Goal: Information Seeking & Learning: Check status

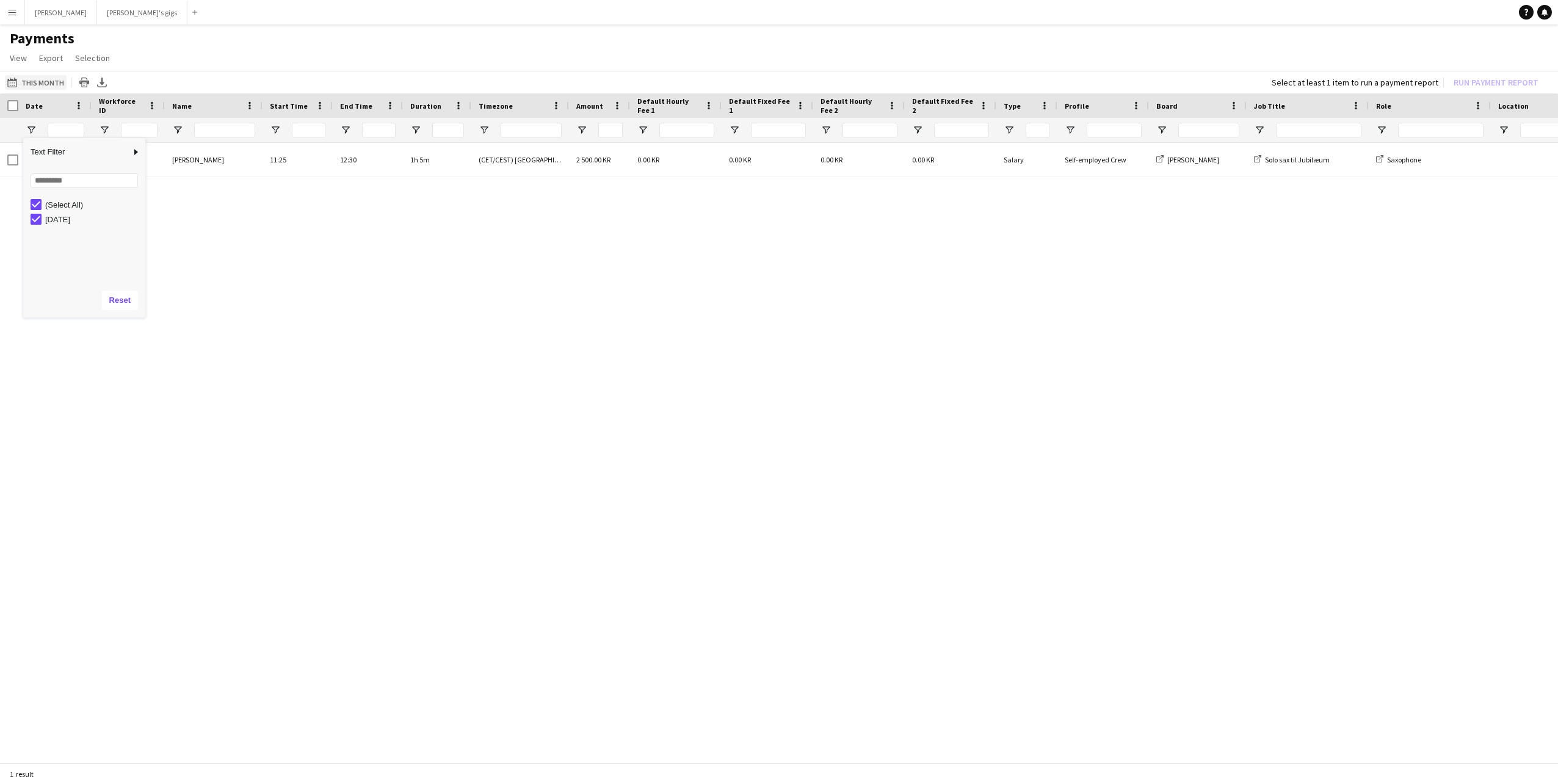
click at [29, 84] on button "This Month This Month" at bounding box center [35, 82] width 62 height 15
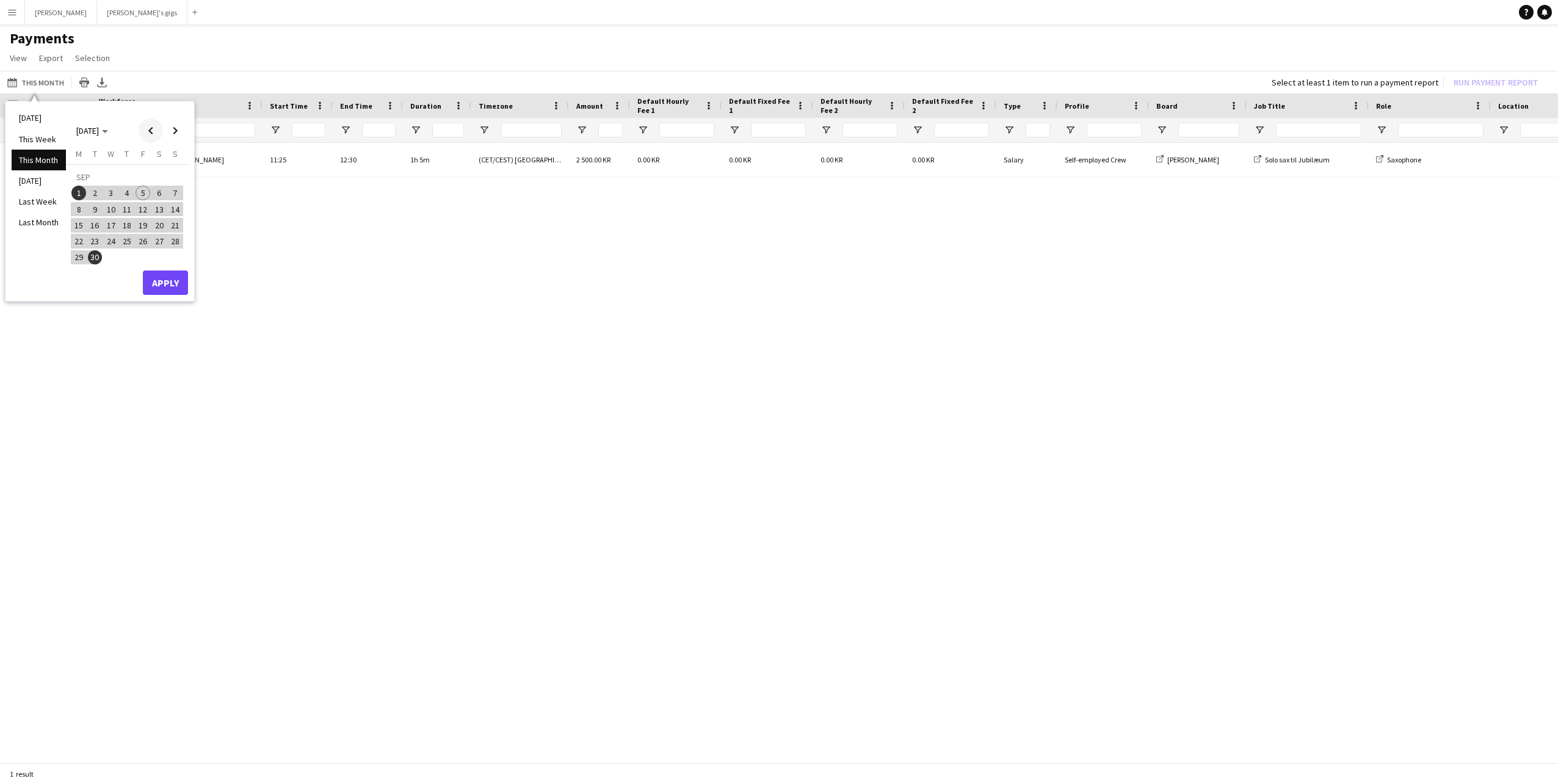
click at [145, 130] on span "Previous month" at bounding box center [150, 130] width 24 height 24
click at [142, 172] on span "1" at bounding box center [143, 178] width 15 height 17
click at [177, 244] on span "31" at bounding box center [175, 243] width 15 height 15
click at [181, 276] on button "Apply" at bounding box center [165, 269] width 45 height 24
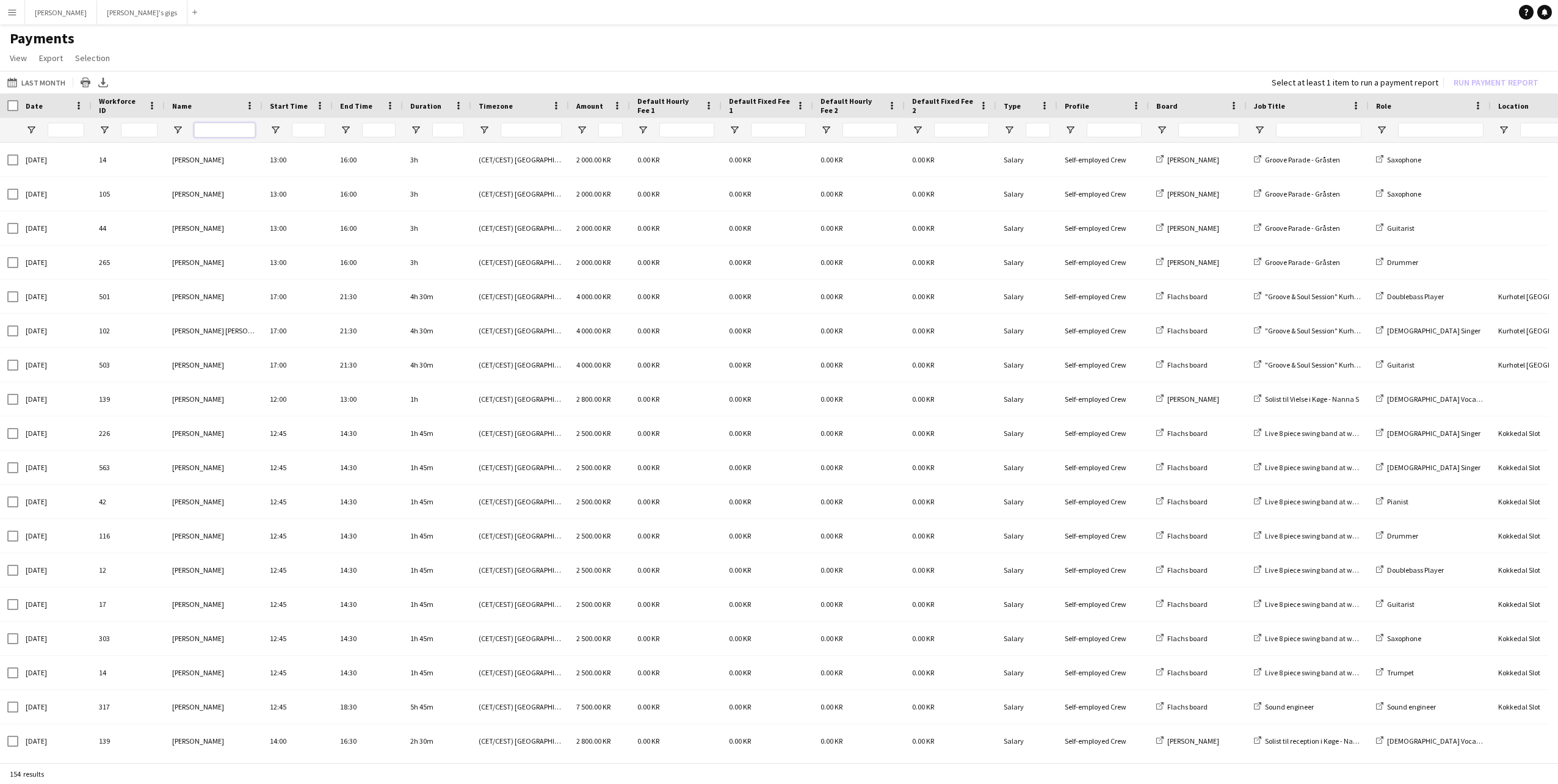
click at [205, 134] on input "Name Filter Input" at bounding box center [225, 129] width 61 height 15
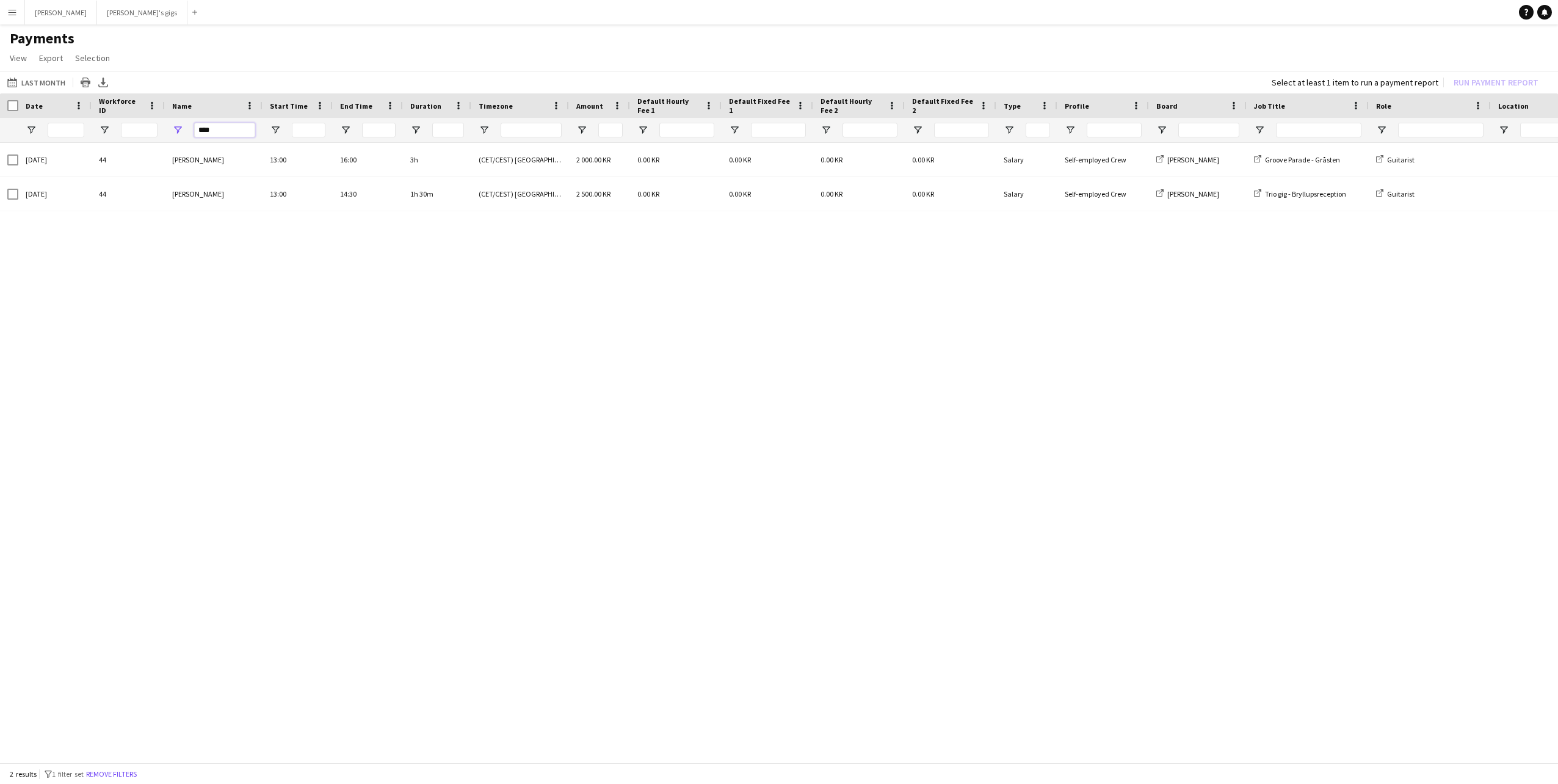
drag, startPoint x: 225, startPoint y: 131, endPoint x: 161, endPoint y: 125, distance: 64.3
click at [161, 125] on div "***" at bounding box center [1020, 129] width 2040 height 24
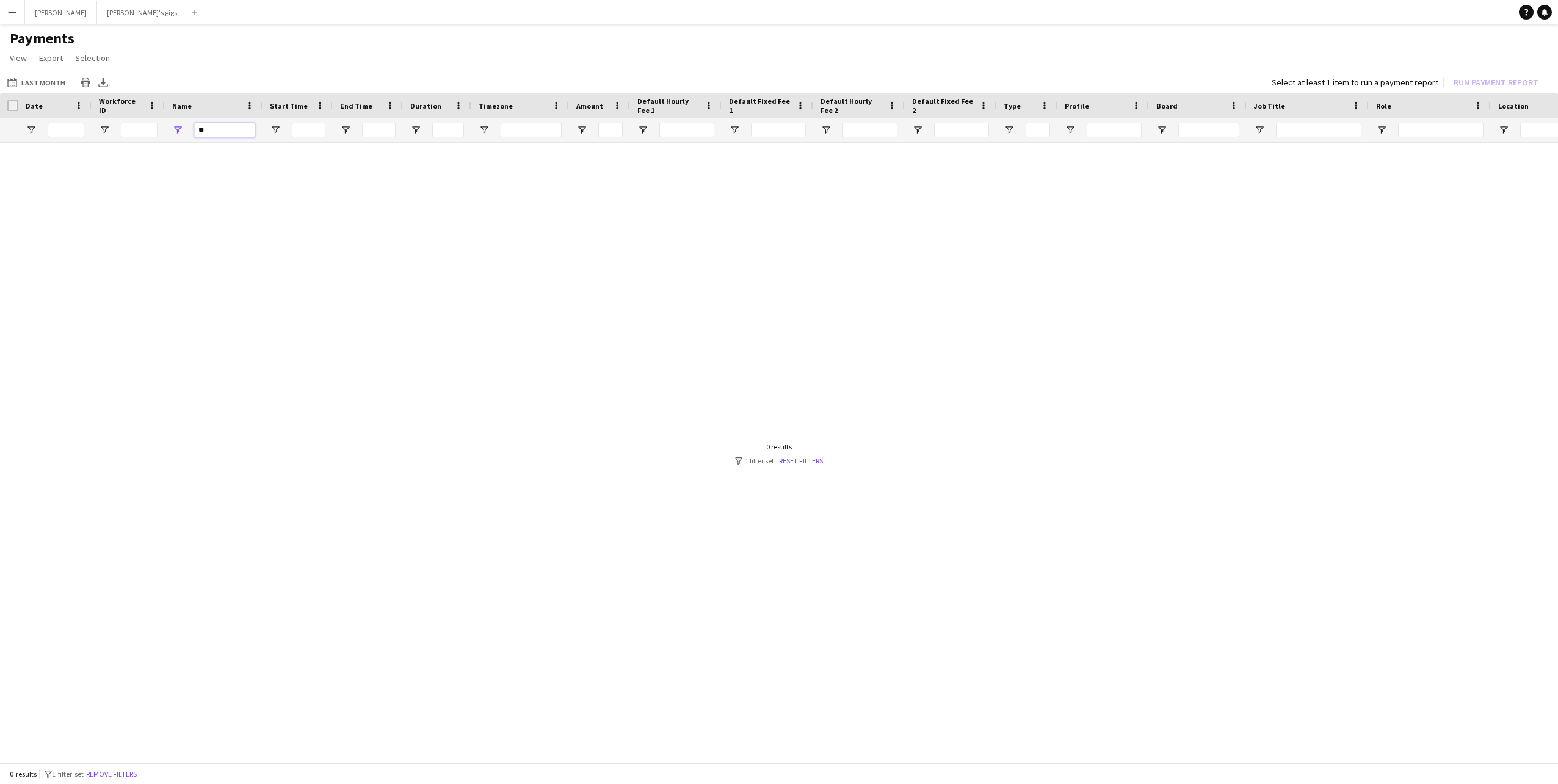
type input "*"
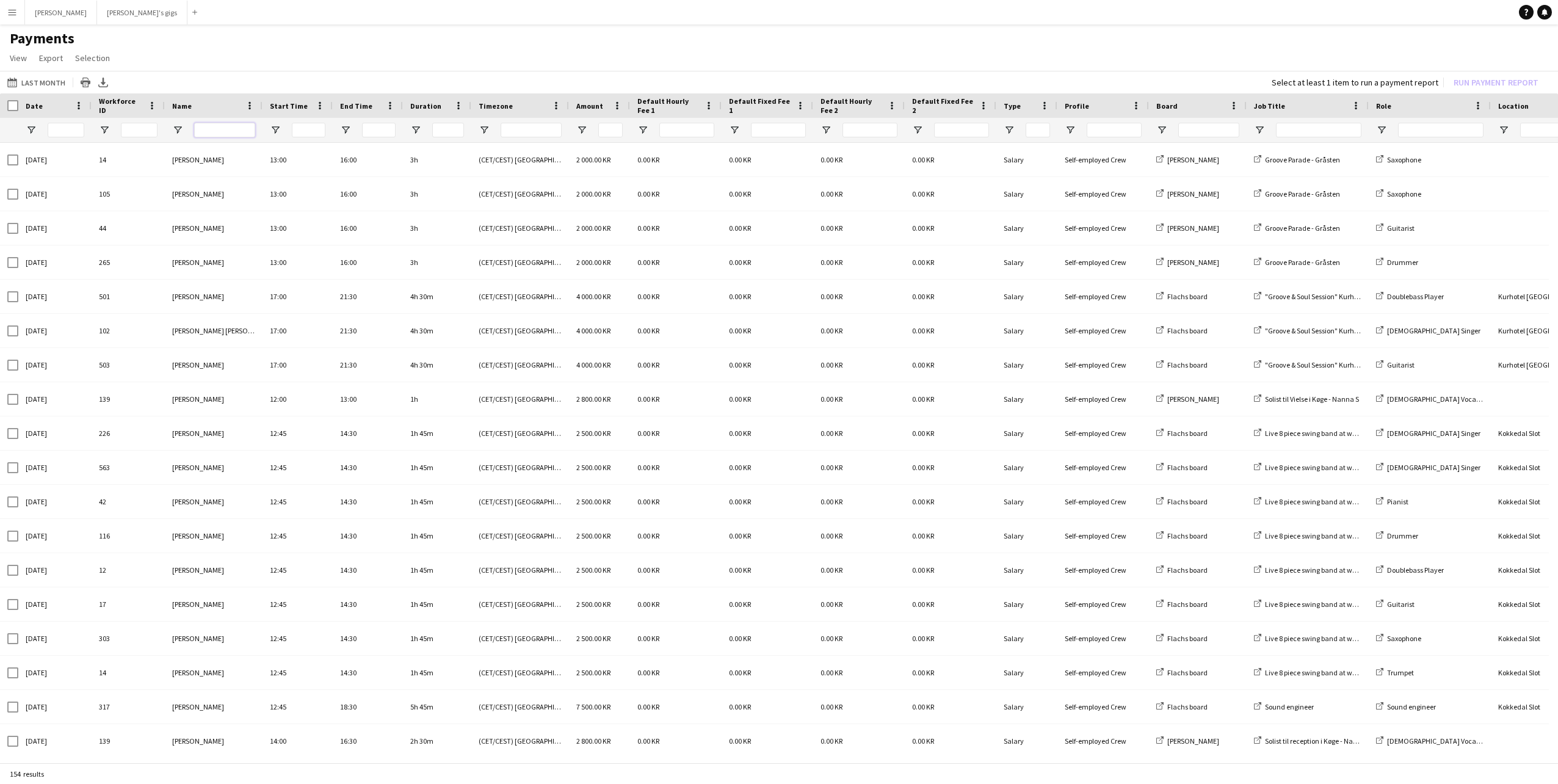
click at [219, 134] on input "Name Filter Input" at bounding box center [225, 129] width 61 height 15
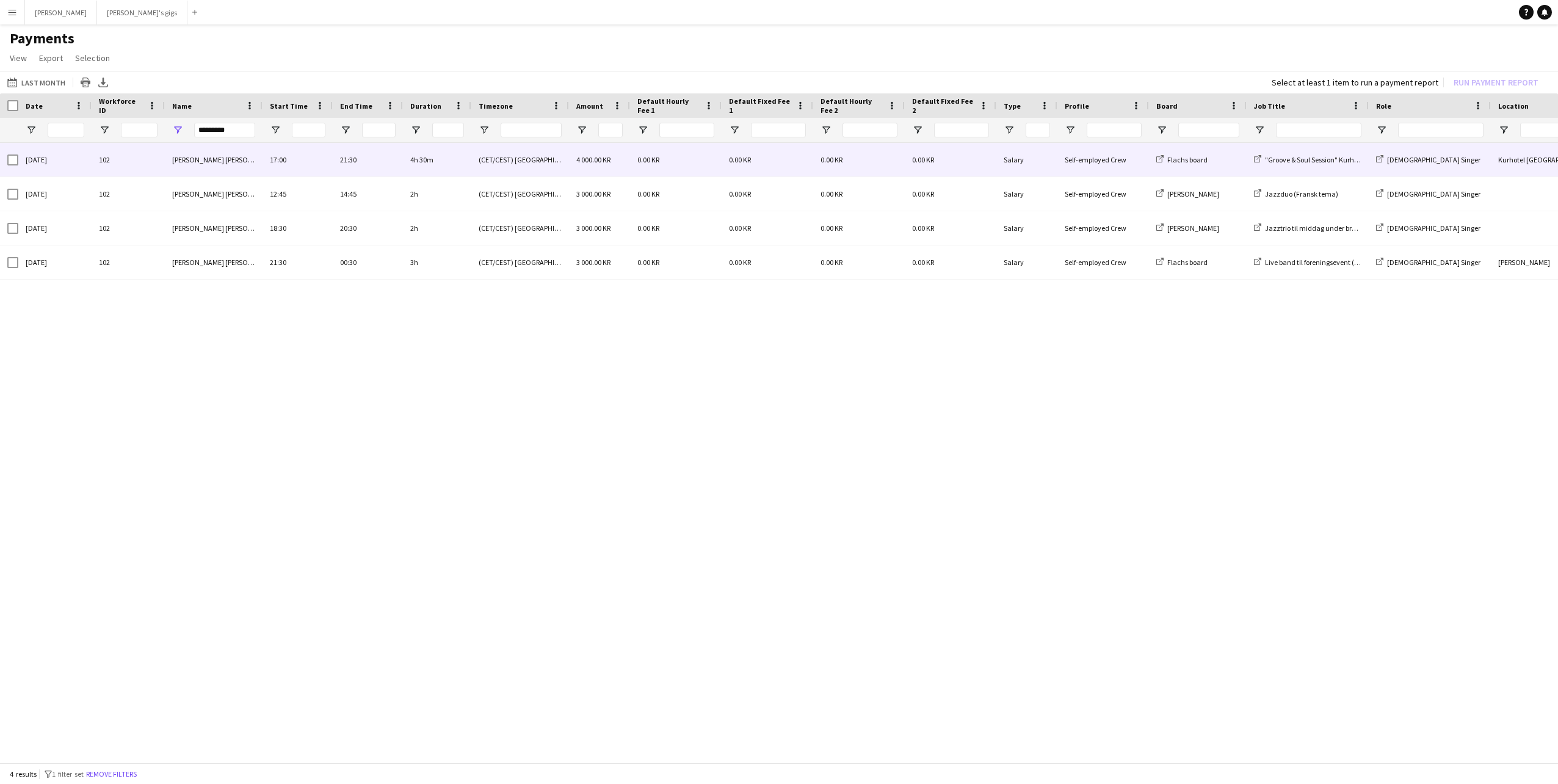
click at [717, 161] on div "0.00 KR" at bounding box center [676, 159] width 92 height 33
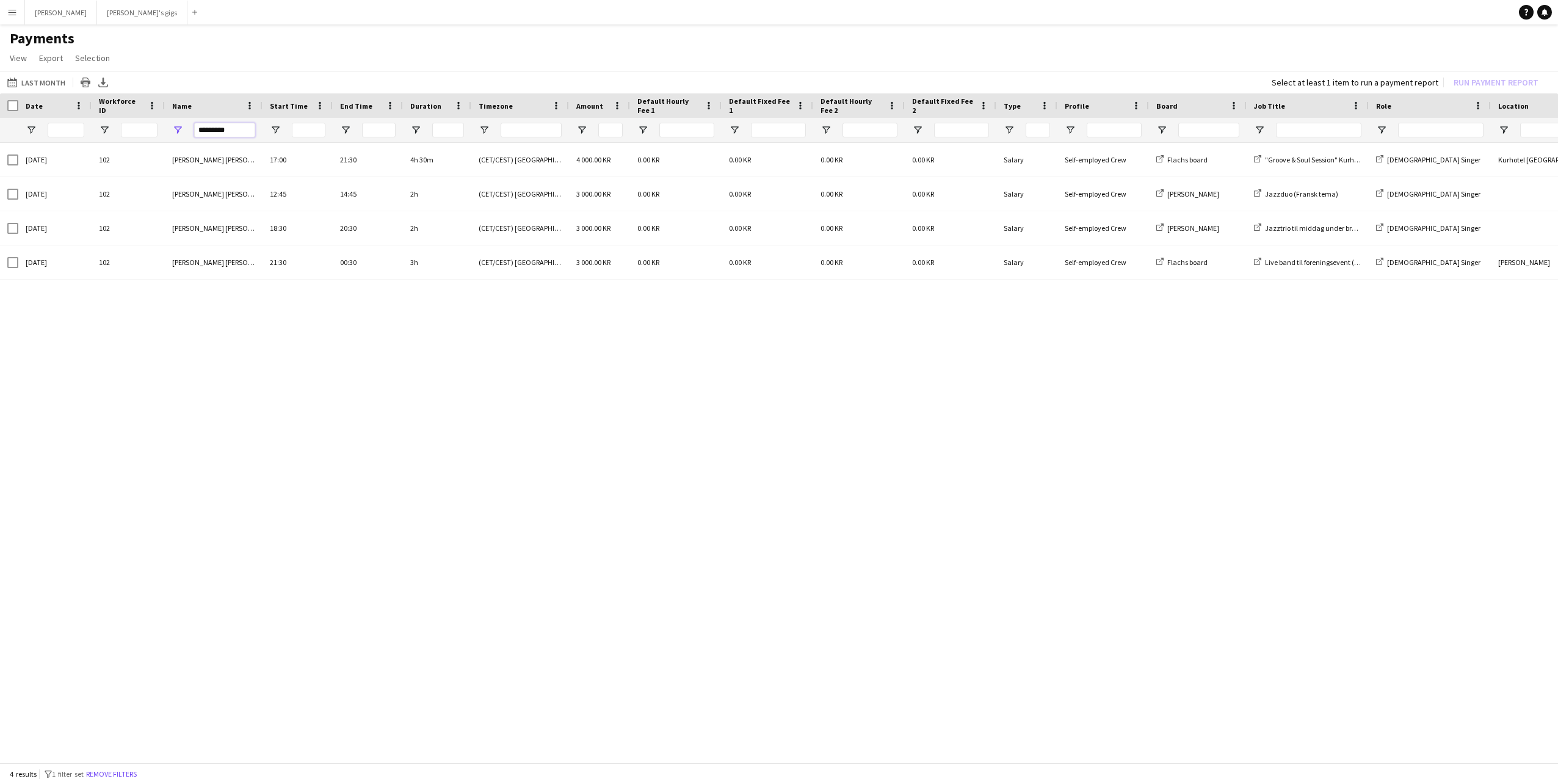
drag, startPoint x: 231, startPoint y: 125, endPoint x: 92, endPoint y: 129, distance: 139.1
click at [92, 129] on div "*********" at bounding box center [1020, 129] width 2040 height 24
drag, startPoint x: 228, startPoint y: 132, endPoint x: 107, endPoint y: 113, distance: 122.5
click at [107, 113] on div "Date Workforce ID Name" at bounding box center [1020, 118] width 2040 height 49
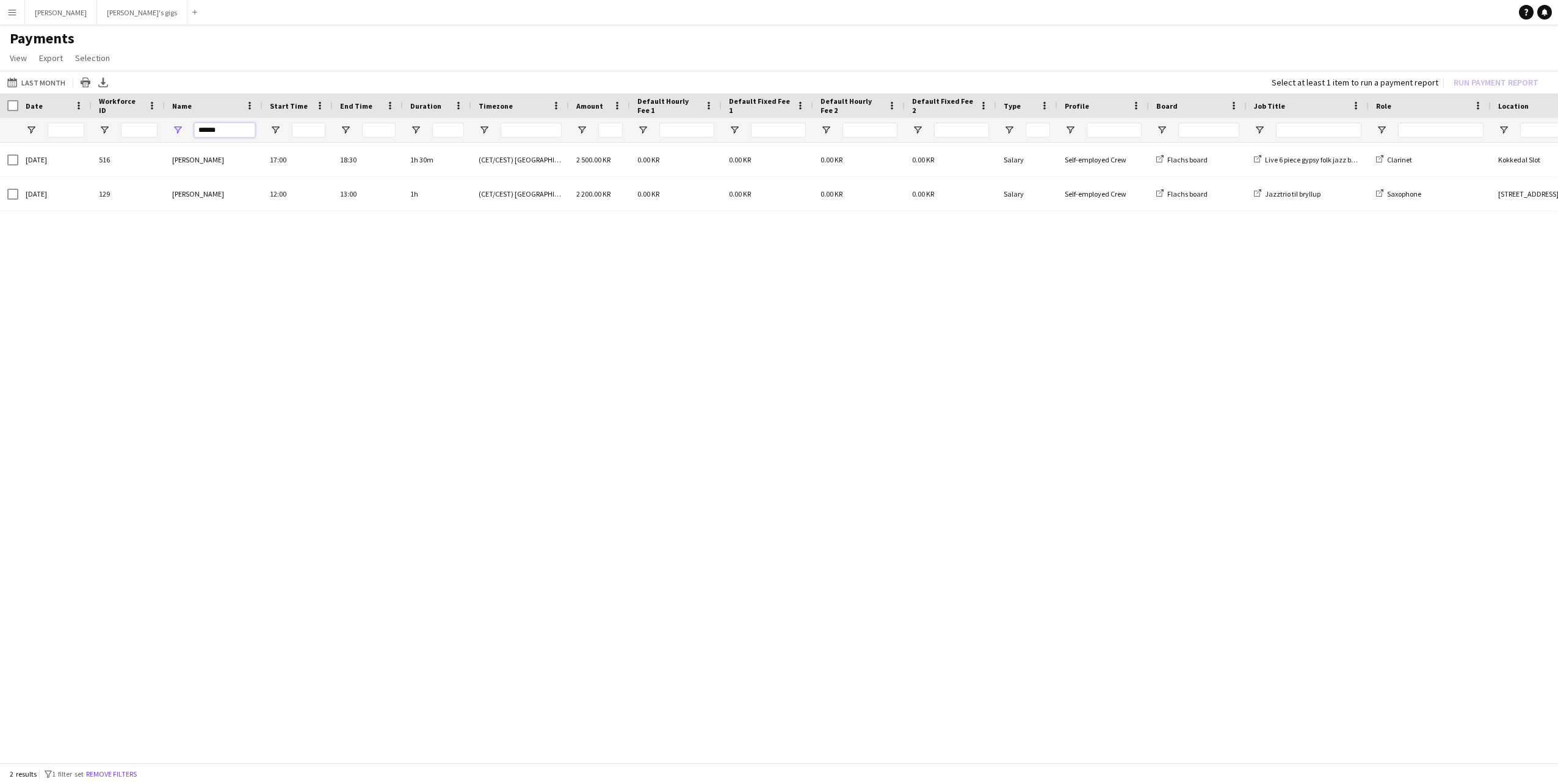
drag, startPoint x: 235, startPoint y: 130, endPoint x: 107, endPoint y: 122, distance: 128.2
click at [107, 122] on div "*****" at bounding box center [1020, 129] width 2040 height 24
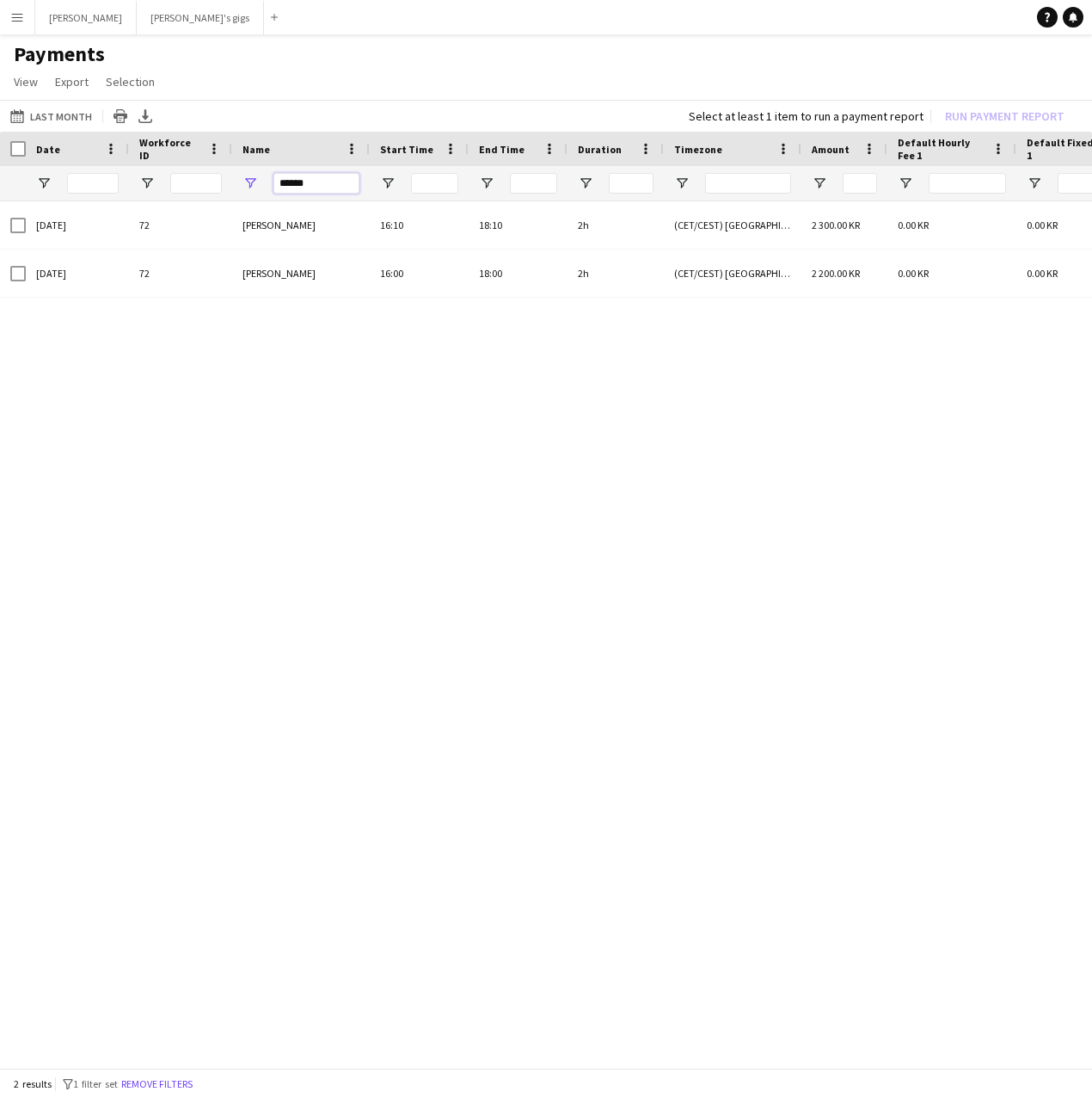
drag, startPoint x: 333, startPoint y: 176, endPoint x: 116, endPoint y: 181, distance: 217.1
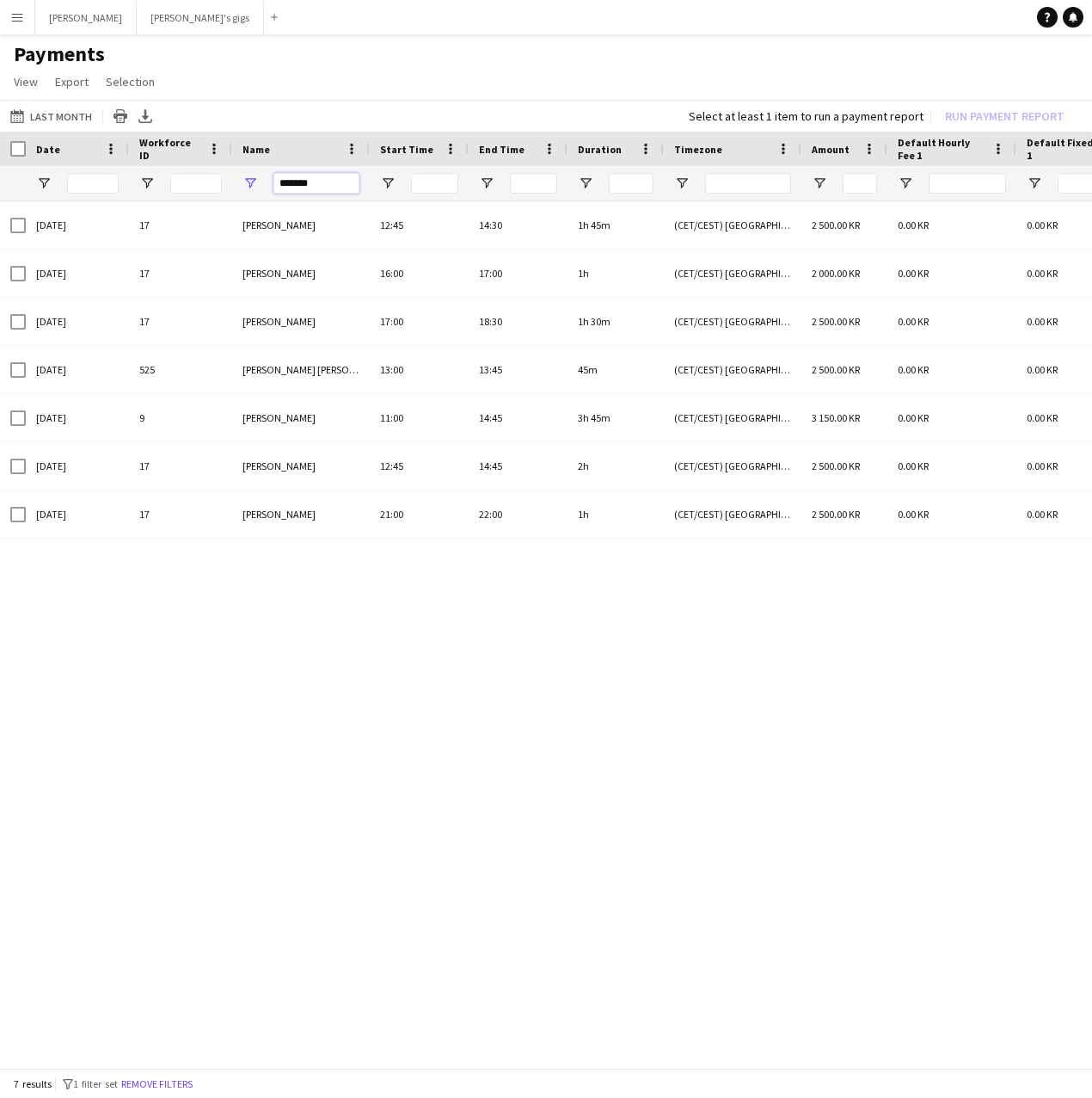
drag, startPoint x: 258, startPoint y: 175, endPoint x: 228, endPoint y: 175, distance: 30.0
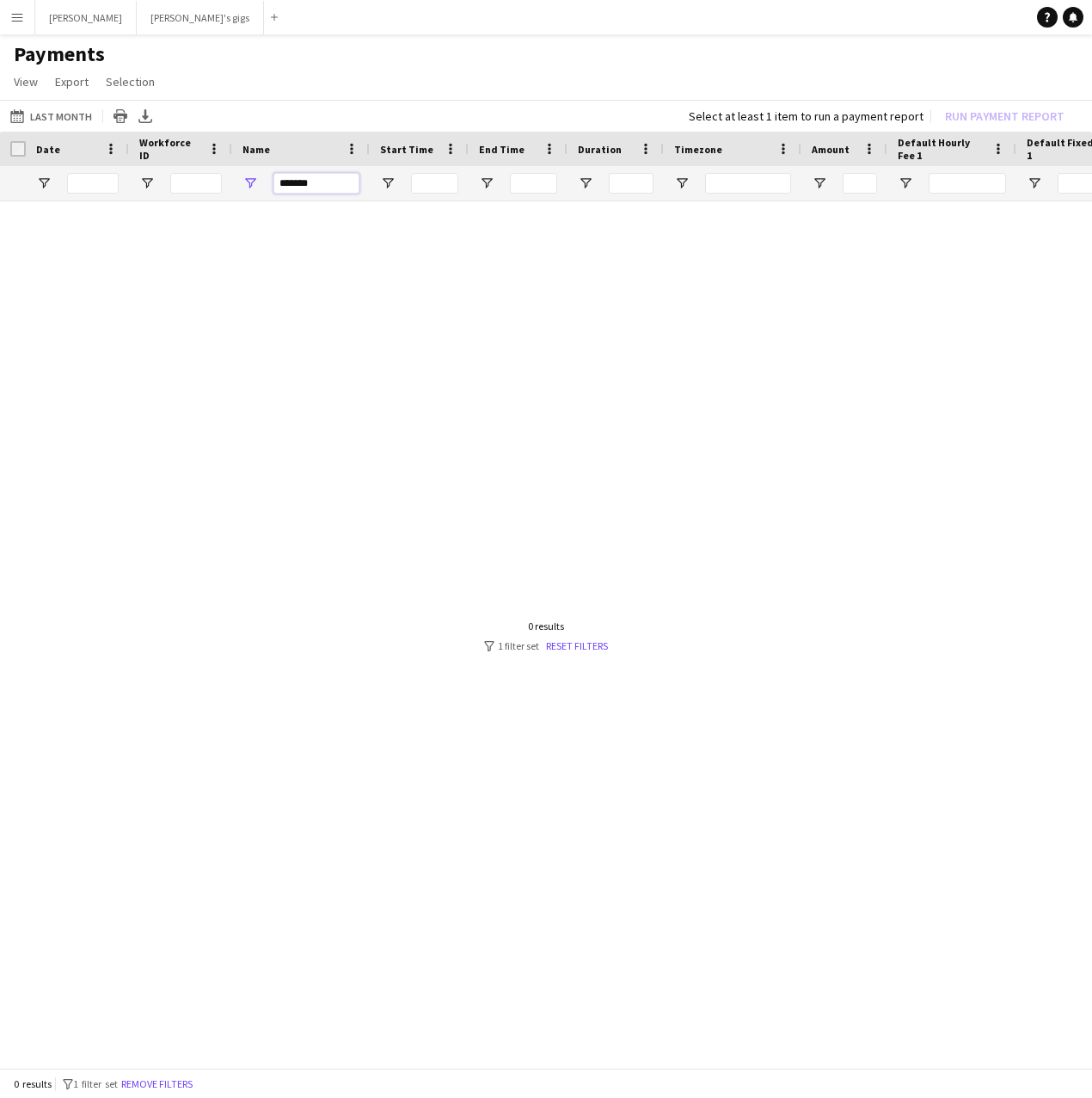
drag, startPoint x: 345, startPoint y: 184, endPoint x: 196, endPoint y: 178, distance: 149.1
type input "*"
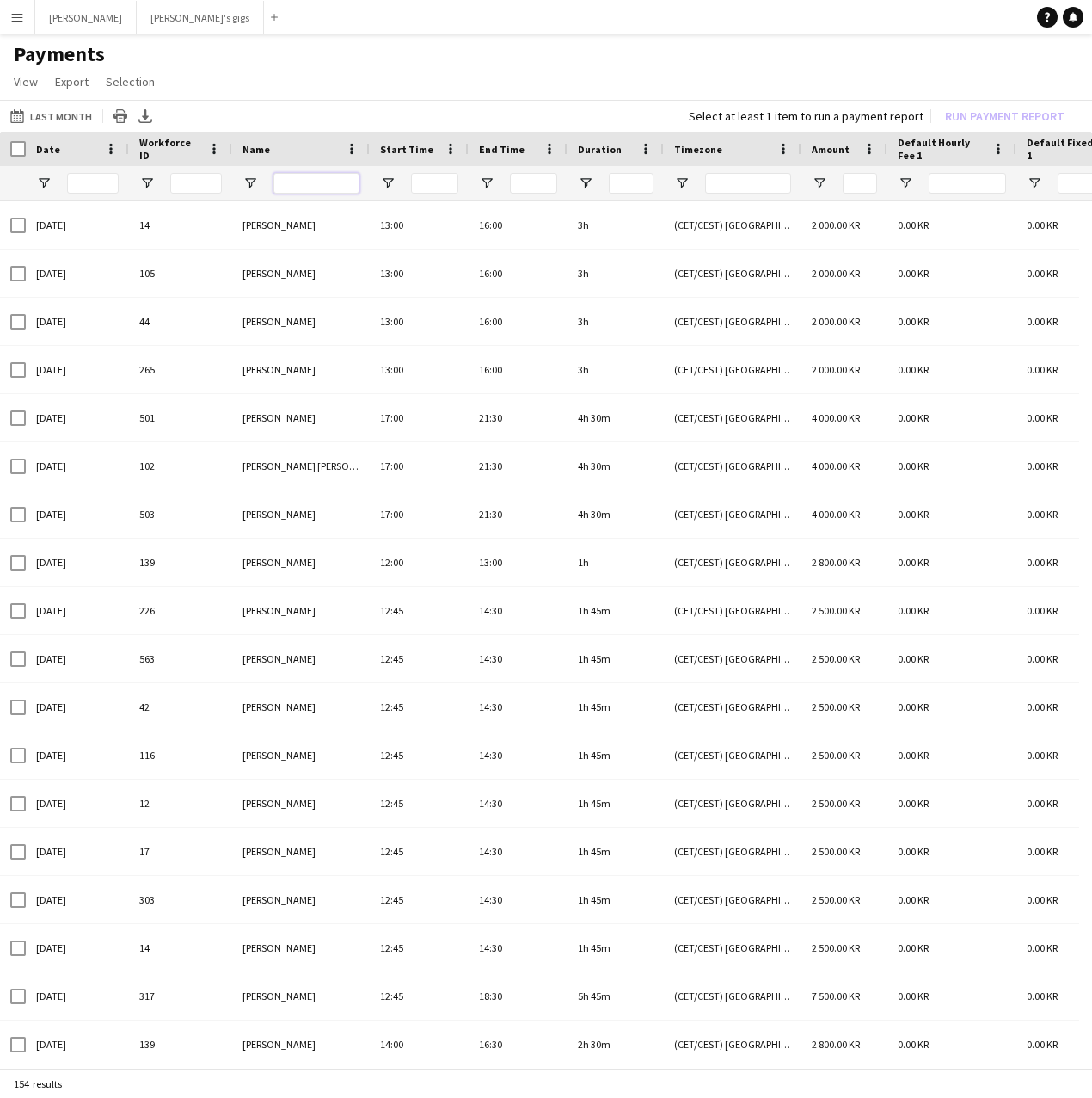
click at [320, 192] on input "Name Filter Input" at bounding box center [317, 182] width 86 height 21
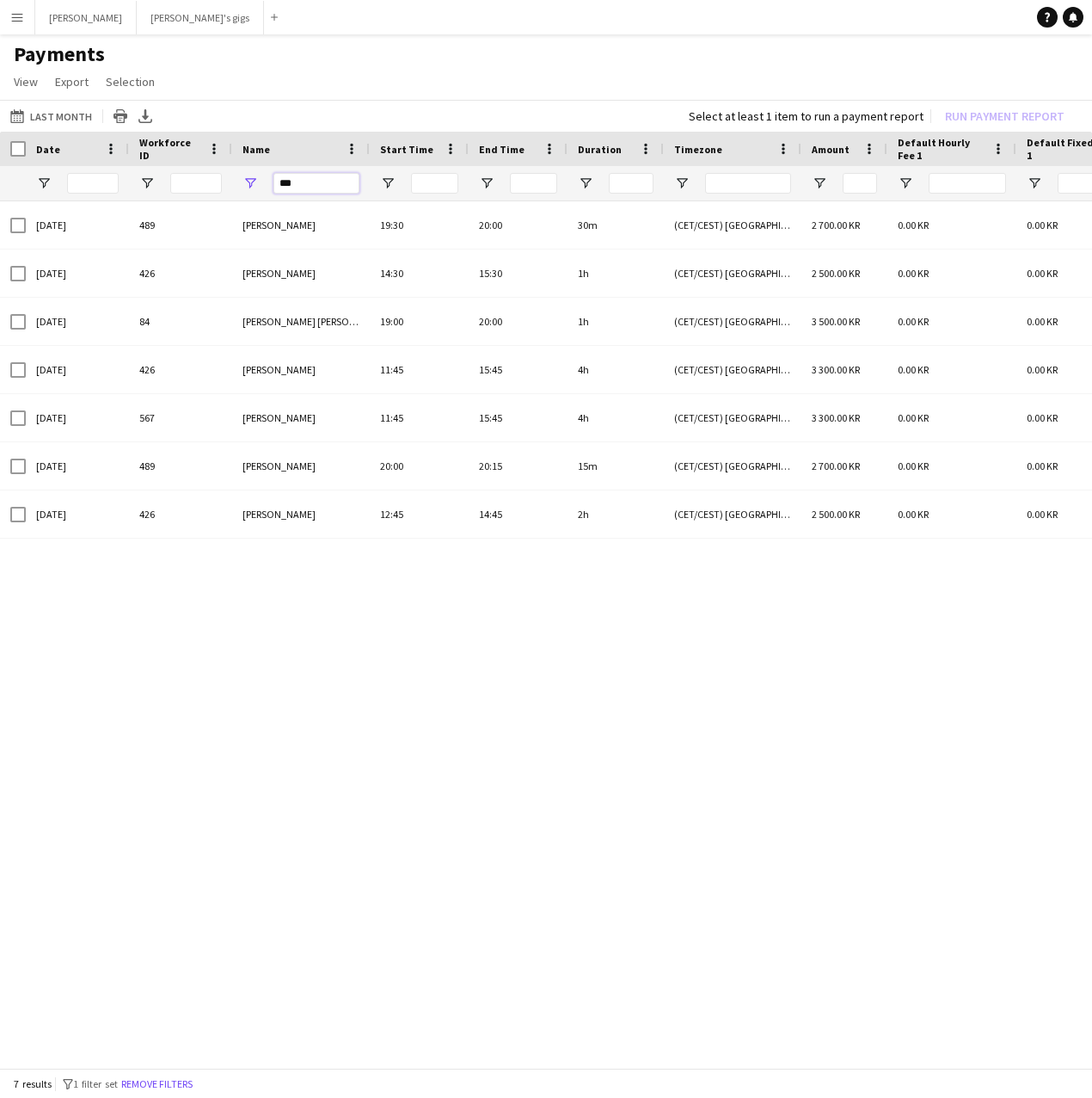
drag, startPoint x: 304, startPoint y: 186, endPoint x: 213, endPoint y: 195, distance: 91.4
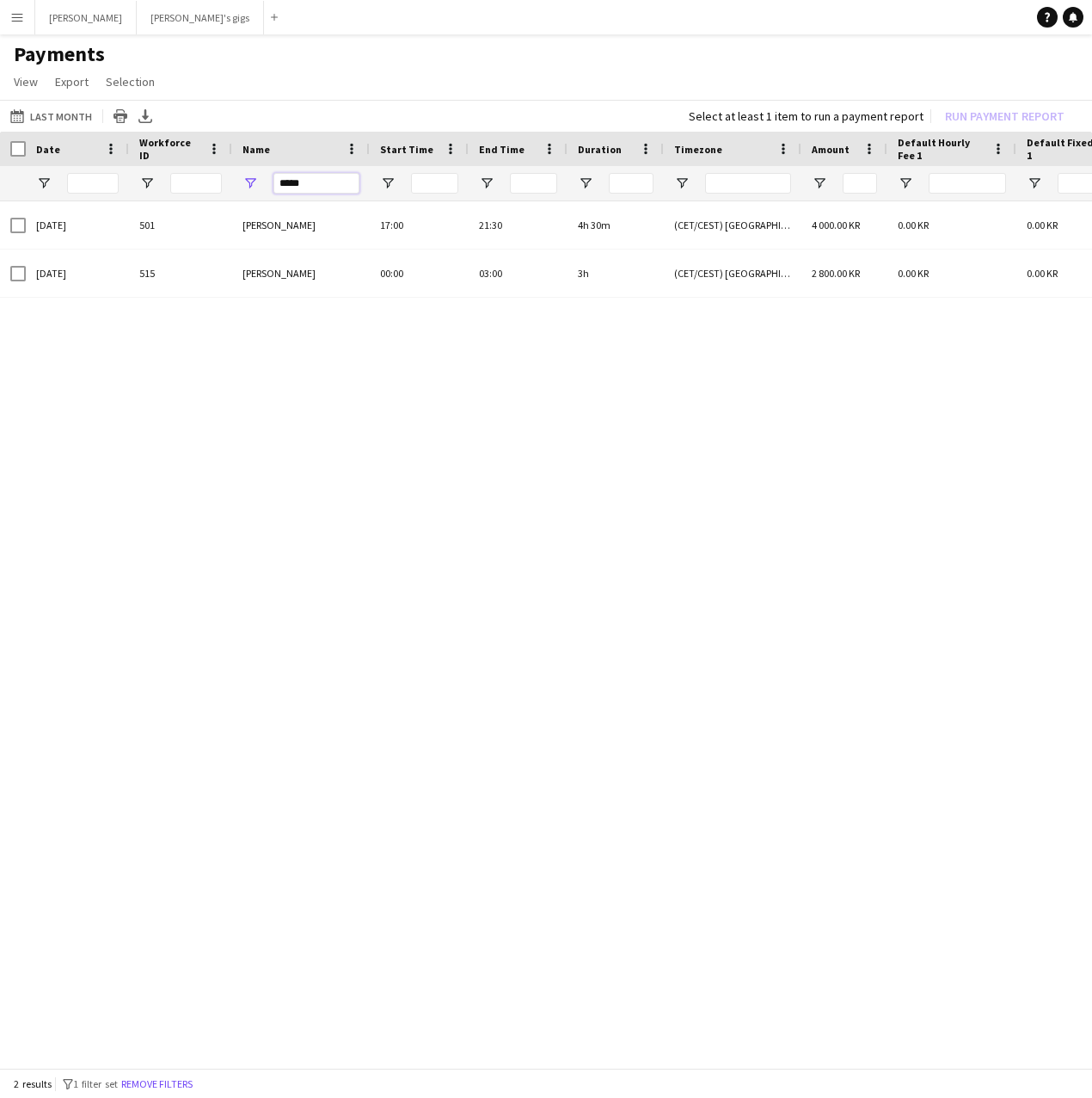
drag, startPoint x: 315, startPoint y: 181, endPoint x: 196, endPoint y: 146, distance: 124.0
drag, startPoint x: 320, startPoint y: 186, endPoint x: 148, endPoint y: 189, distance: 172.0
drag, startPoint x: 323, startPoint y: 178, endPoint x: 248, endPoint y: 173, distance: 75.2
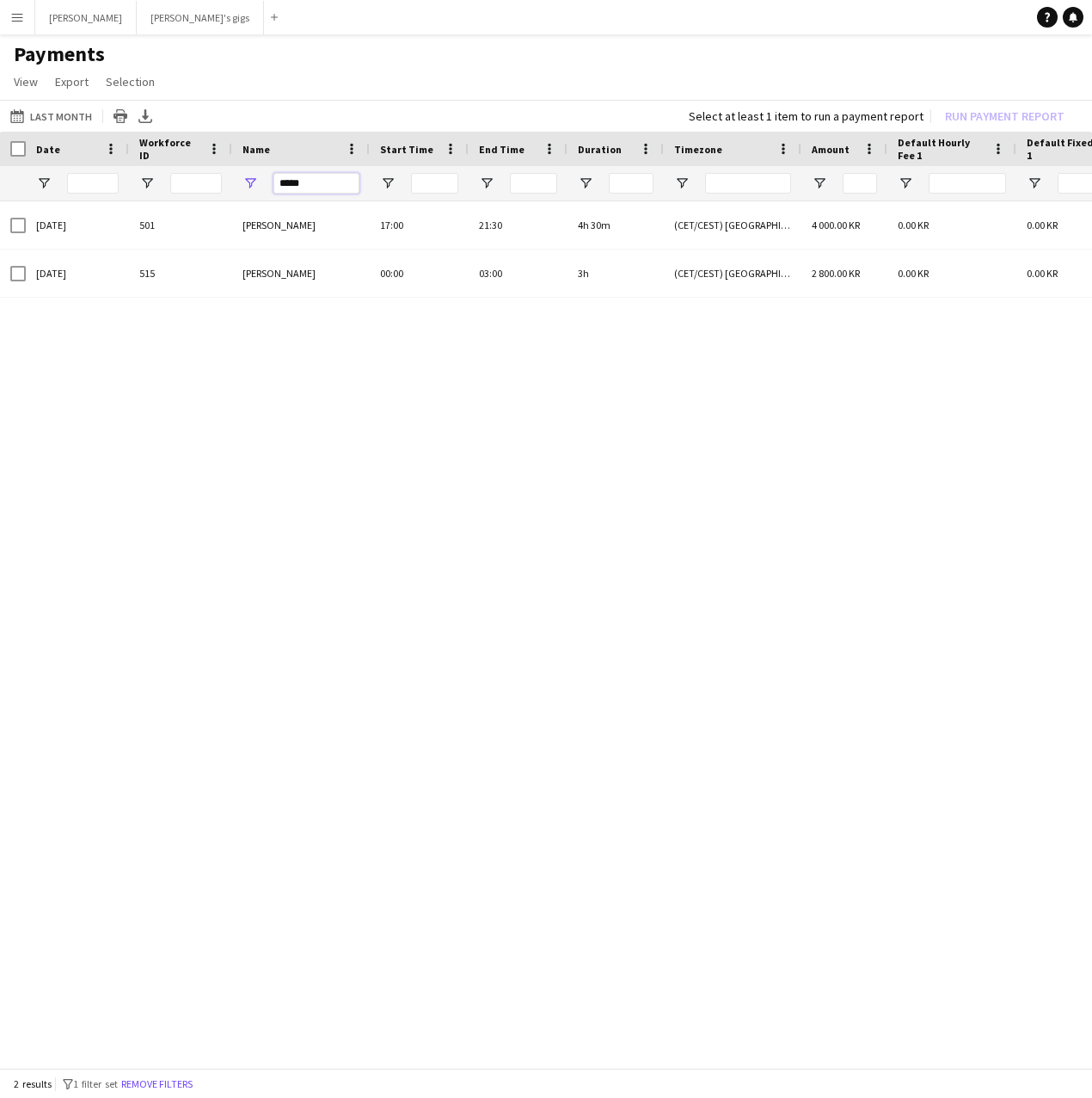
click at [248, 173] on div "*****" at bounding box center [301, 182] width 137 height 34
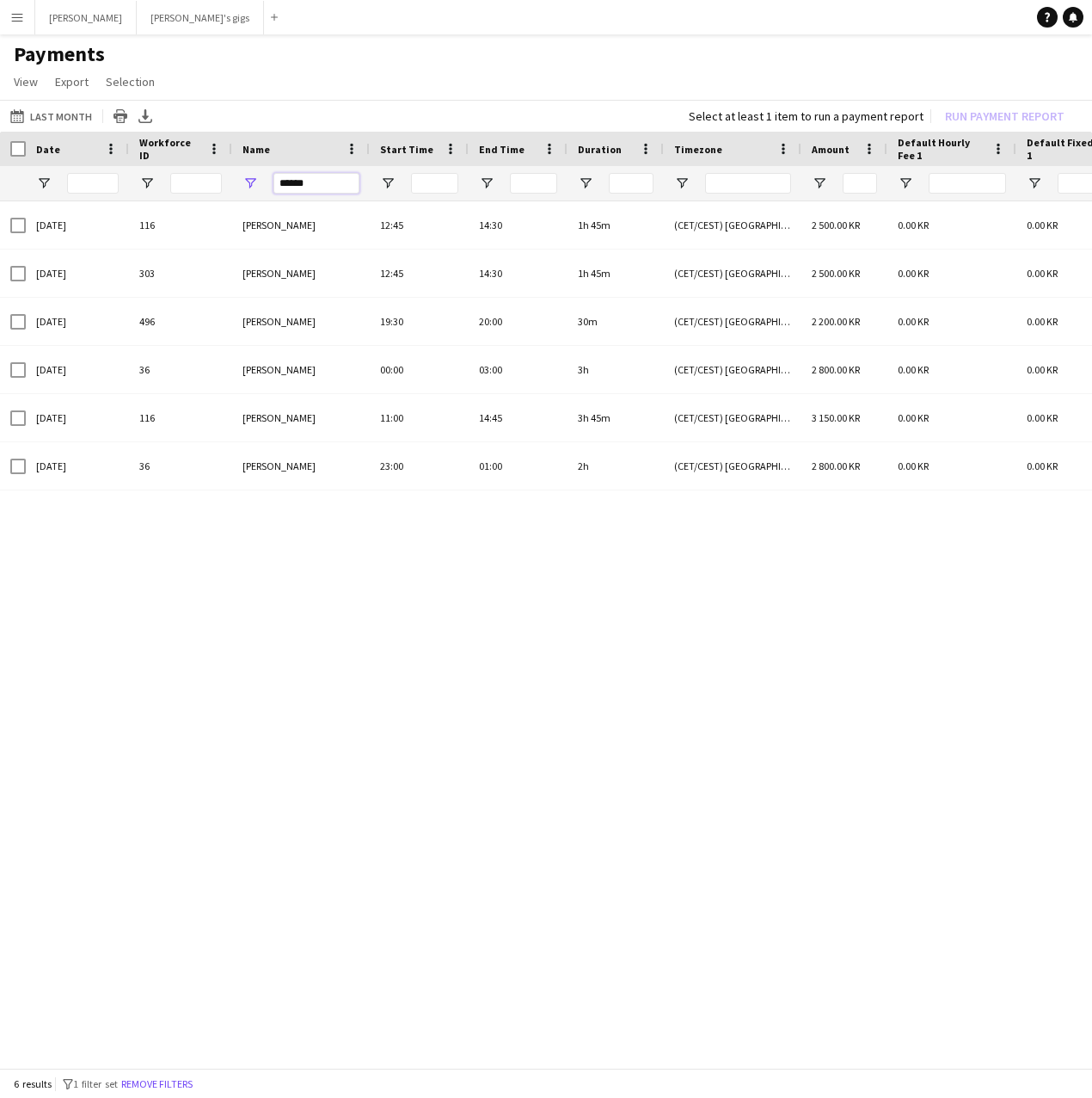
drag, startPoint x: 326, startPoint y: 190, endPoint x: 166, endPoint y: 173, distance: 160.9
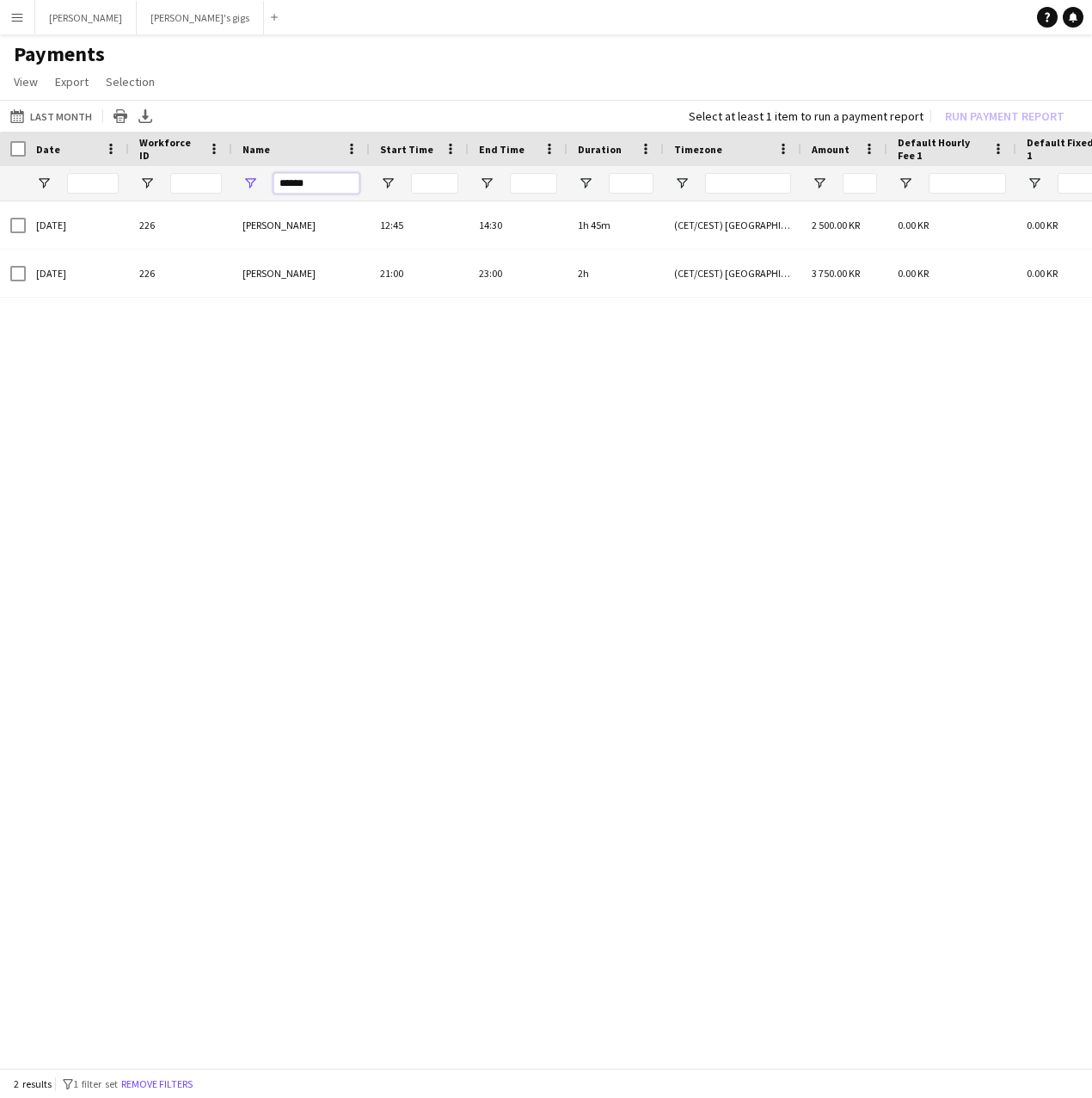
drag, startPoint x: 328, startPoint y: 180, endPoint x: 228, endPoint y: 171, distance: 100.4
drag, startPoint x: 333, startPoint y: 181, endPoint x: 236, endPoint y: 186, distance: 97.1
click at [236, 186] on div "**********" at bounding box center [301, 182] width 137 height 34
drag, startPoint x: 328, startPoint y: 188, endPoint x: 211, endPoint y: 182, distance: 117.2
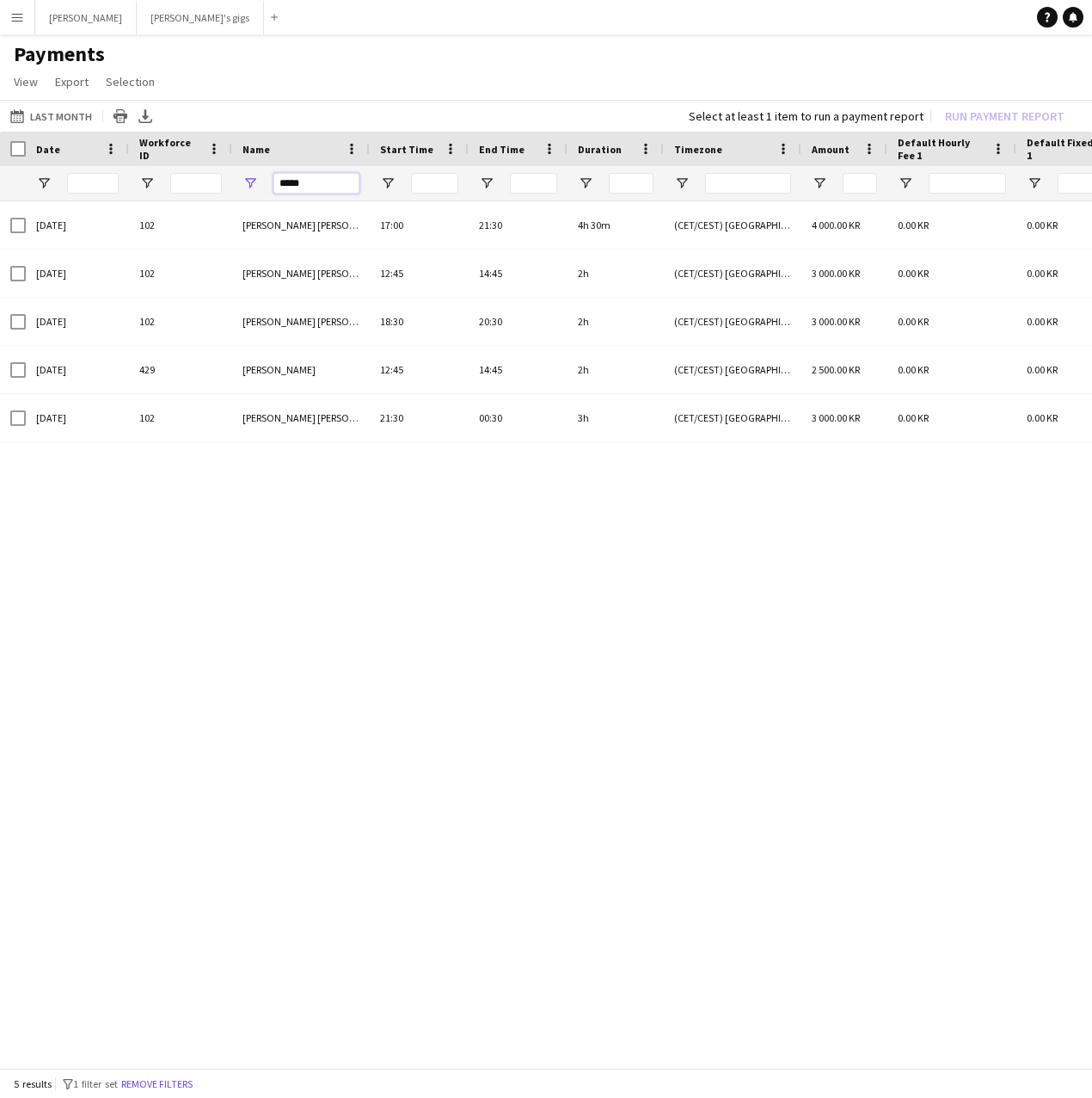
drag, startPoint x: 312, startPoint y: 174, endPoint x: 200, endPoint y: 185, distance: 112.5
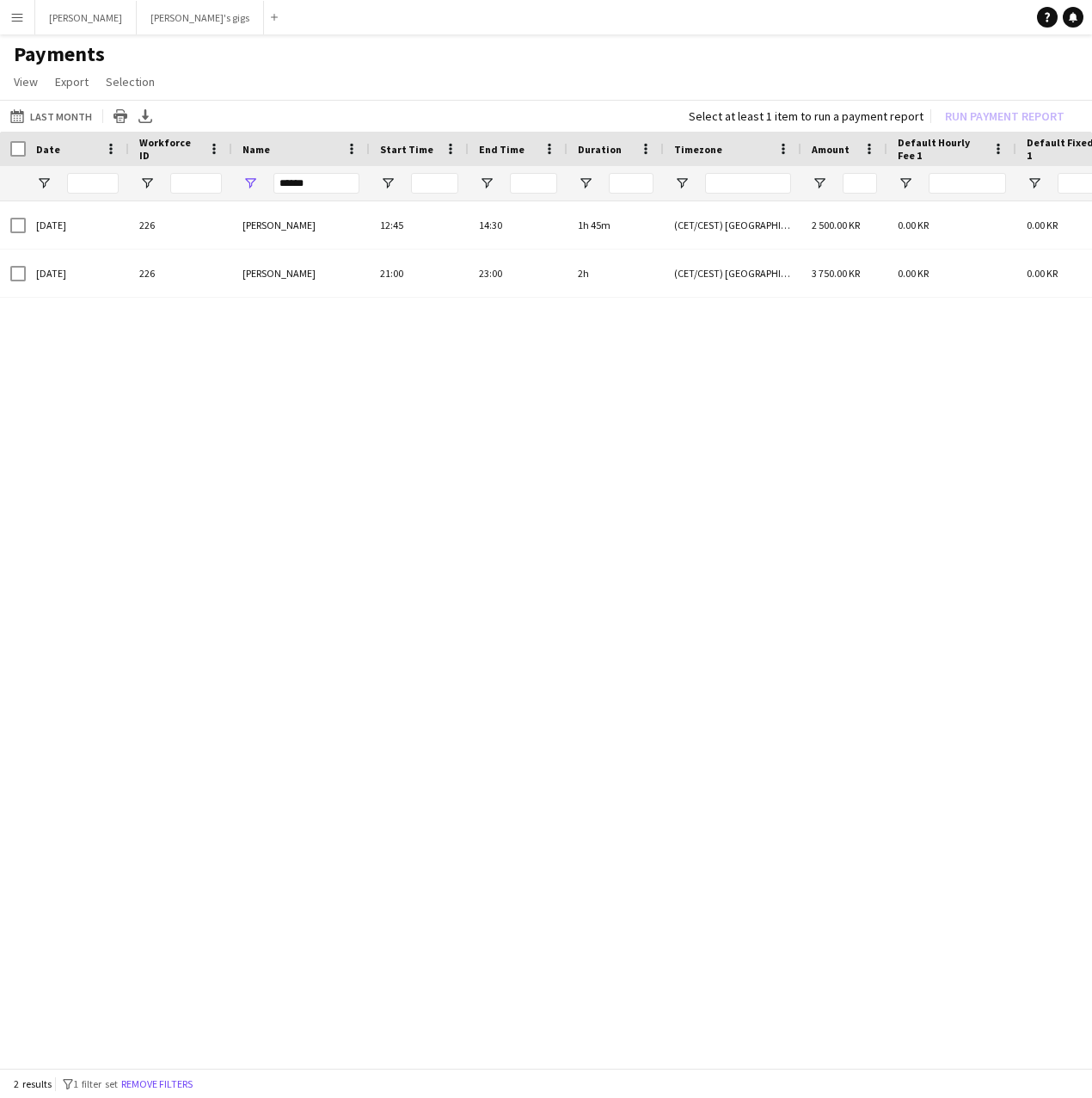
drag, startPoint x: 320, startPoint y: 172, endPoint x: 221, endPoint y: 174, distance: 99.0
click at [323, 172] on div "******" at bounding box center [317, 182] width 86 height 34
click at [323, 185] on input "******" at bounding box center [317, 182] width 86 height 21
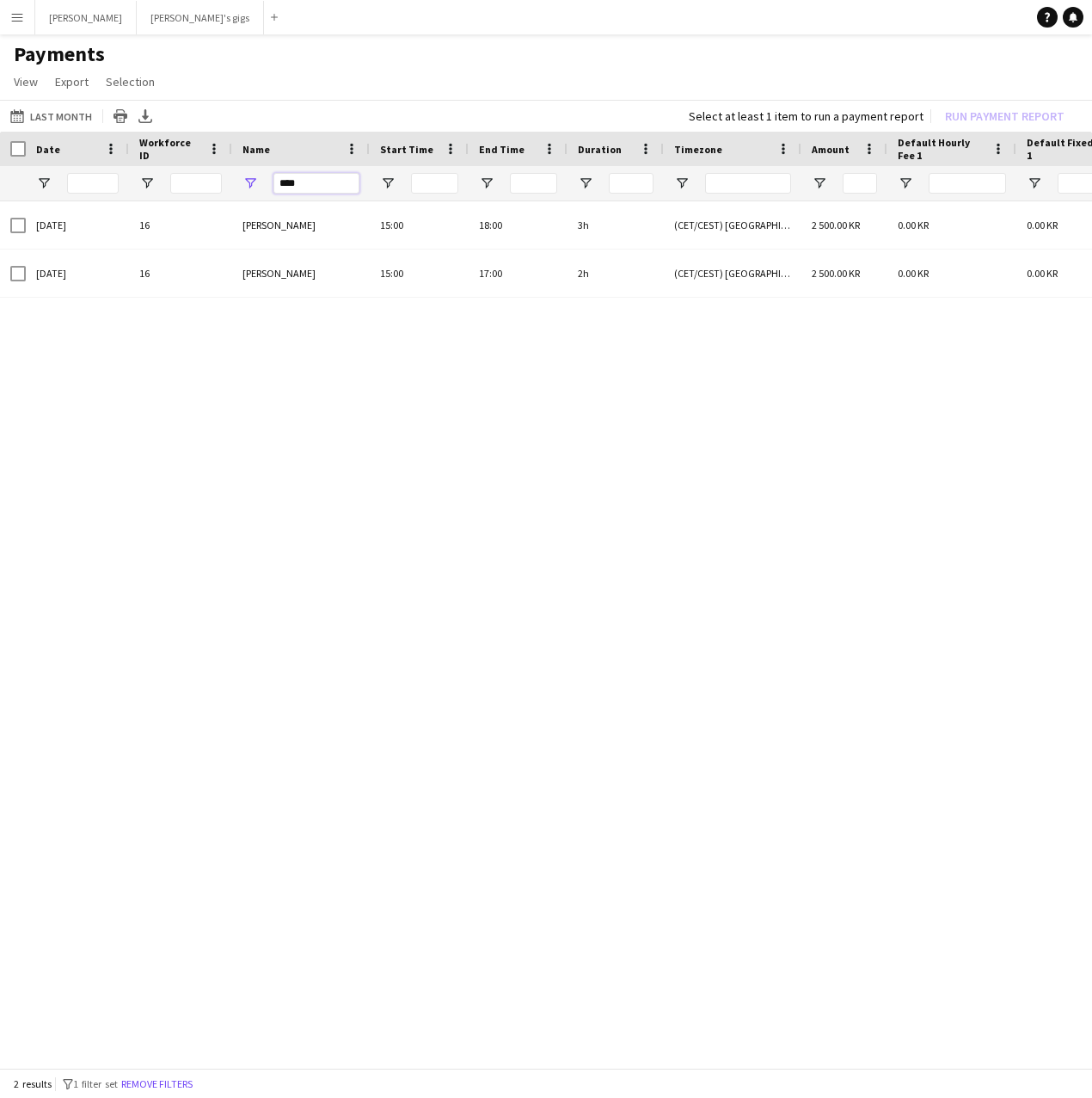
drag, startPoint x: 330, startPoint y: 185, endPoint x: 140, endPoint y: 193, distance: 190.2
drag, startPoint x: 315, startPoint y: 184, endPoint x: 166, endPoint y: 178, distance: 149.1
drag, startPoint x: 305, startPoint y: 183, endPoint x: 144, endPoint y: 200, distance: 161.9
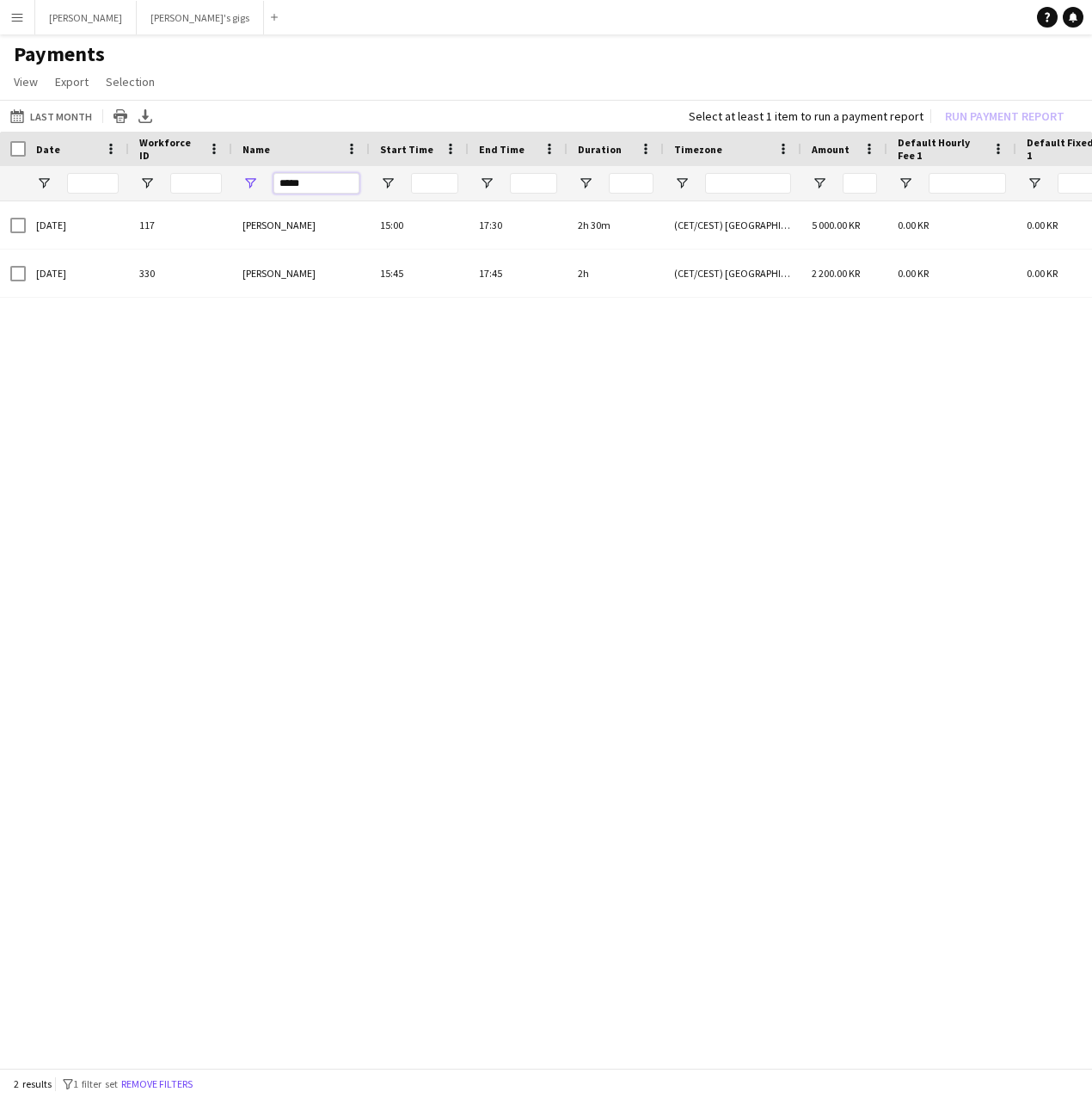
drag, startPoint x: 305, startPoint y: 180, endPoint x: 235, endPoint y: 186, distance: 70.3
click at [235, 186] on div "****" at bounding box center [301, 182] width 137 height 34
drag, startPoint x: 334, startPoint y: 188, endPoint x: 132, endPoint y: 159, distance: 204.1
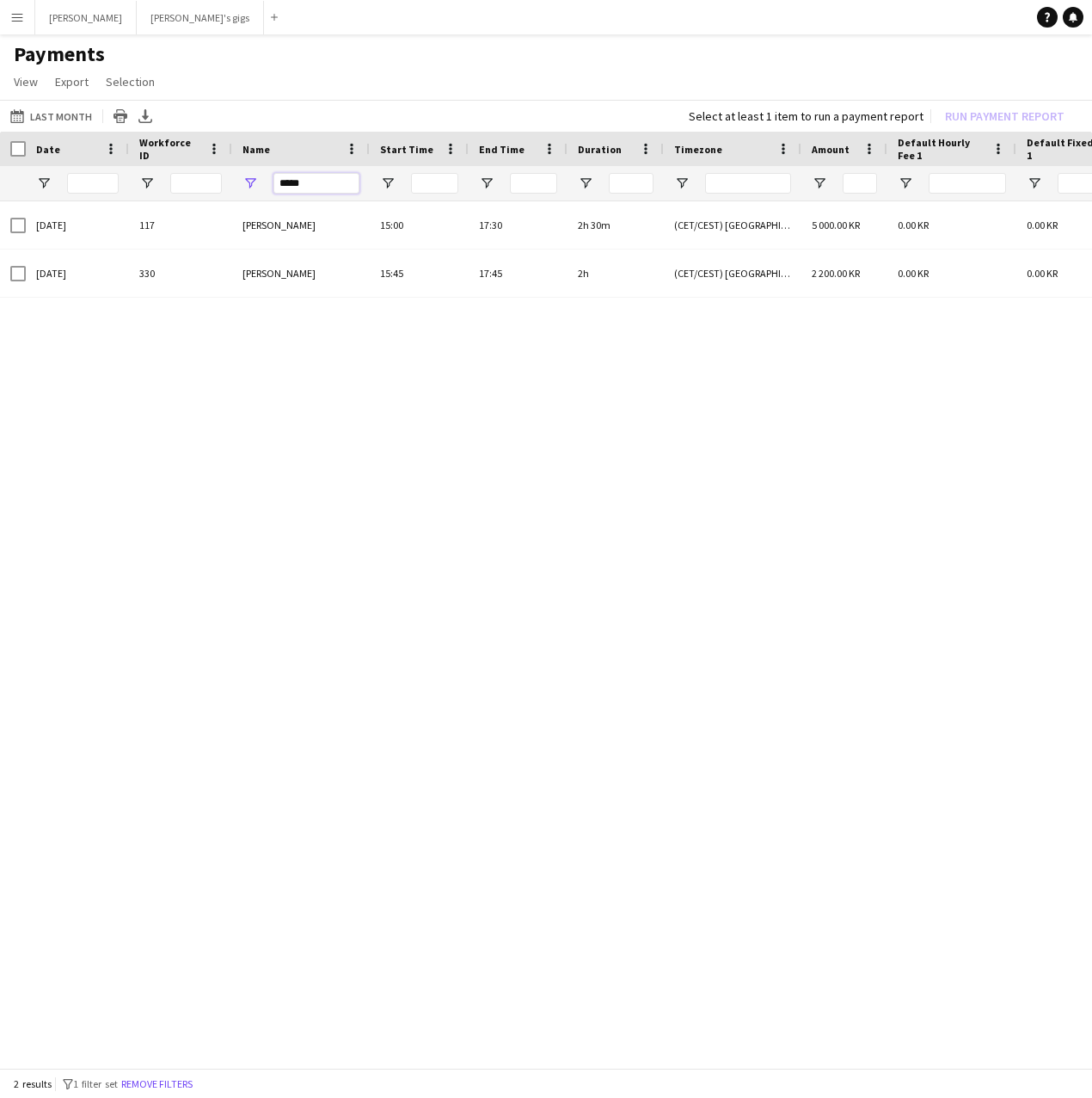
drag, startPoint x: 323, startPoint y: 185, endPoint x: 116, endPoint y: 214, distance: 209.0
click at [116, 214] on div "Default Hourly Fee 2 Default Fixed Fee 1 Default Hourly Fee 1 Amount" at bounding box center [546, 601] width 1092 height 939
drag, startPoint x: 314, startPoint y: 178, endPoint x: 12, endPoint y: 185, distance: 302.1
drag, startPoint x: 332, startPoint y: 191, endPoint x: 73, endPoint y: 206, distance: 259.4
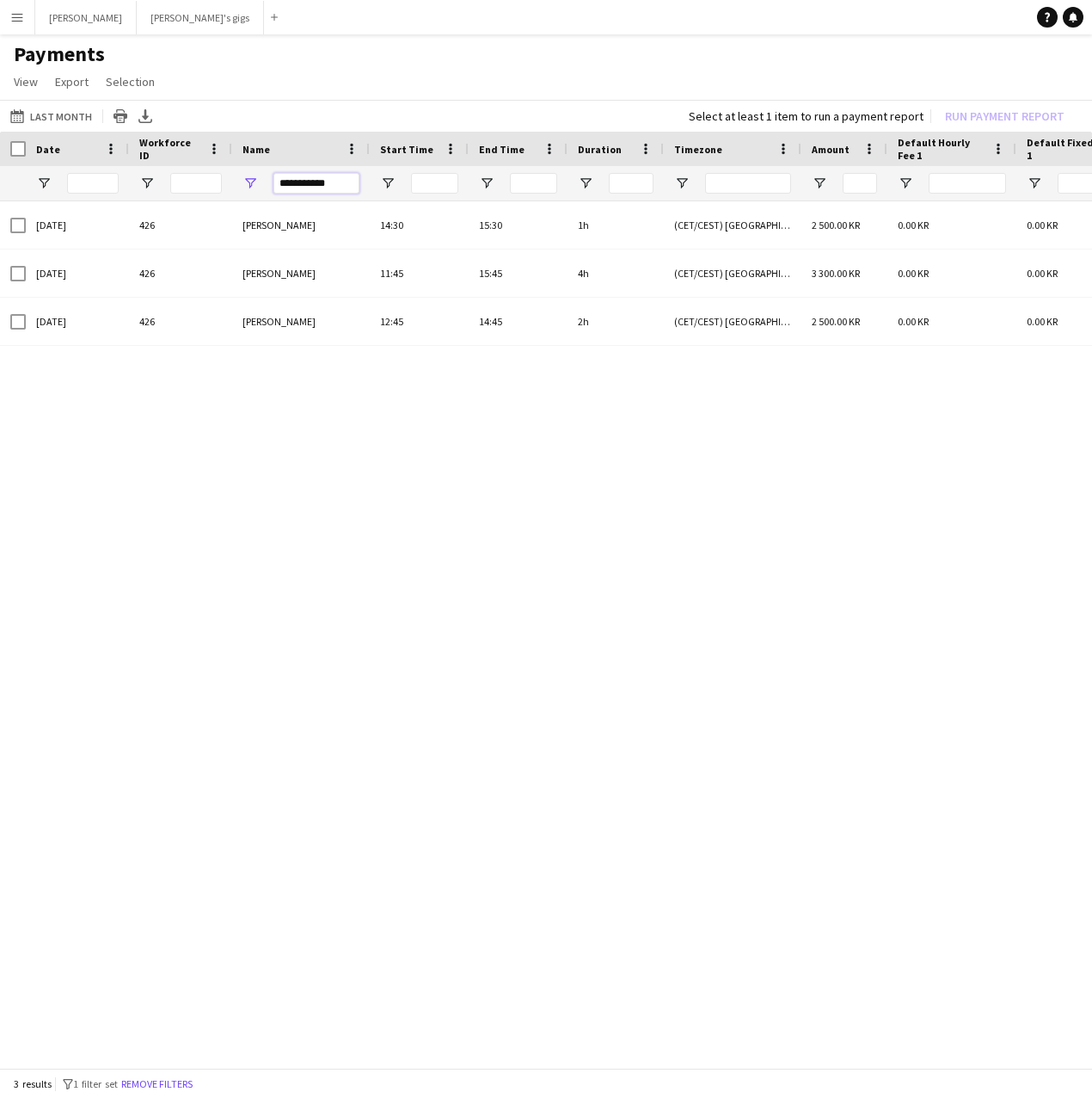
click at [73, 206] on div "Default Hourly Fee 2 Default Fixed Fee 1 Default Hourly Fee 1 Amount" at bounding box center [546, 601] width 1092 height 939
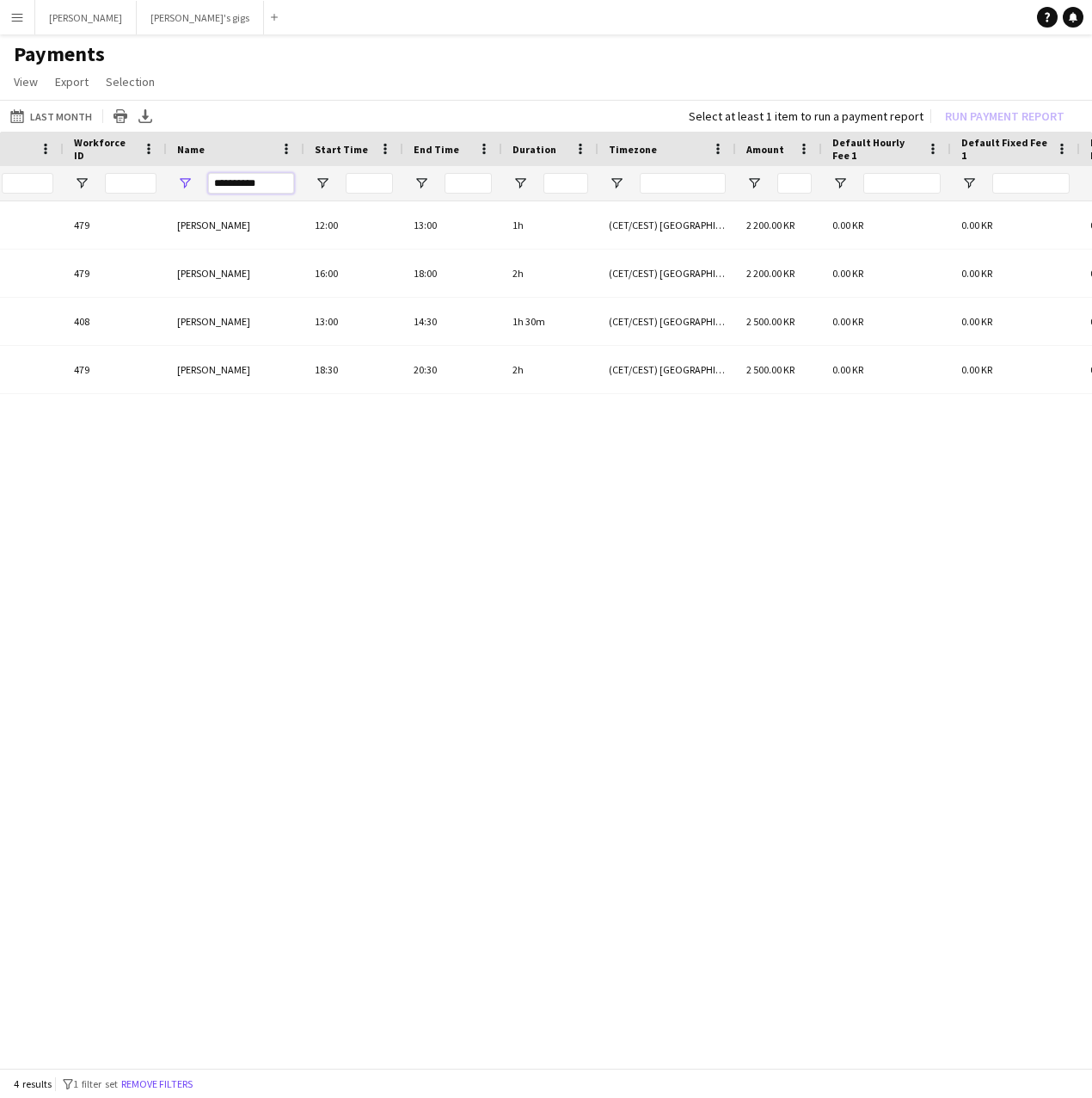
scroll to position [0, 155]
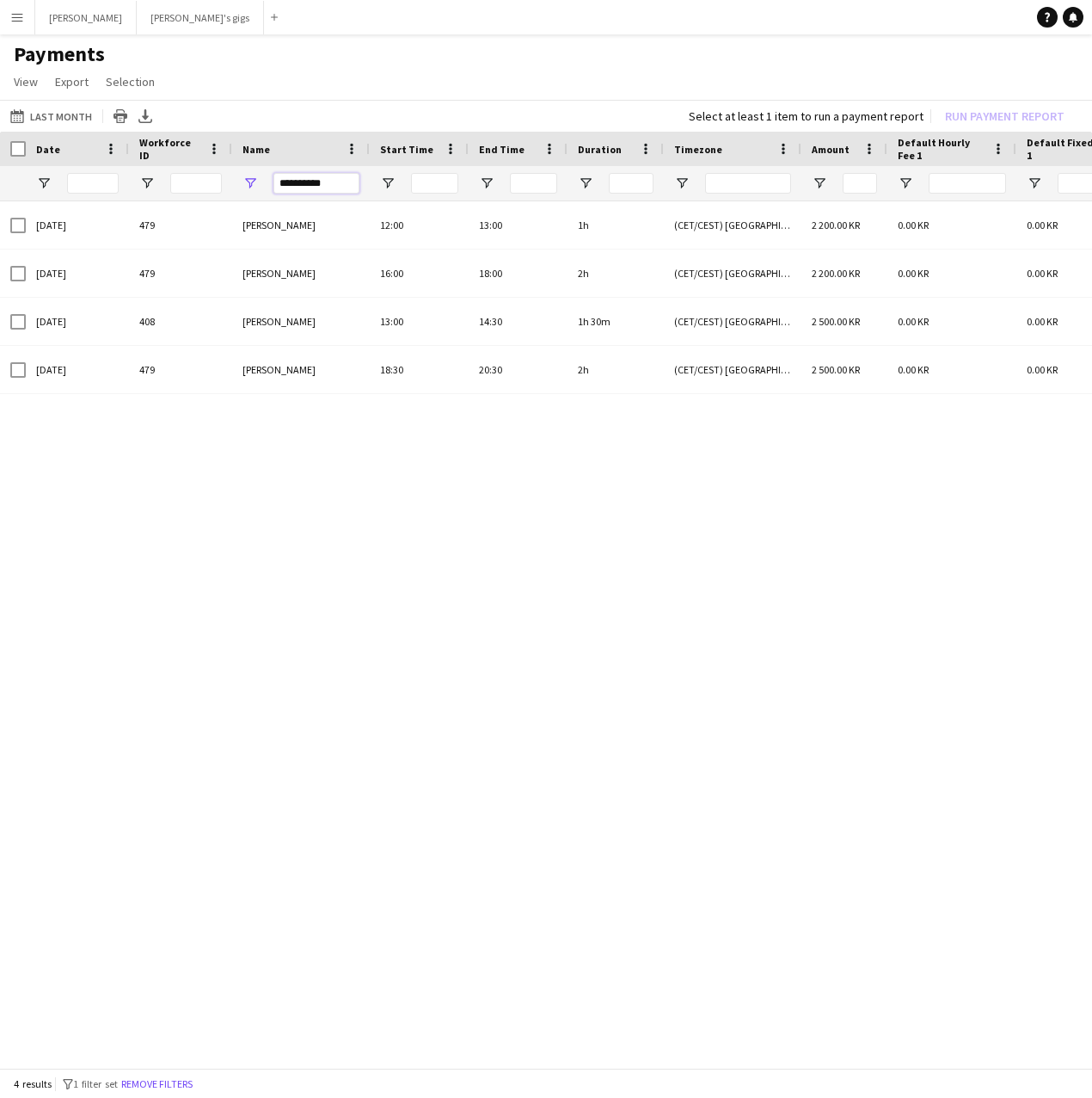
drag, startPoint x: 322, startPoint y: 179, endPoint x: 158, endPoint y: 192, distance: 164.5
drag, startPoint x: 314, startPoint y: 179, endPoint x: 158, endPoint y: 177, distance: 156.0
drag, startPoint x: 330, startPoint y: 184, endPoint x: 213, endPoint y: 167, distance: 118.2
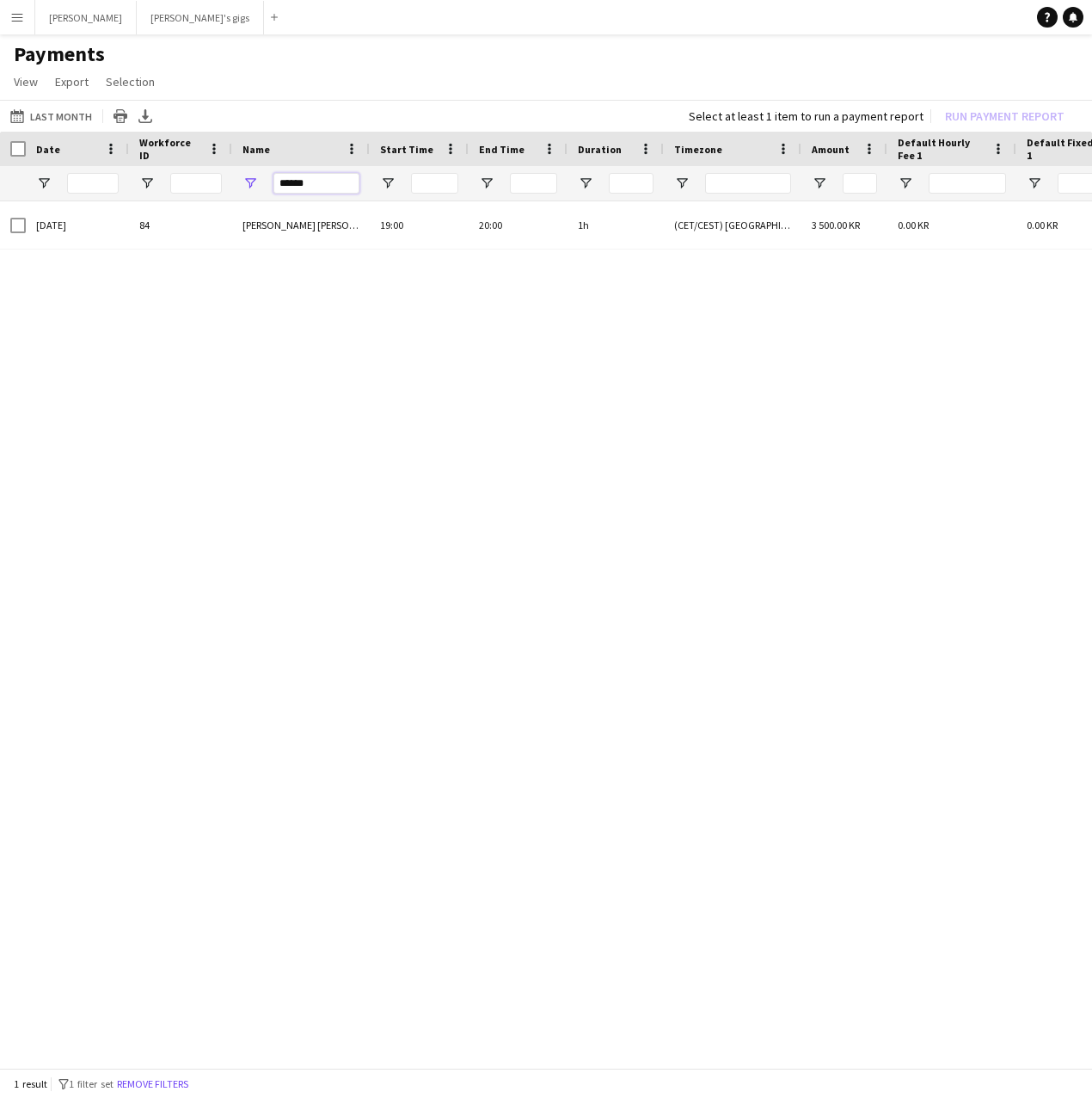
click at [318, 182] on input "******" at bounding box center [317, 182] width 86 height 21
type input "*"
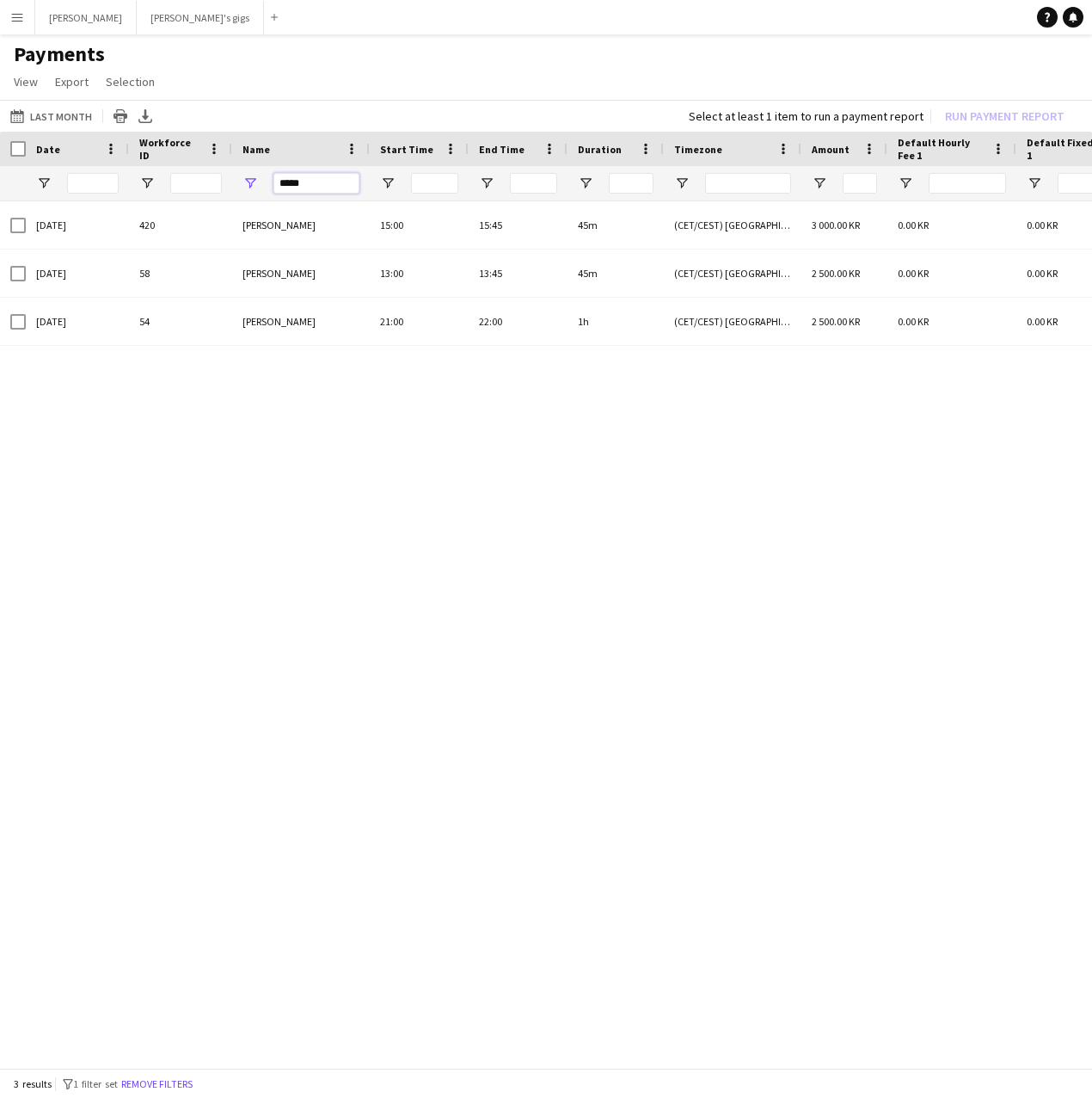
drag, startPoint x: 320, startPoint y: 188, endPoint x: 249, endPoint y: 168, distance: 73.8
click at [249, 168] on div "*****" at bounding box center [301, 182] width 137 height 34
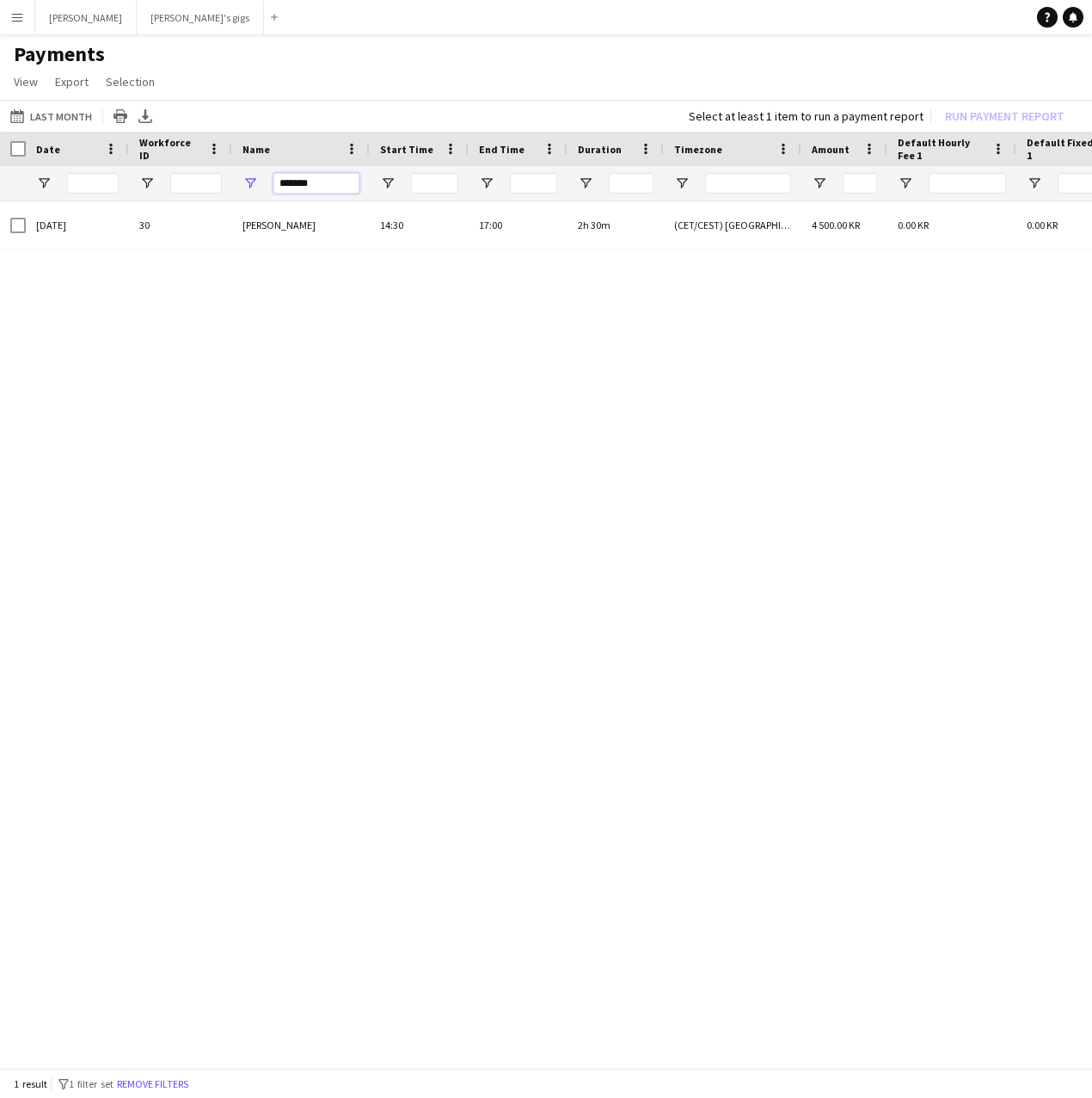
drag, startPoint x: 317, startPoint y: 187, endPoint x: 261, endPoint y: 179, distance: 56.6
click at [261, 179] on div "*******" at bounding box center [301, 182] width 137 height 34
drag, startPoint x: 334, startPoint y: 178, endPoint x: 200, endPoint y: 165, distance: 134.6
drag, startPoint x: 357, startPoint y: 182, endPoint x: 249, endPoint y: 178, distance: 108.1
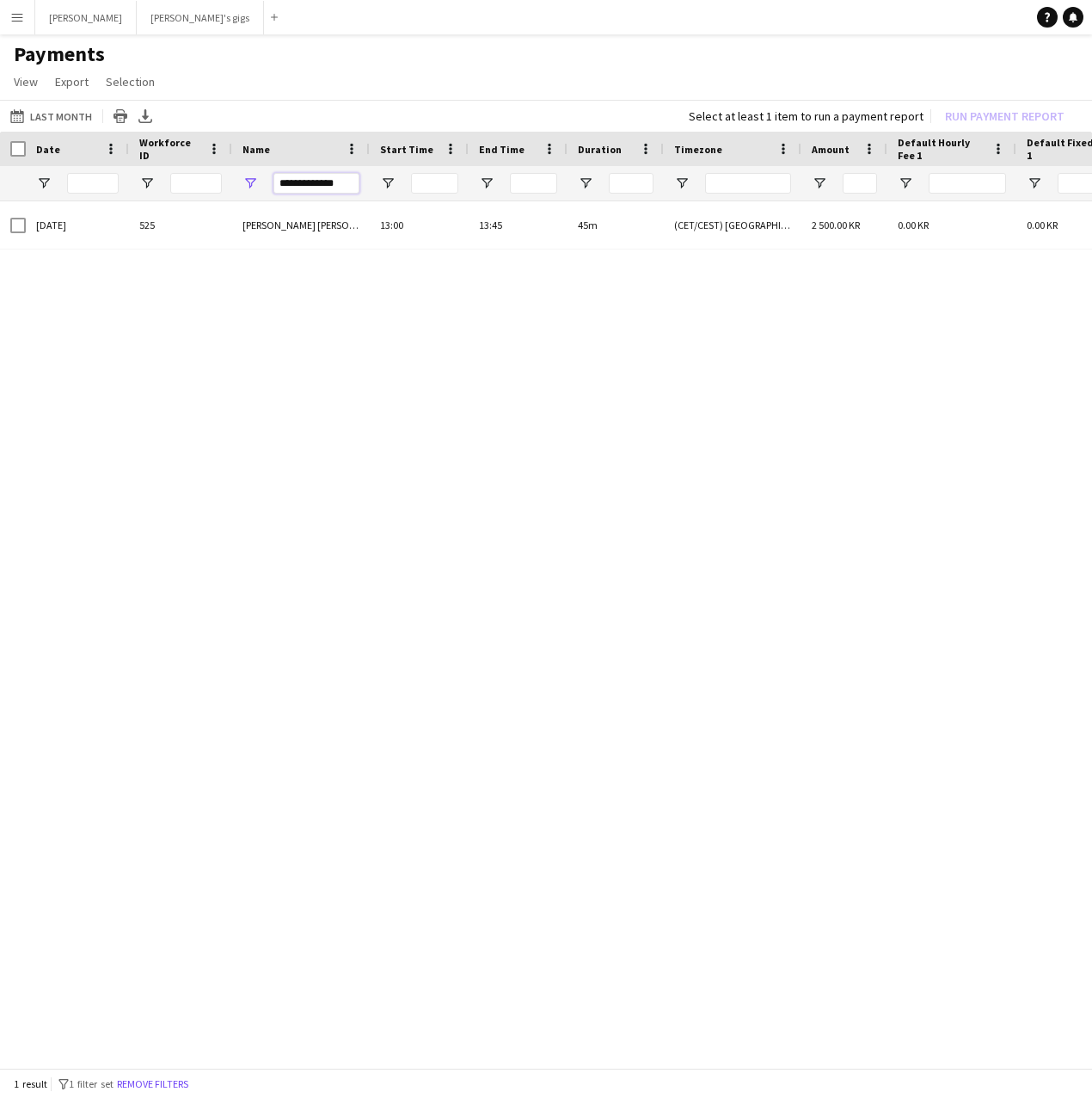
click at [249, 178] on div "**********" at bounding box center [301, 182] width 137 height 34
drag, startPoint x: 334, startPoint y: 181, endPoint x: 178, endPoint y: 185, distance: 156.1
drag, startPoint x: 312, startPoint y: 186, endPoint x: 169, endPoint y: 191, distance: 143.1
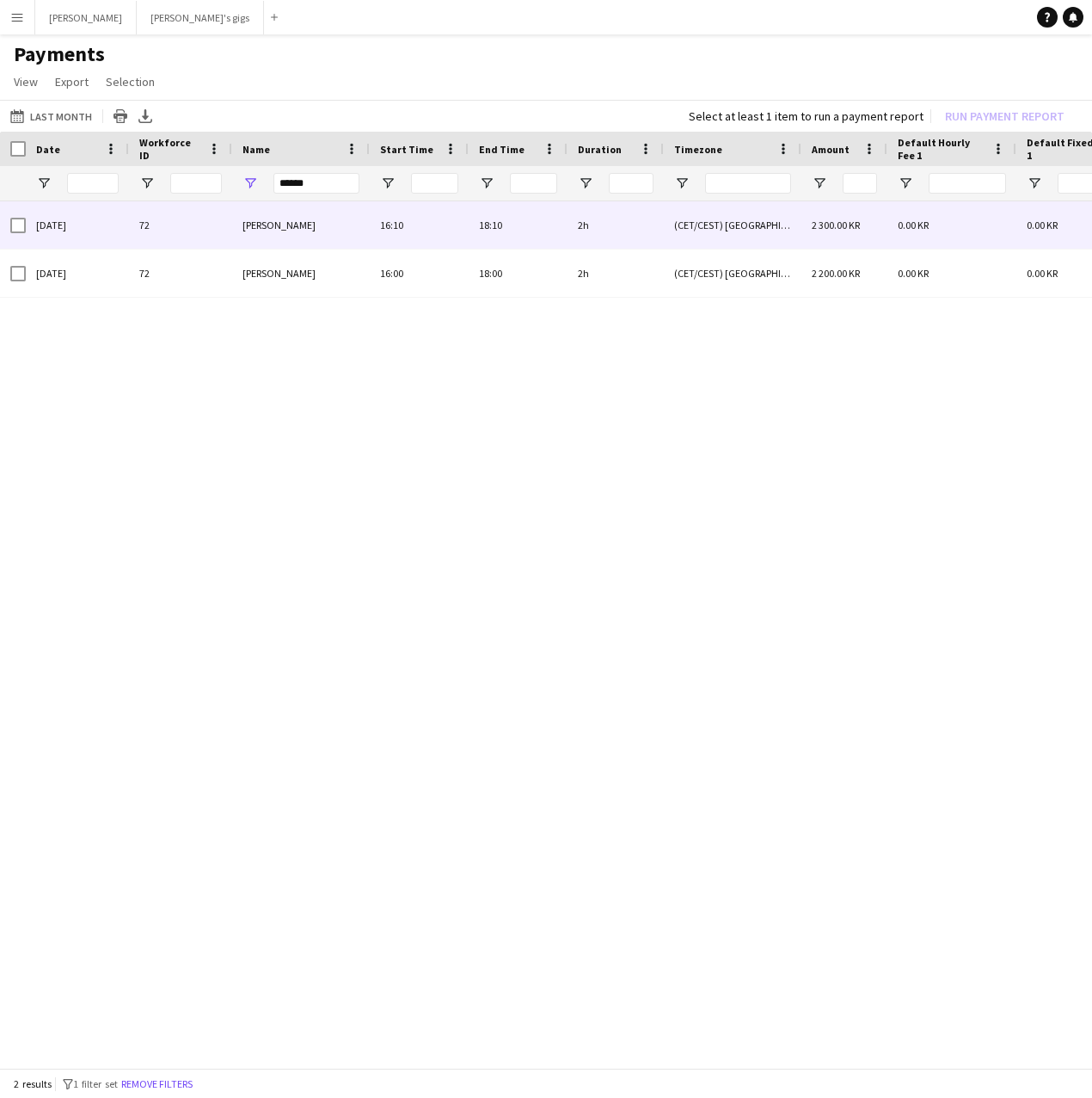
click at [358, 235] on div "[PERSON_NAME]" at bounding box center [301, 225] width 137 height 47
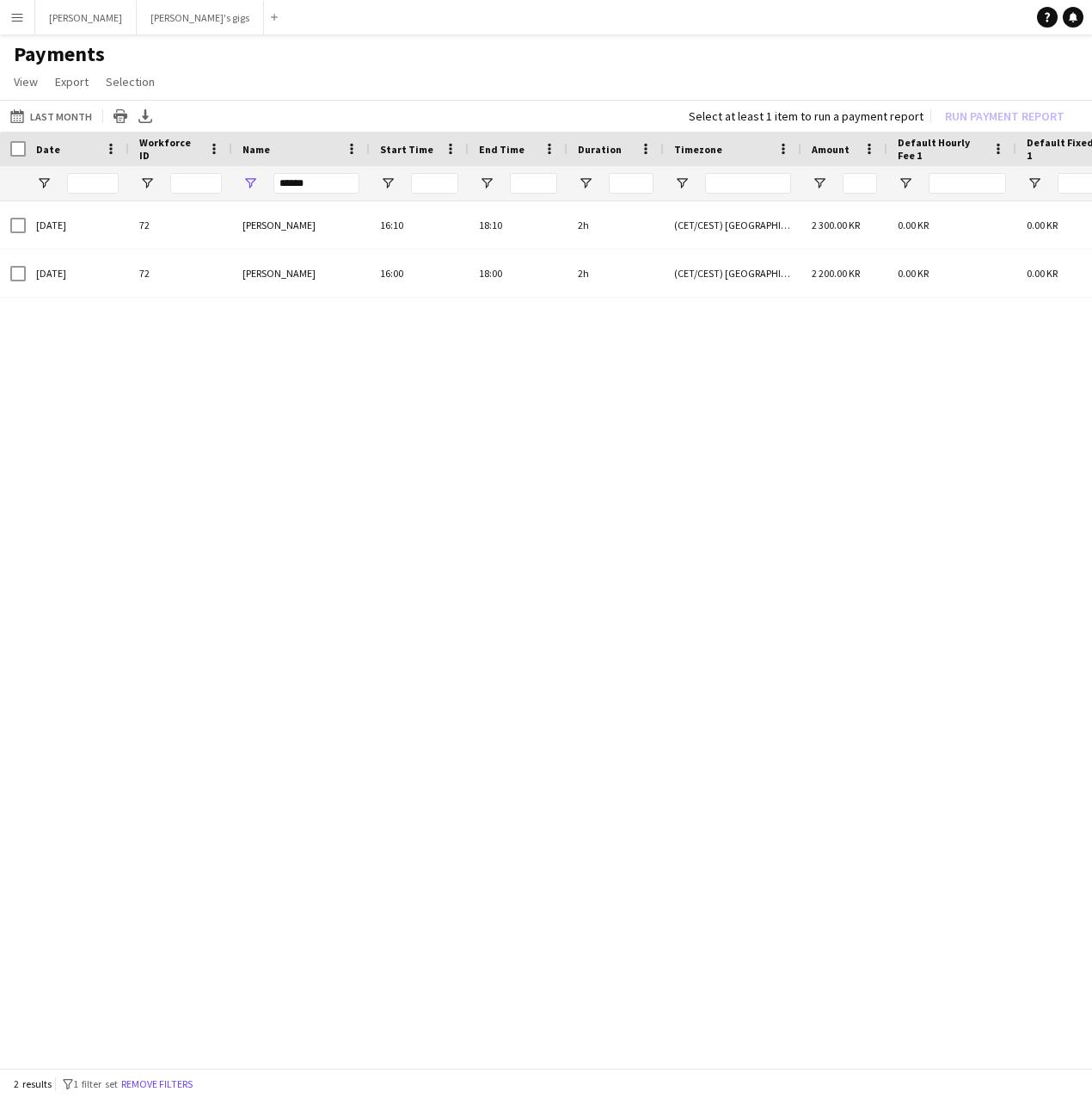
click at [664, 665] on div "[DATE] 72 [PERSON_NAME] 16:10 18:10 2h (CET/CEST) [GEOGRAPHIC_DATA] 2 300.00 KR…" at bounding box center [546, 629] width 1092 height 857
drag, startPoint x: 334, startPoint y: 183, endPoint x: 216, endPoint y: 175, distance: 118.3
drag, startPoint x: 305, startPoint y: 180, endPoint x: 228, endPoint y: 178, distance: 77.0
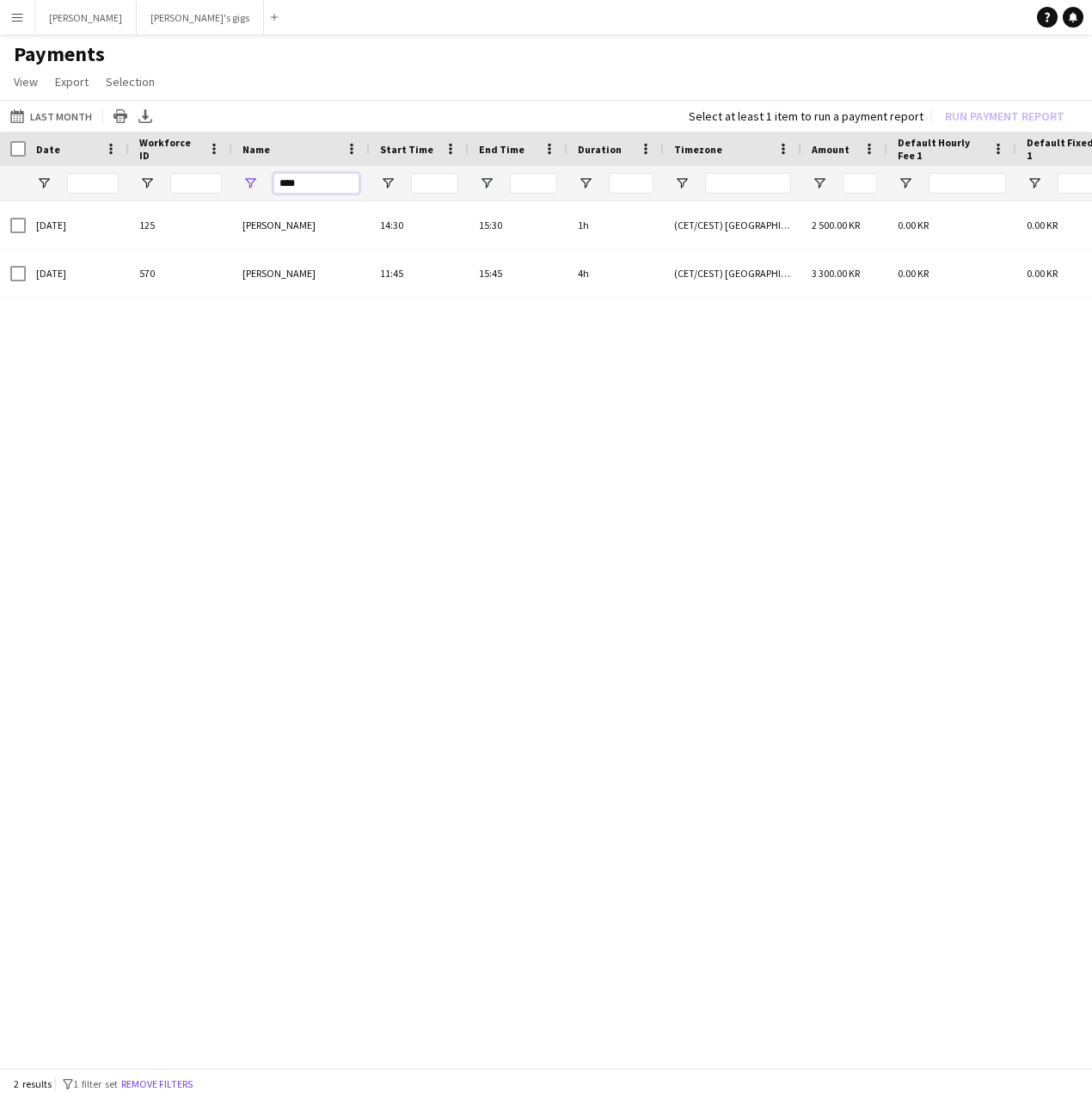
drag, startPoint x: 333, startPoint y: 189, endPoint x: 166, endPoint y: 185, distance: 167.0
drag, startPoint x: 320, startPoint y: 182, endPoint x: 178, endPoint y: 180, distance: 142.0
drag, startPoint x: 321, startPoint y: 194, endPoint x: 233, endPoint y: 191, distance: 88.1
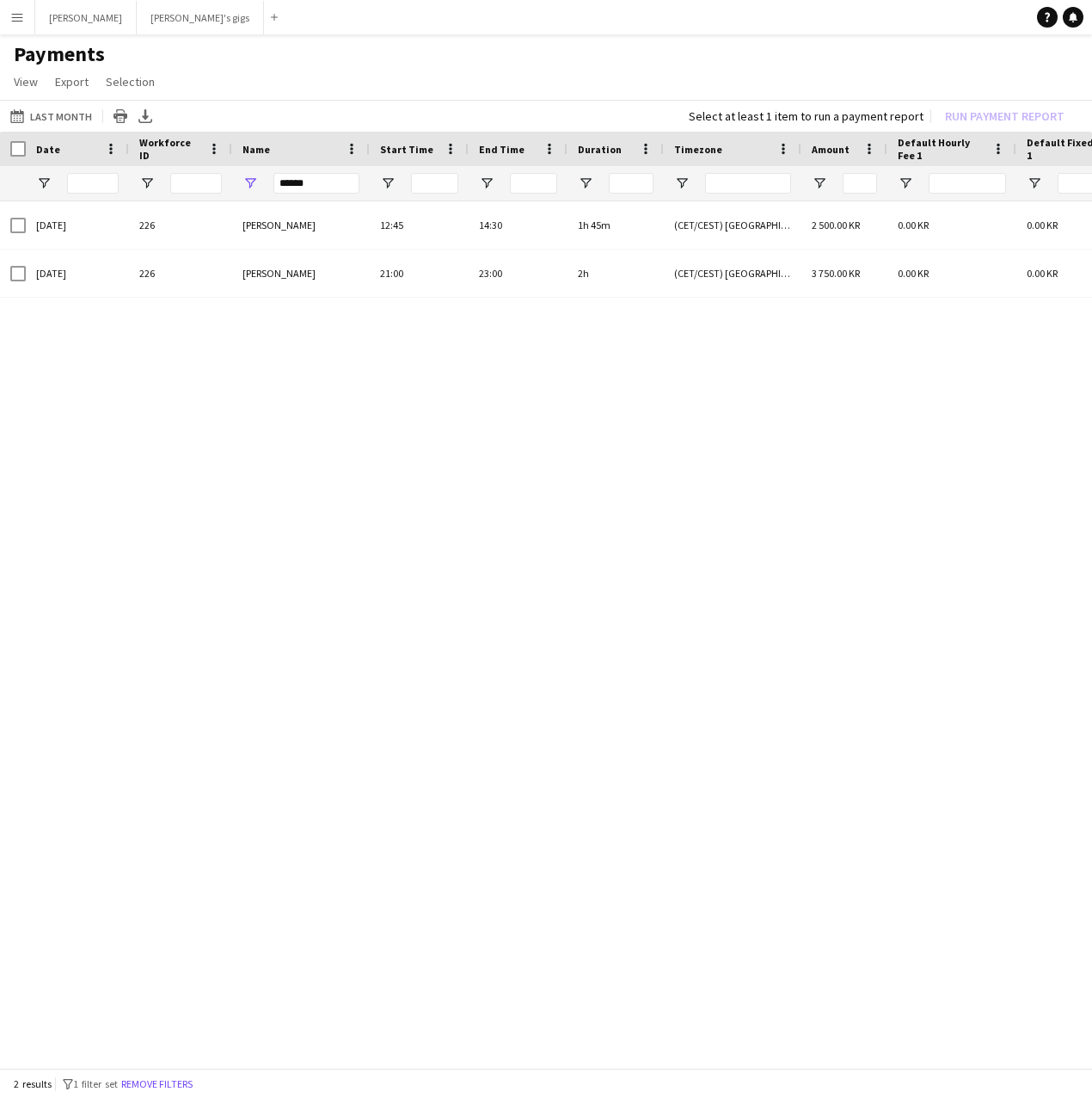
click at [233, 191] on div "******" at bounding box center [301, 182] width 137 height 34
click at [334, 182] on input "******" at bounding box center [317, 182] width 86 height 21
drag, startPoint x: 347, startPoint y: 187, endPoint x: 166, endPoint y: 184, distance: 181.0
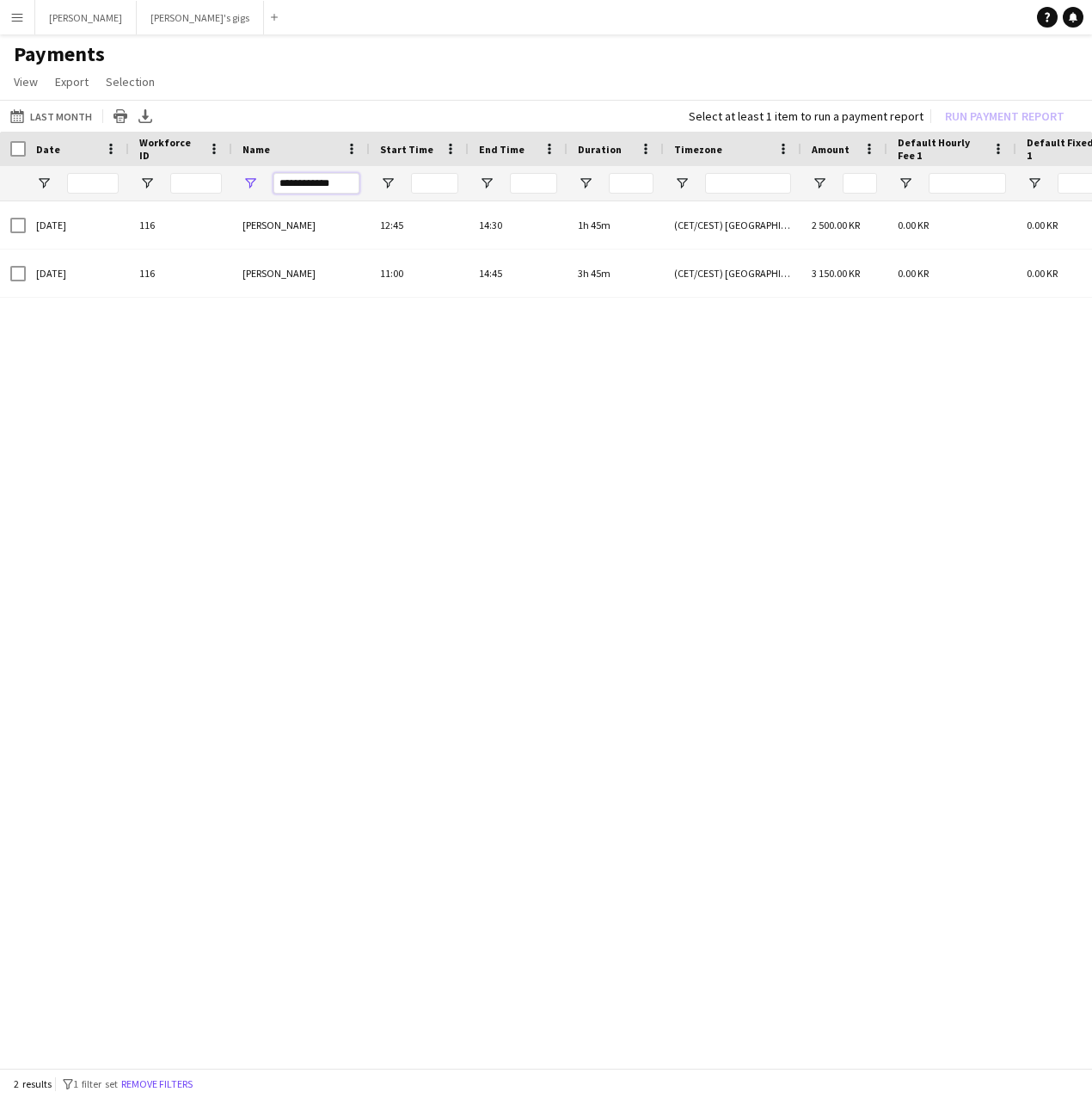
drag, startPoint x: 351, startPoint y: 184, endPoint x: 241, endPoint y: 181, distance: 110.0
click at [241, 181] on div "**********" at bounding box center [301, 182] width 137 height 34
drag, startPoint x: 201, startPoint y: 183, endPoint x: 114, endPoint y: 188, distance: 87.1
drag, startPoint x: 323, startPoint y: 188, endPoint x: 209, endPoint y: 190, distance: 114.0
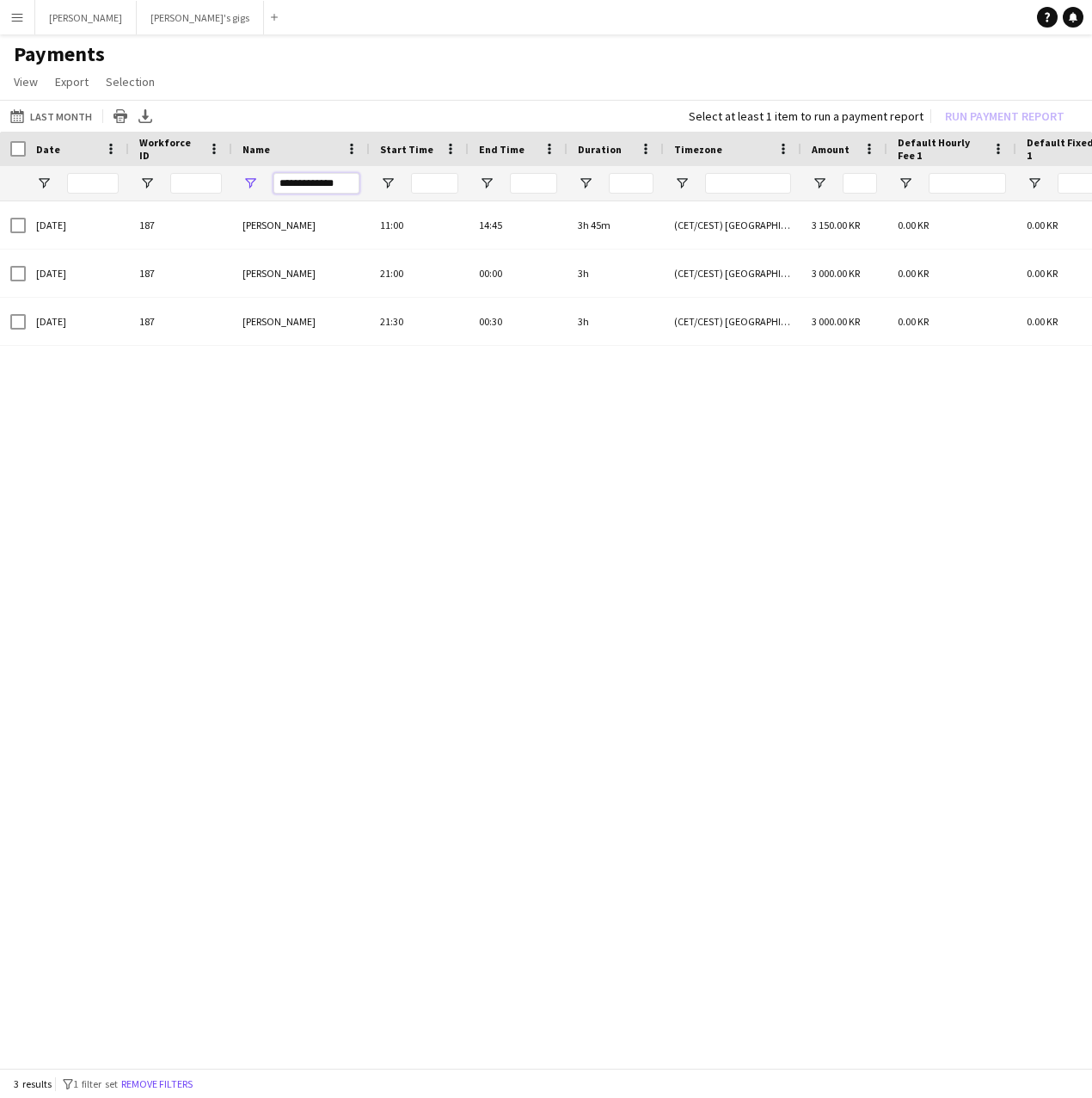
drag, startPoint x: 339, startPoint y: 191, endPoint x: 218, endPoint y: 188, distance: 121.0
drag, startPoint x: 336, startPoint y: 186, endPoint x: 229, endPoint y: 190, distance: 107.1
drag, startPoint x: 322, startPoint y: 179, endPoint x: 254, endPoint y: 182, distance: 68.1
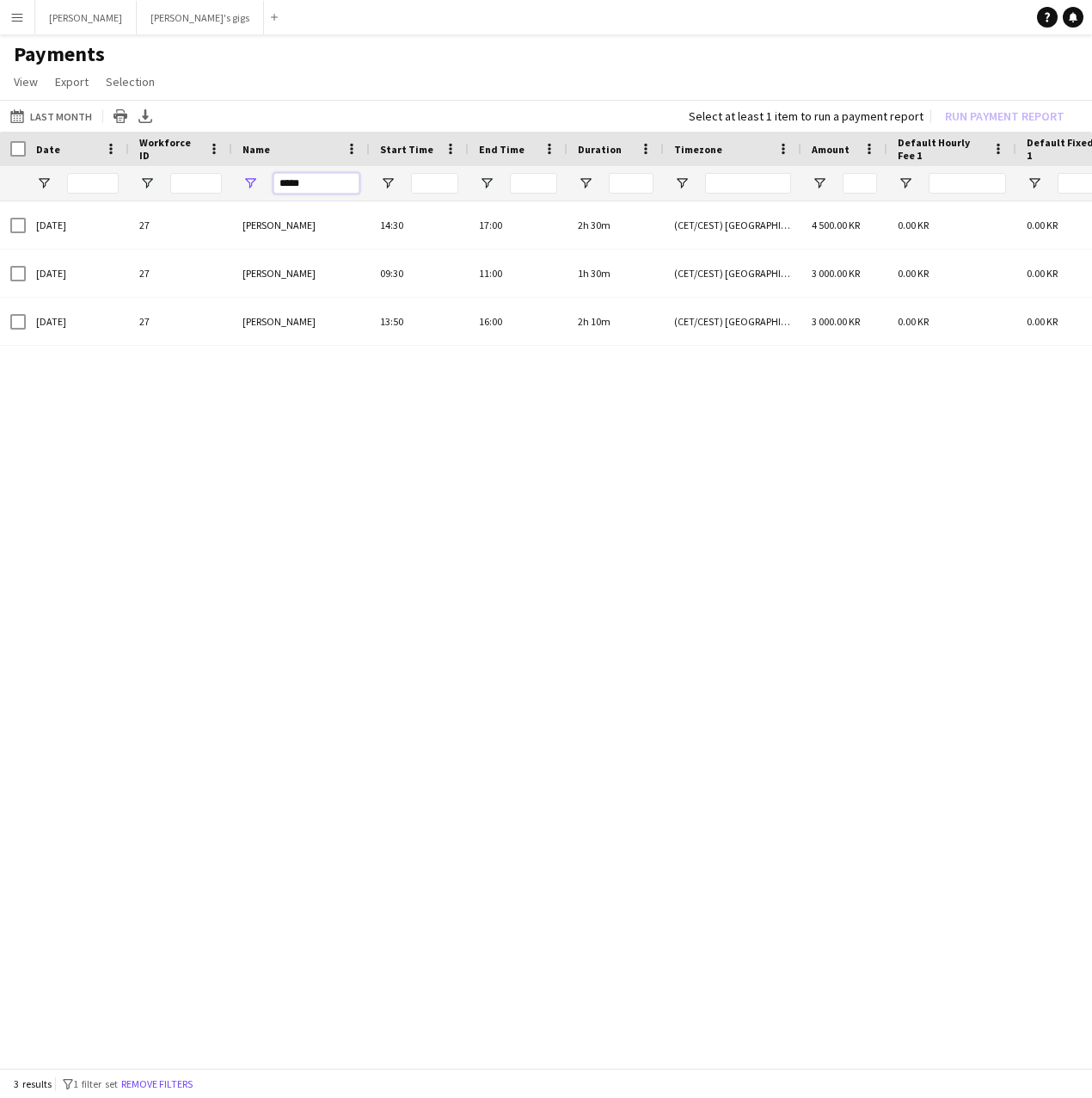
click at [254, 182] on div "*****" at bounding box center [301, 182] width 137 height 34
drag, startPoint x: 329, startPoint y: 182, endPoint x: 171, endPoint y: 186, distance: 158.1
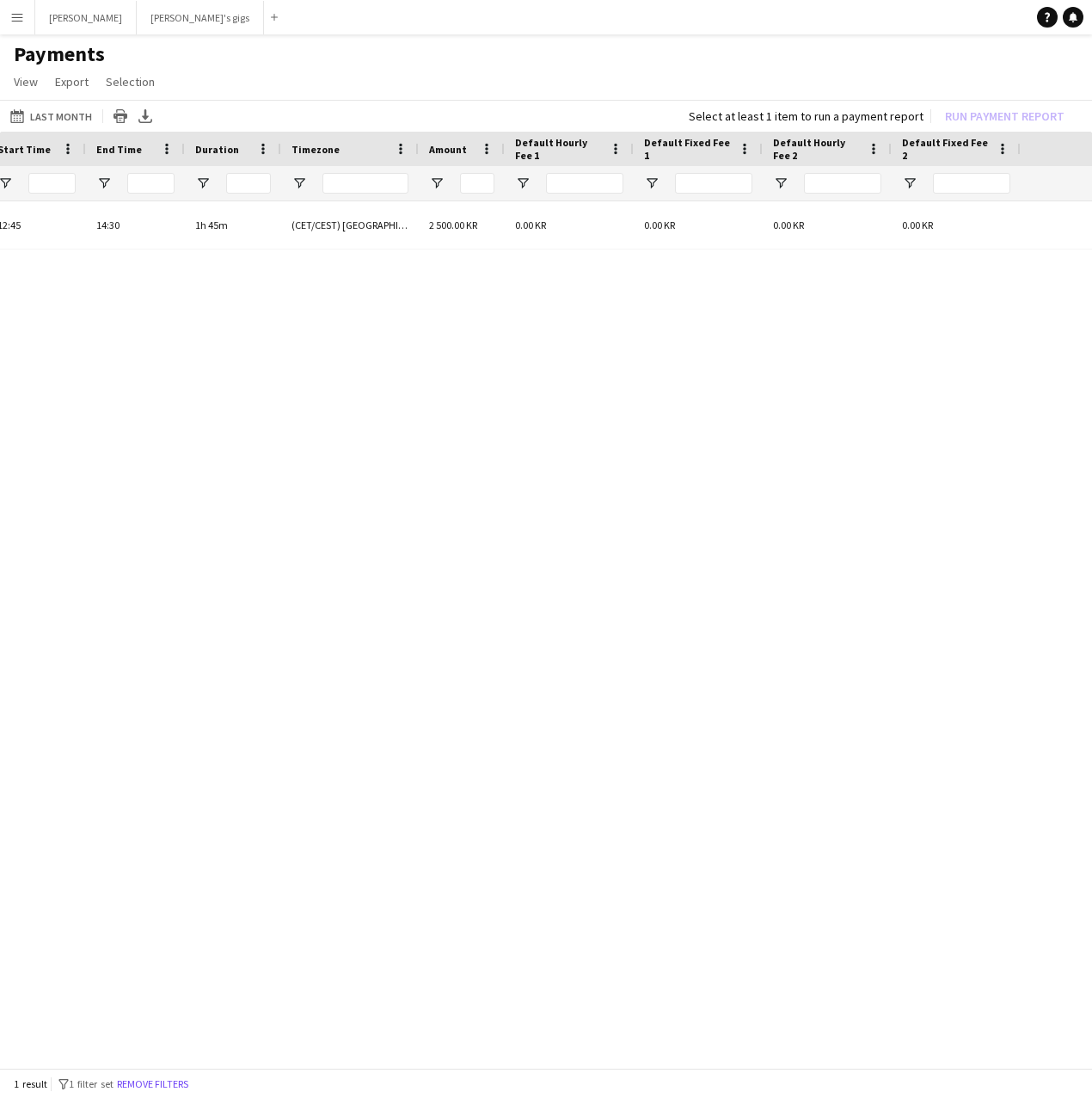
scroll to position [0, 486]
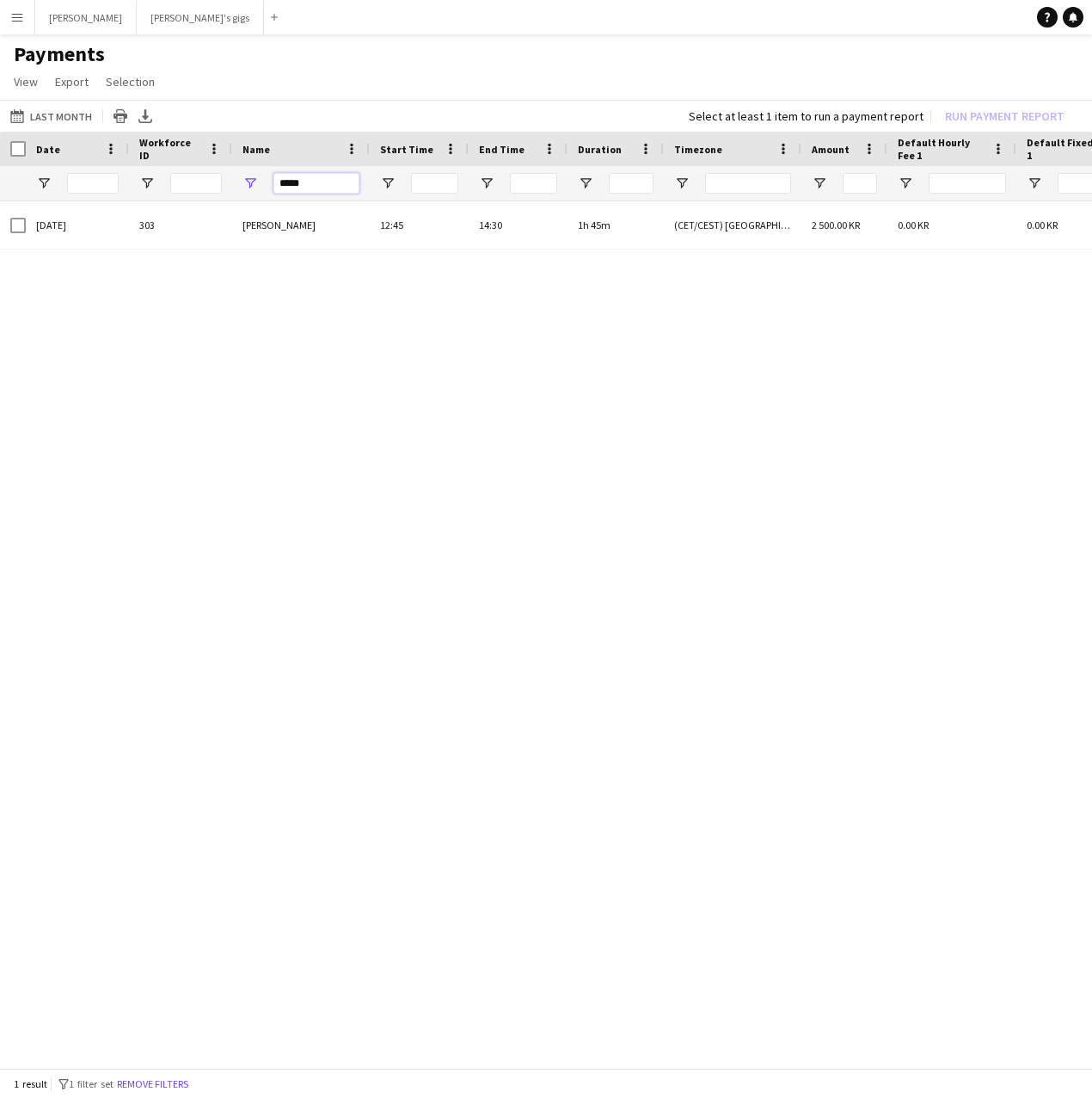
drag, startPoint x: 319, startPoint y: 191, endPoint x: 230, endPoint y: 196, distance: 89.1
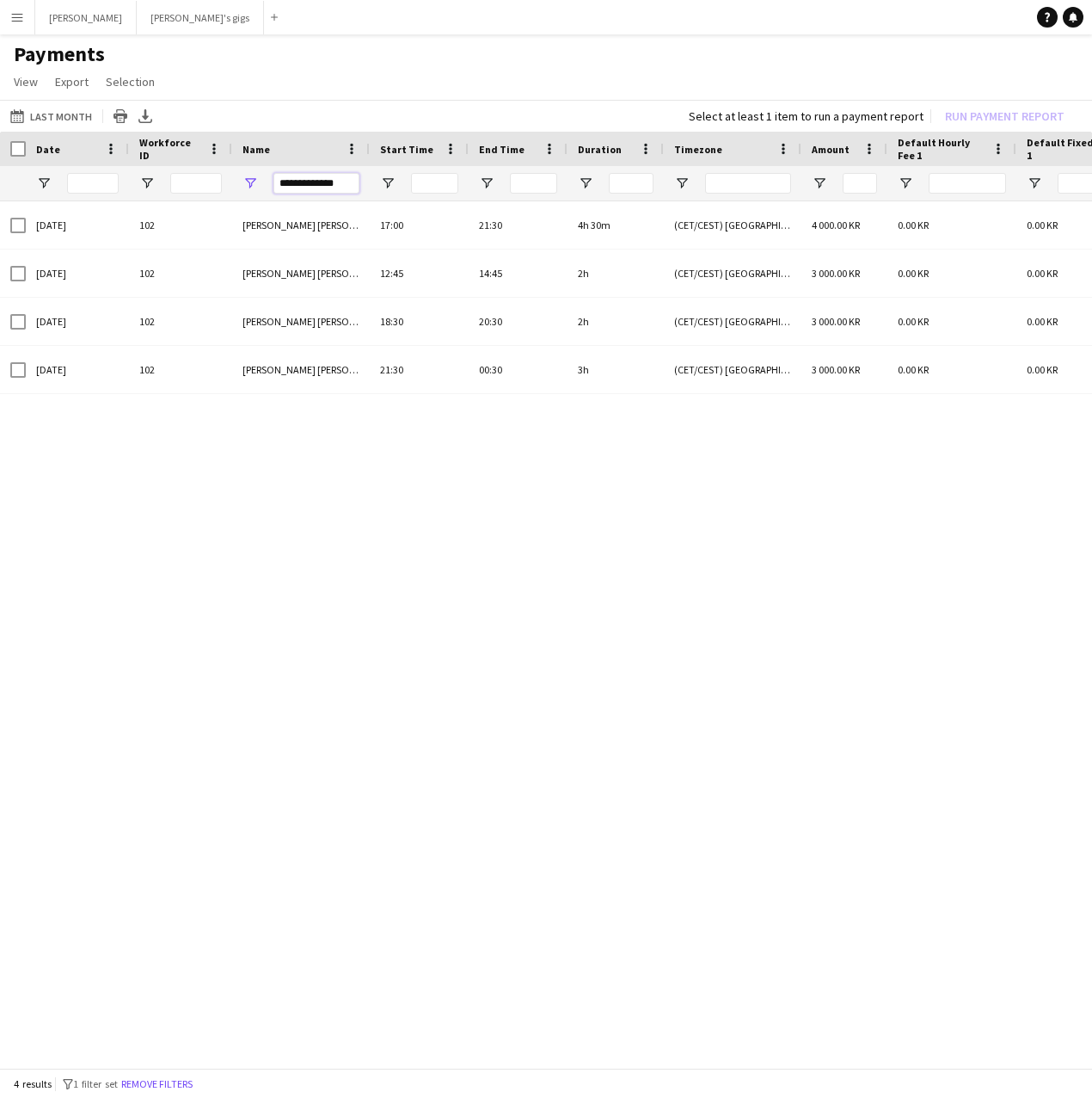
drag, startPoint x: 338, startPoint y: 175, endPoint x: 147, endPoint y: 194, distance: 191.9
drag, startPoint x: 355, startPoint y: 177, endPoint x: 196, endPoint y: 176, distance: 159.0
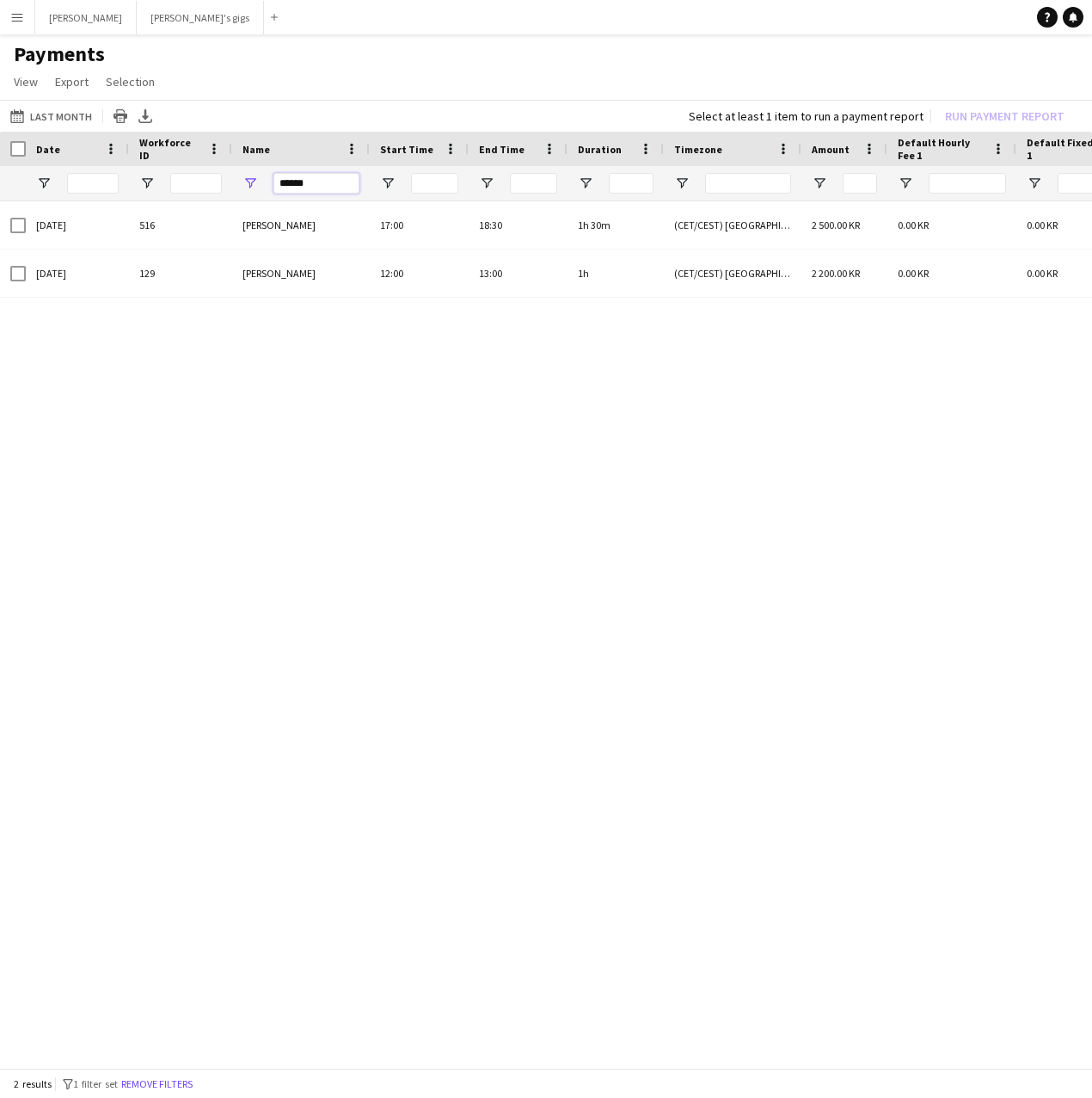
drag, startPoint x: 312, startPoint y: 181, endPoint x: 239, endPoint y: 165, distance: 74.7
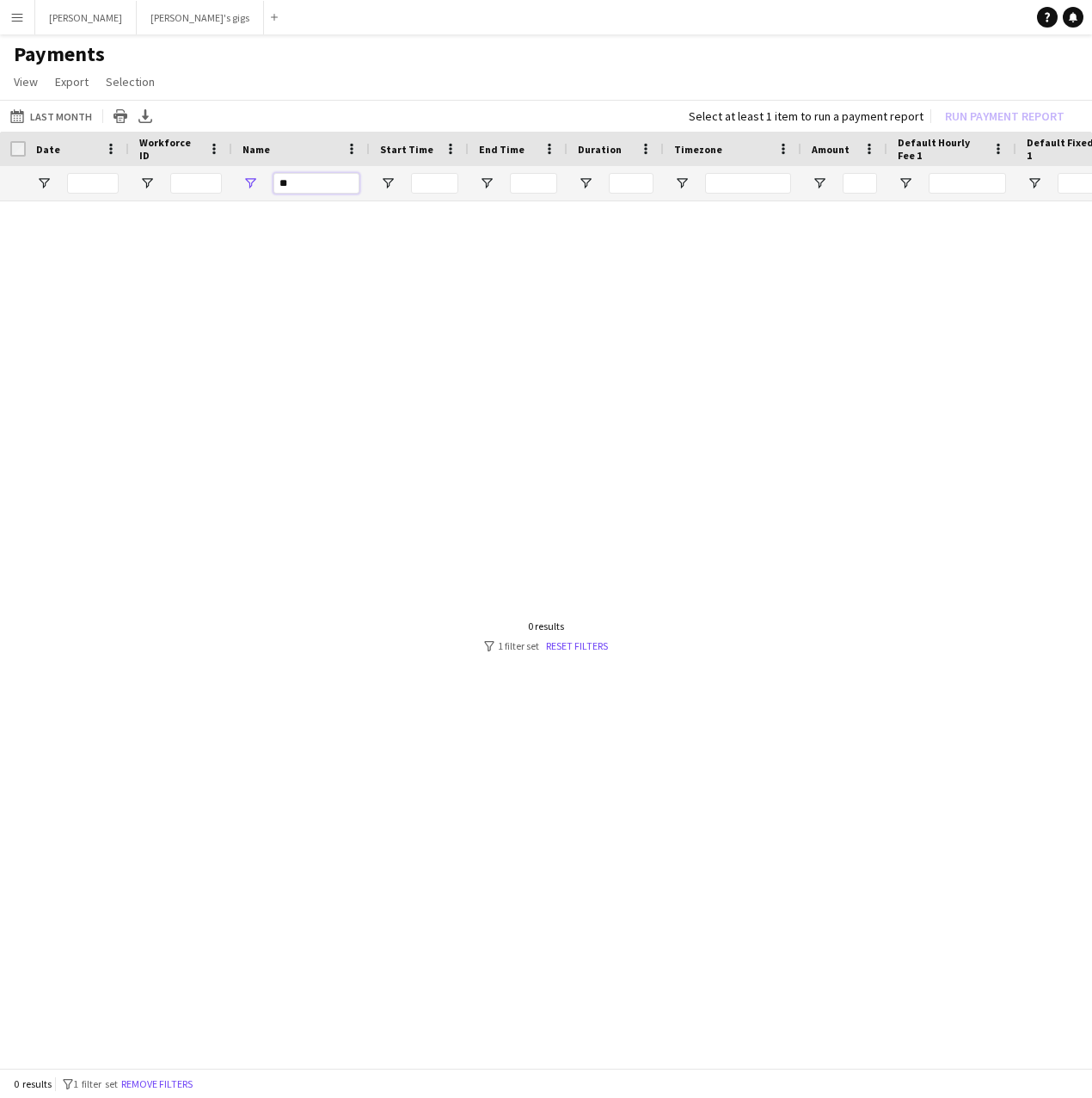
type input "*"
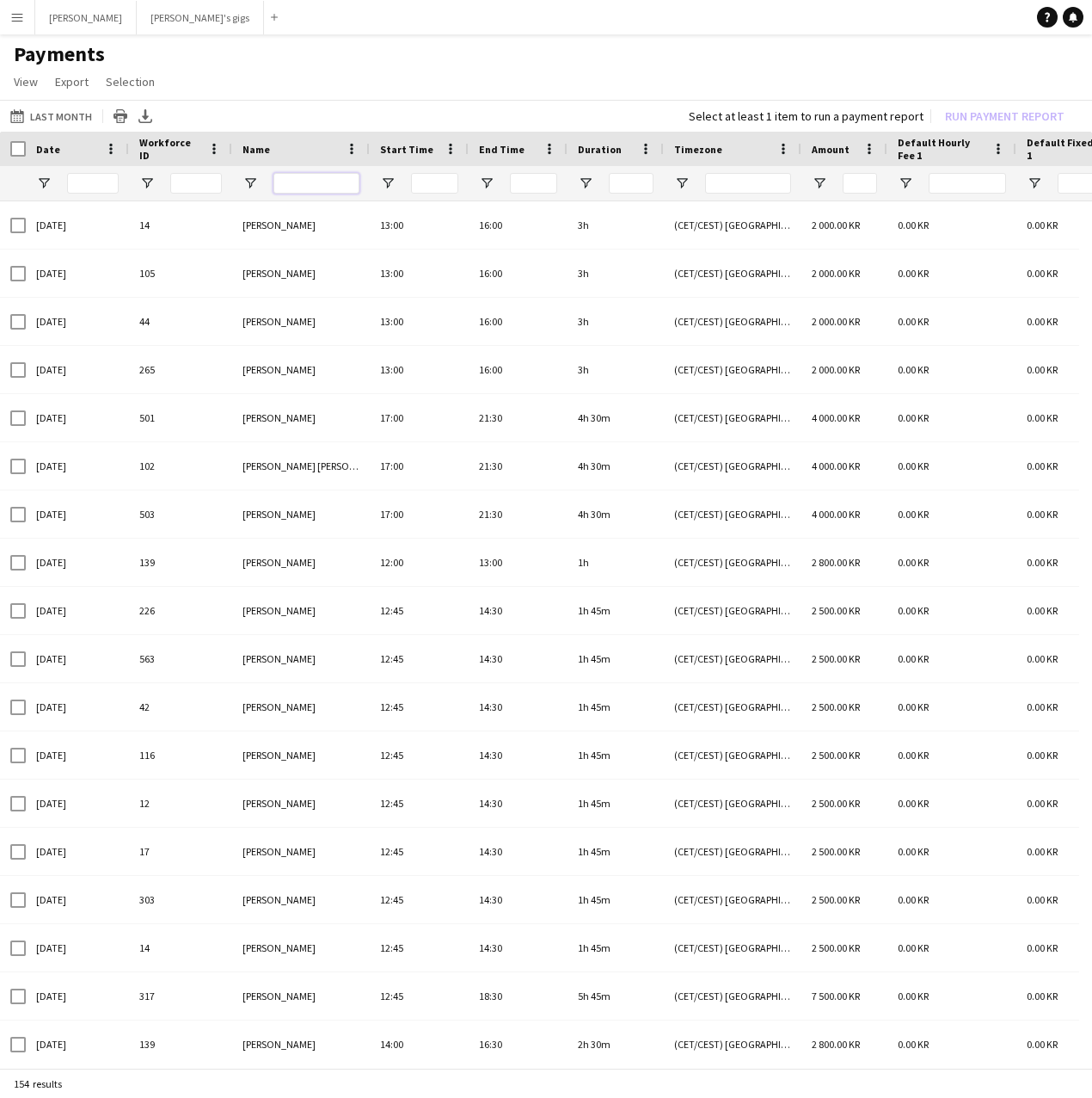
click at [312, 190] on input "Name Filter Input" at bounding box center [317, 182] width 86 height 21
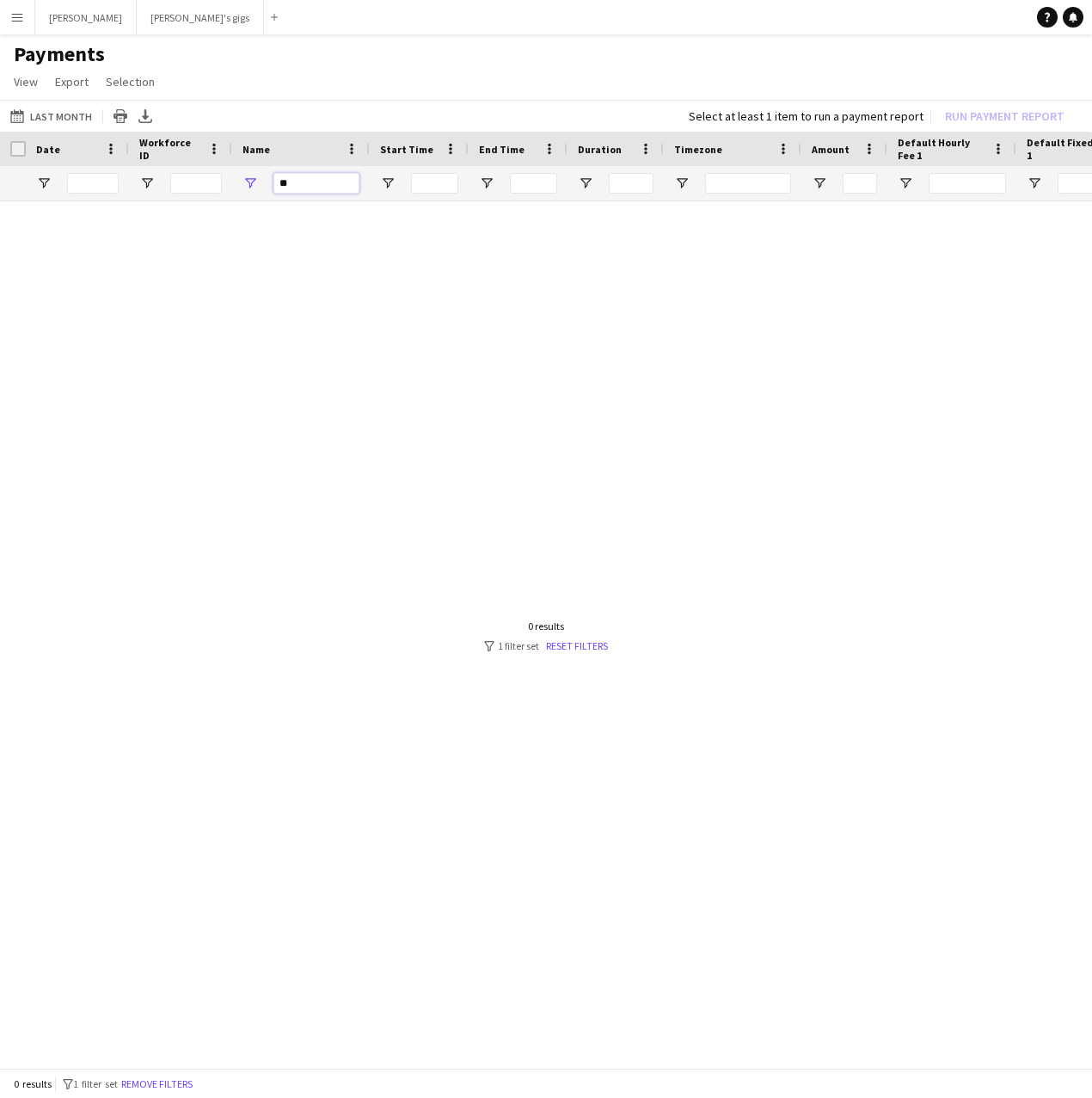
type input "*"
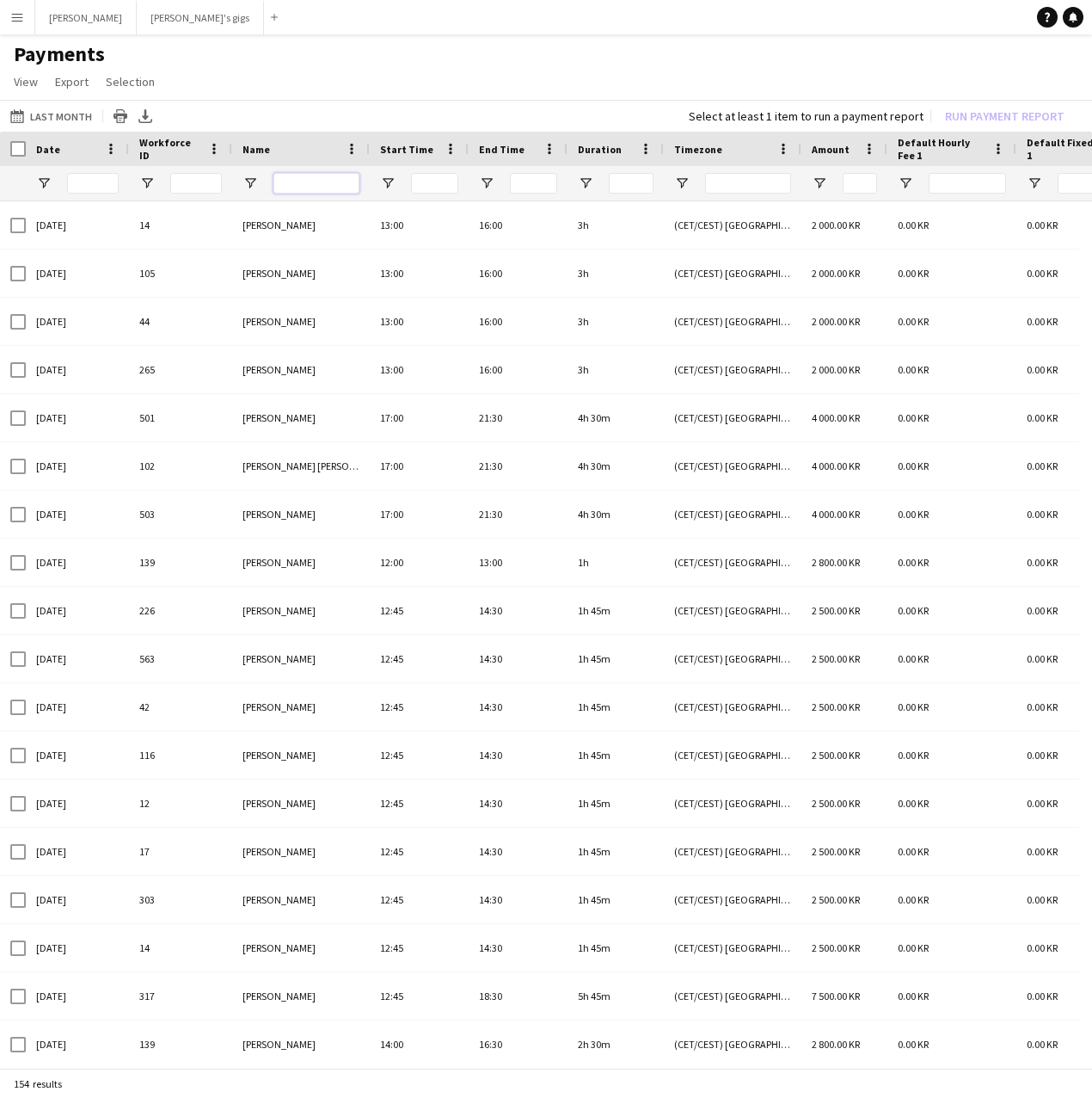
click at [286, 184] on input "Name Filter Input" at bounding box center [317, 182] width 86 height 21
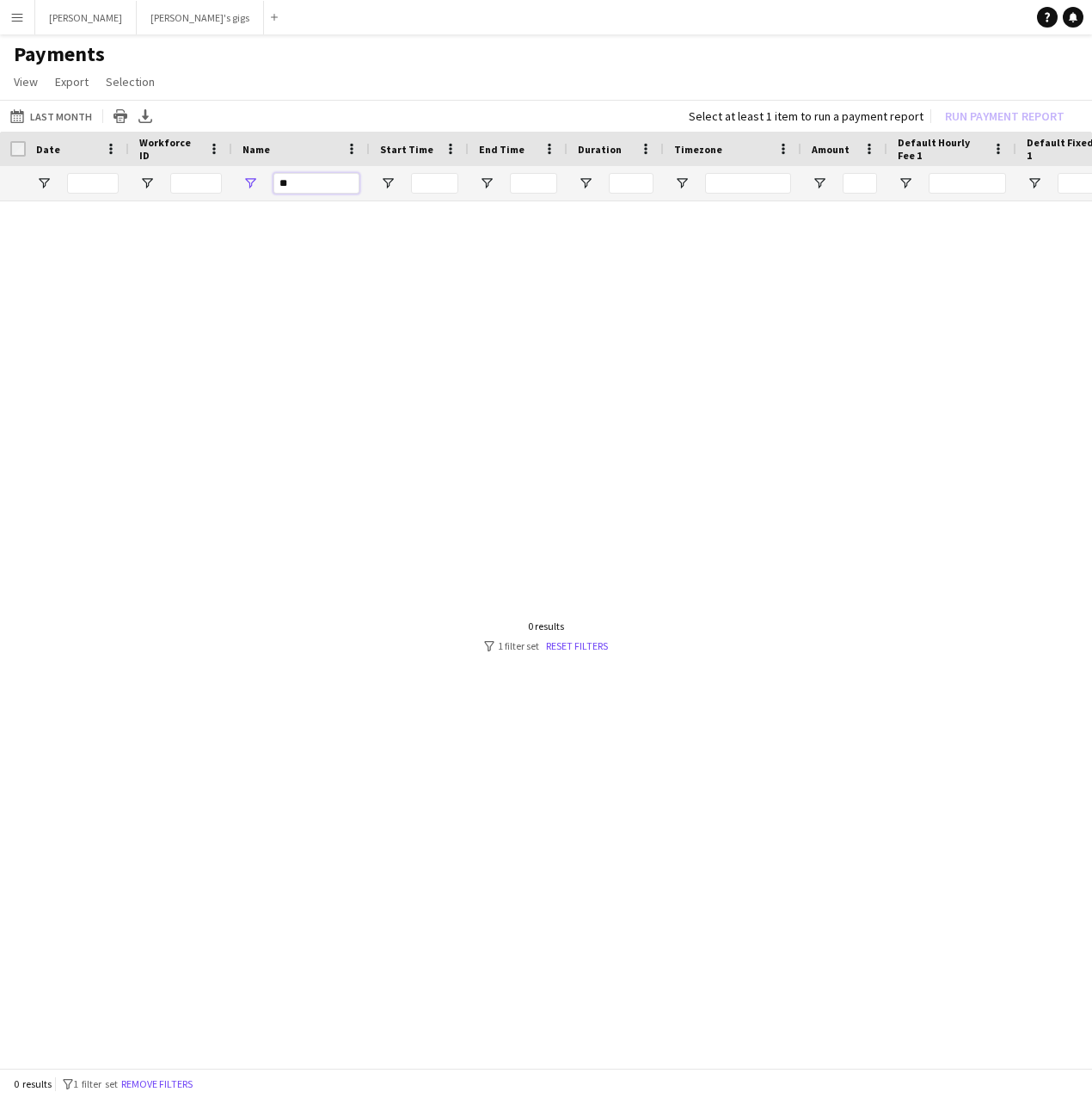
type input "*"
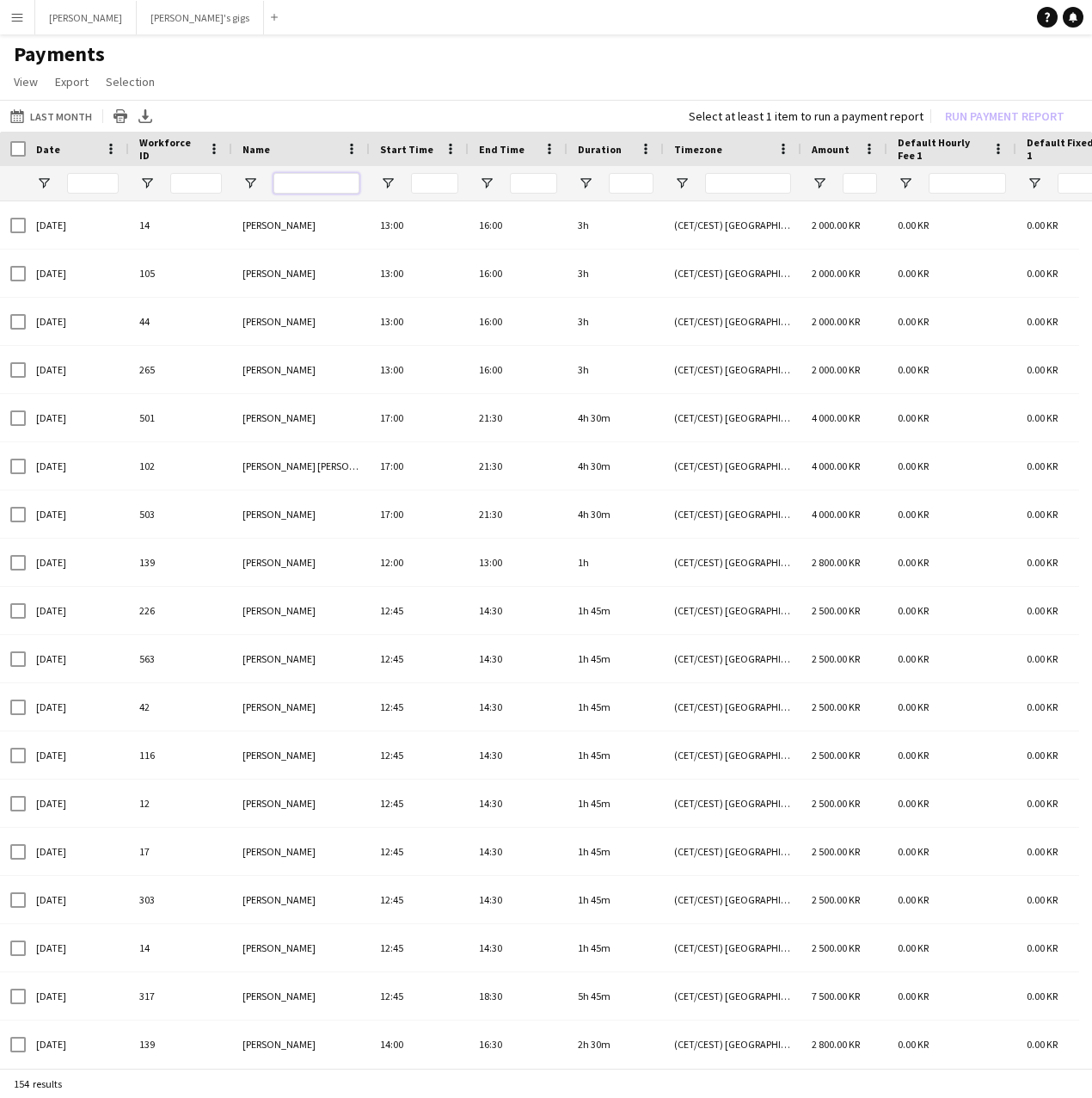
click at [298, 177] on input "Name Filter Input" at bounding box center [317, 182] width 86 height 21
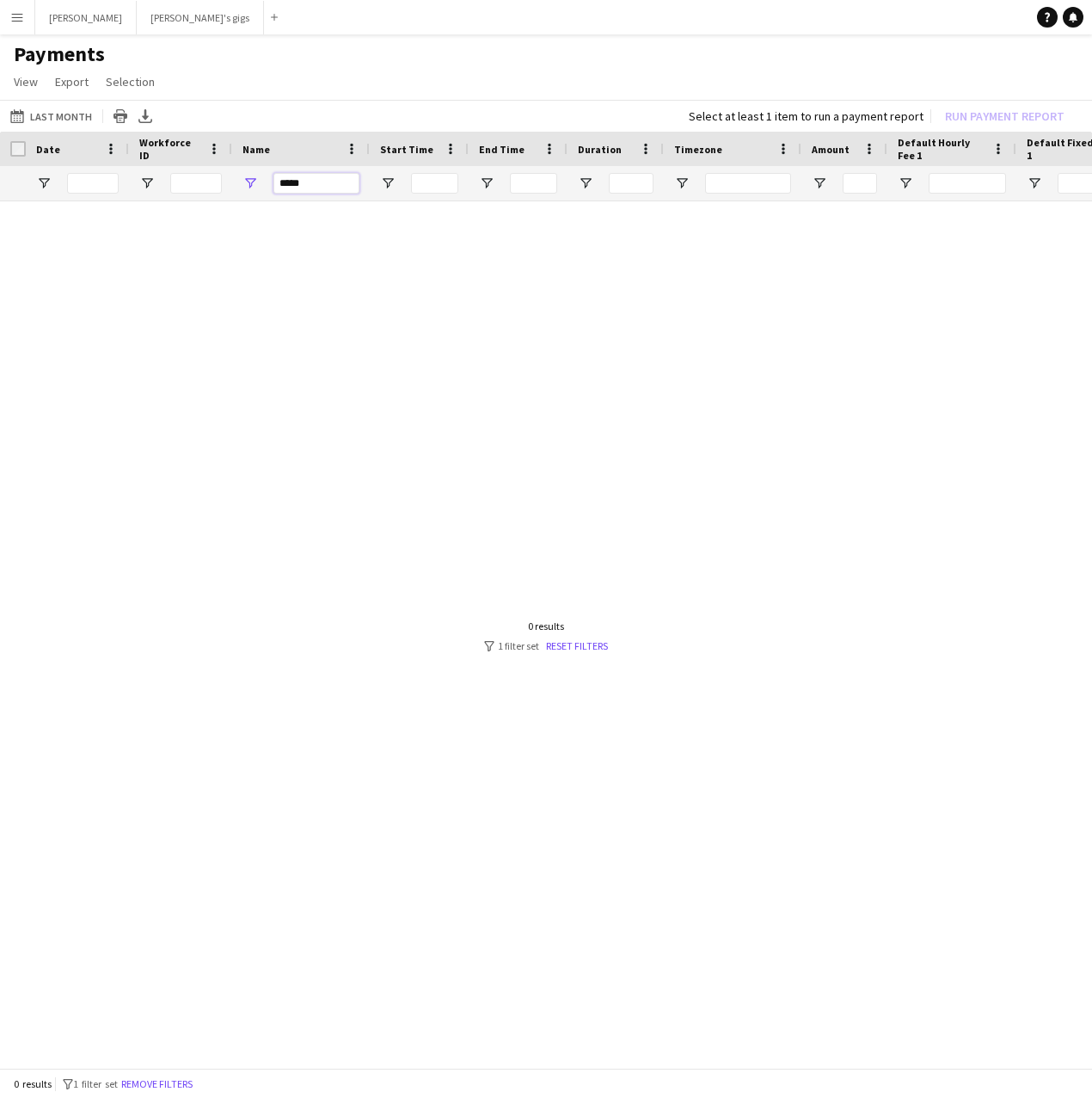
drag, startPoint x: 308, startPoint y: 183, endPoint x: 235, endPoint y: 172, distance: 73.8
click at [235, 172] on div "*****" at bounding box center [301, 182] width 137 height 34
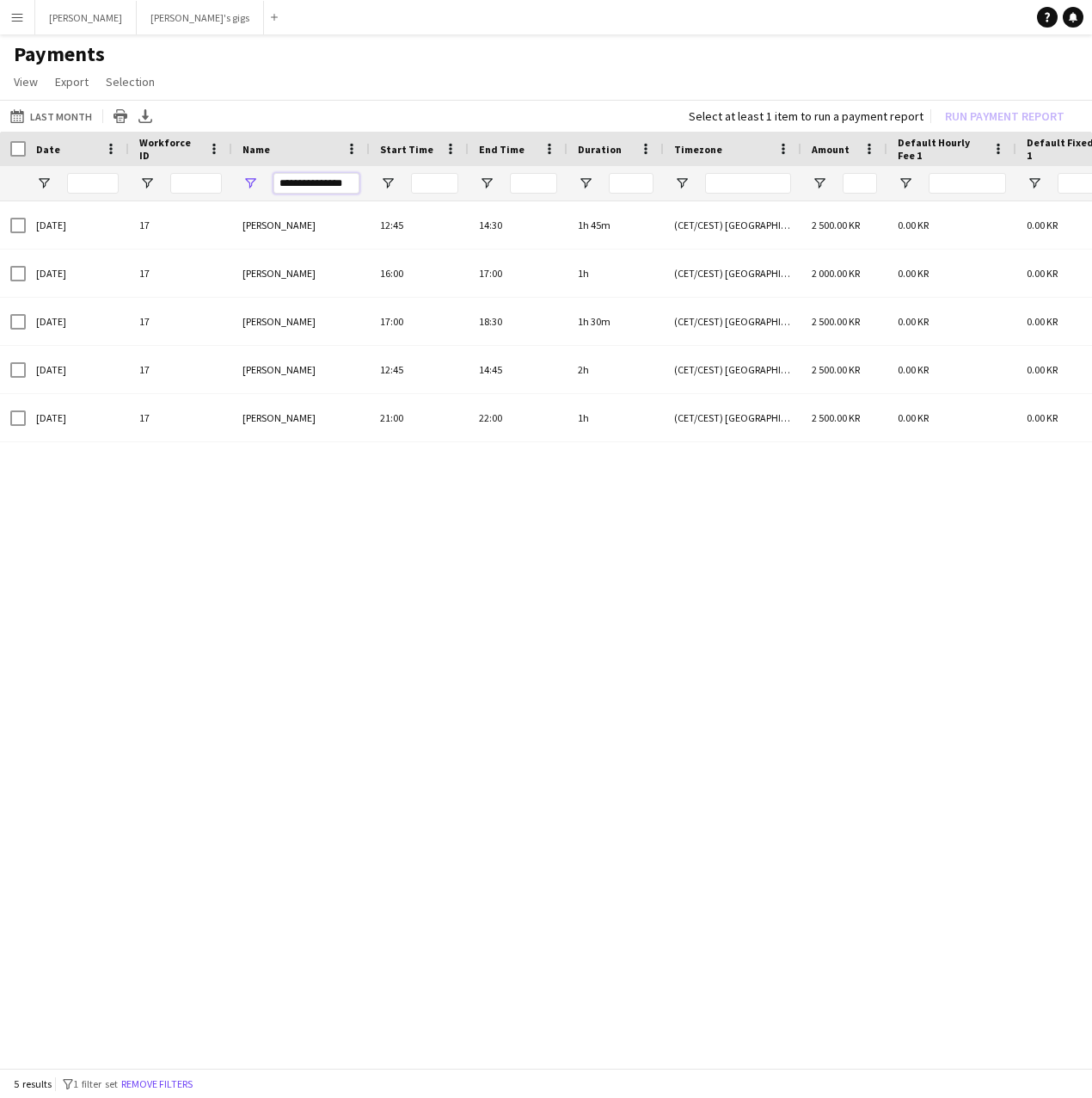
drag, startPoint x: 351, startPoint y: 182, endPoint x: 186, endPoint y: 186, distance: 165.0
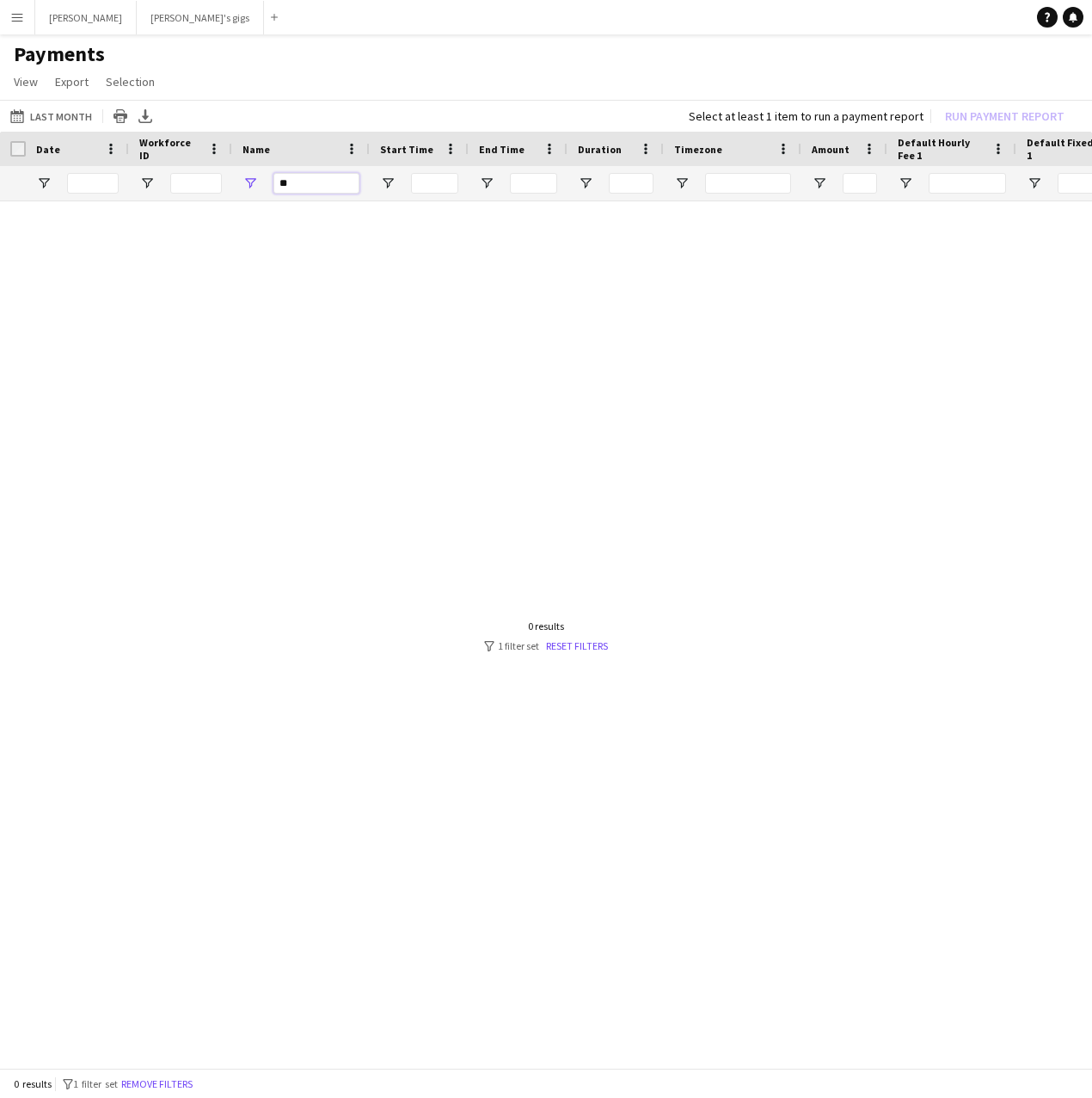
type input "*"
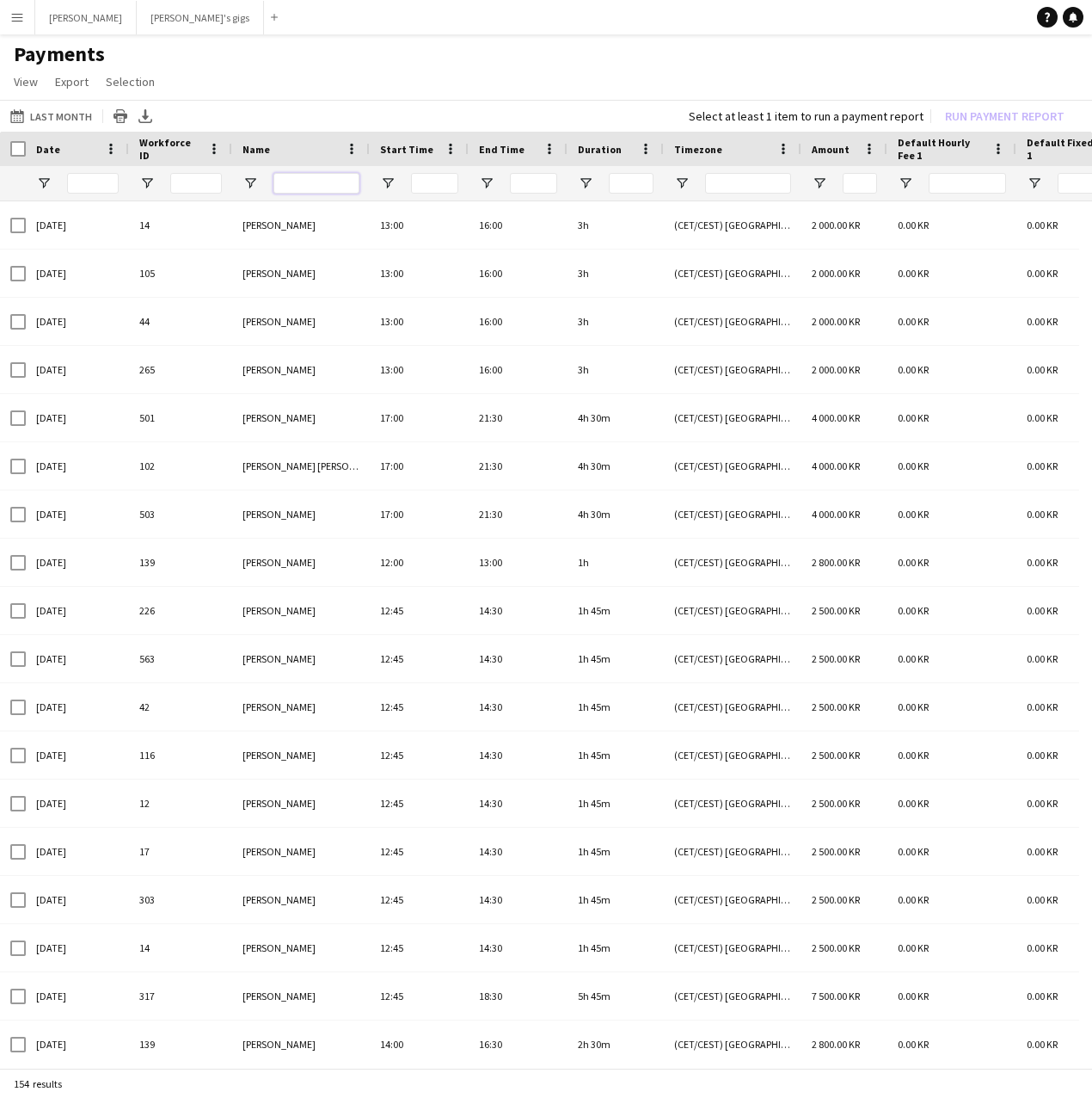
click at [302, 174] on input "Name Filter Input" at bounding box center [317, 182] width 86 height 21
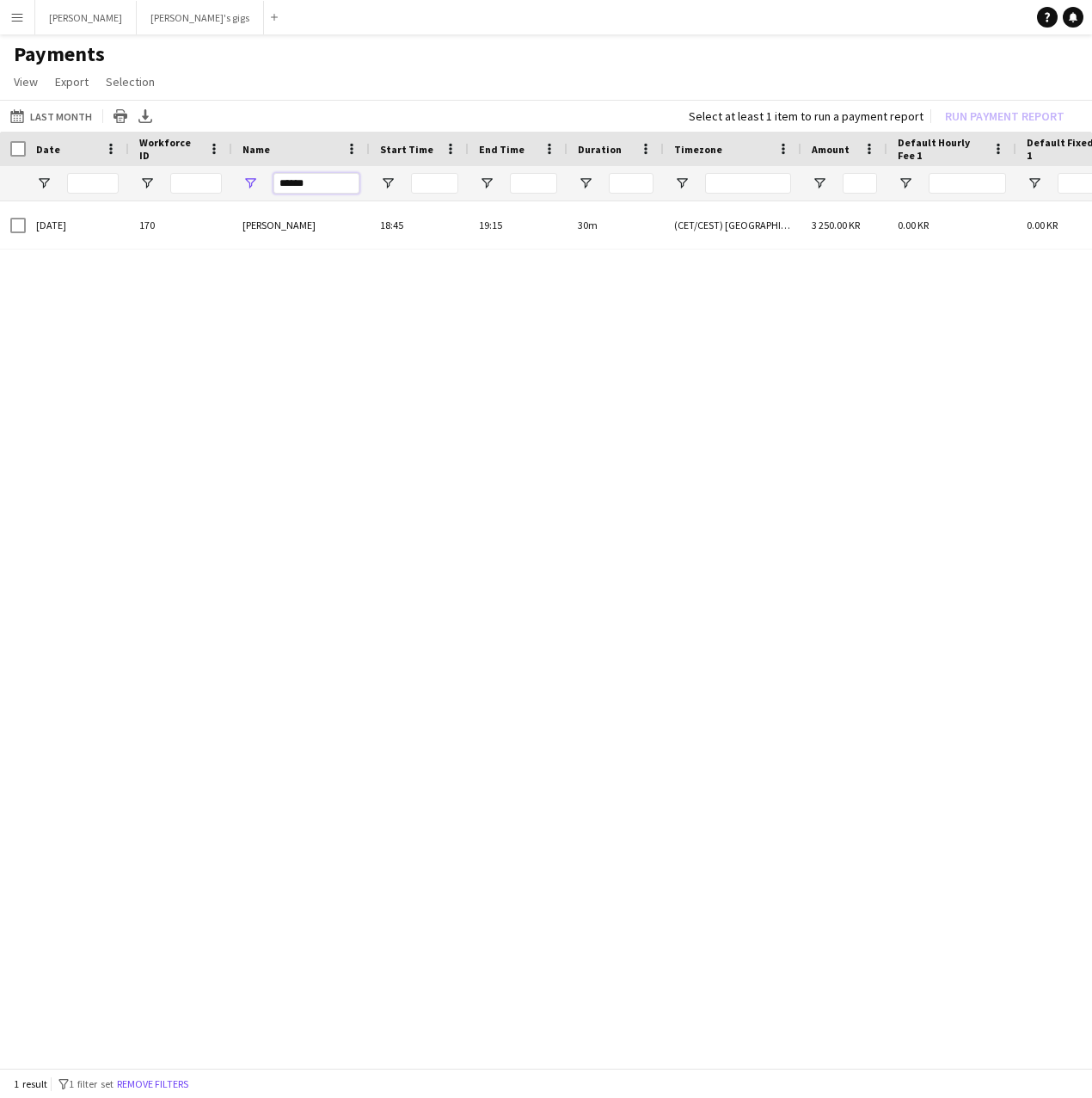
drag, startPoint x: 324, startPoint y: 184, endPoint x: 189, endPoint y: 186, distance: 135.0
drag, startPoint x: 349, startPoint y: 180, endPoint x: 97, endPoint y: 186, distance: 252.1
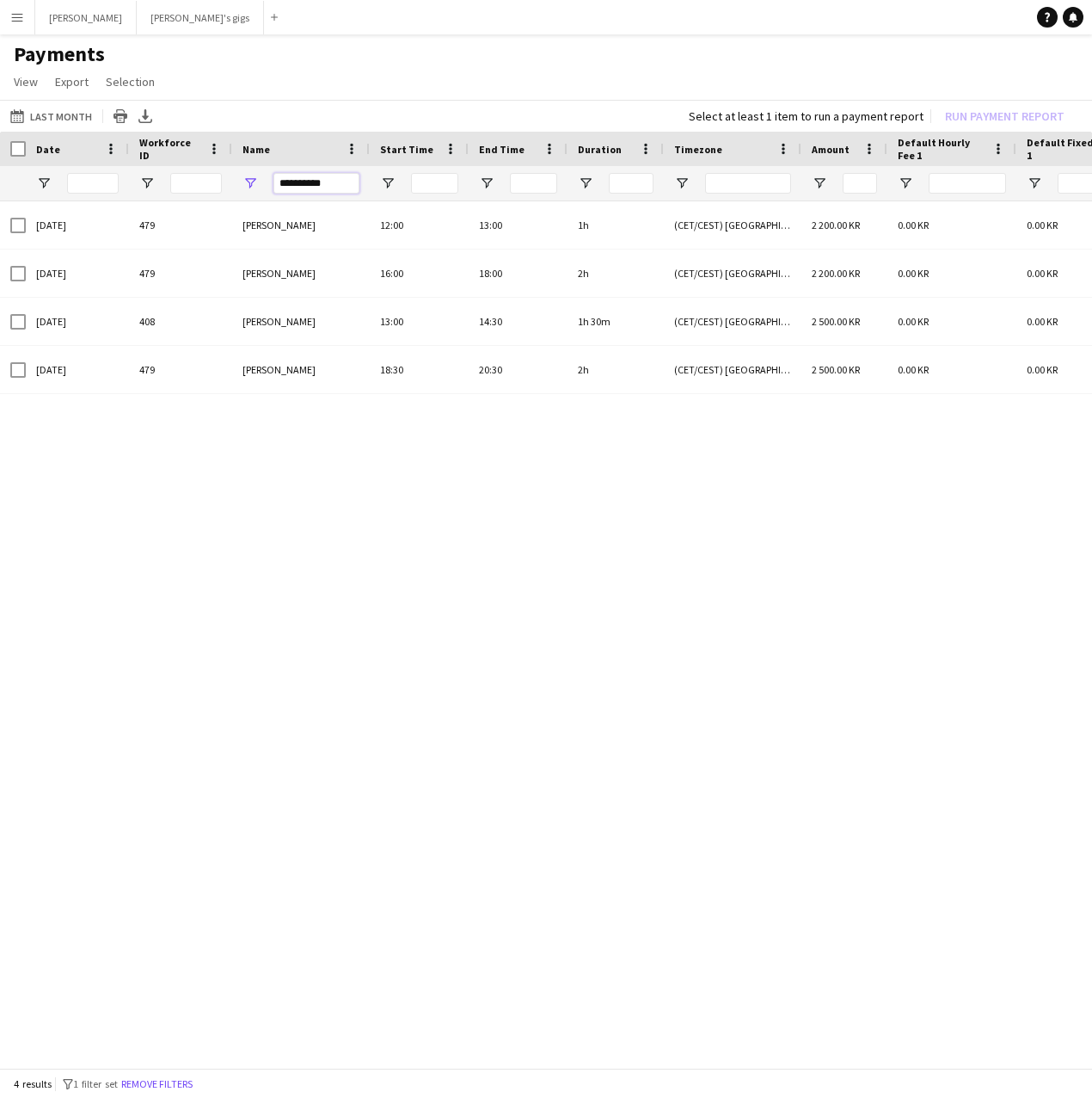
drag, startPoint x: 340, startPoint y: 186, endPoint x: 218, endPoint y: 178, distance: 122.3
drag, startPoint x: 342, startPoint y: 180, endPoint x: 116, endPoint y: 190, distance: 226.2
drag, startPoint x: 349, startPoint y: 186, endPoint x: 149, endPoint y: 186, distance: 200.0
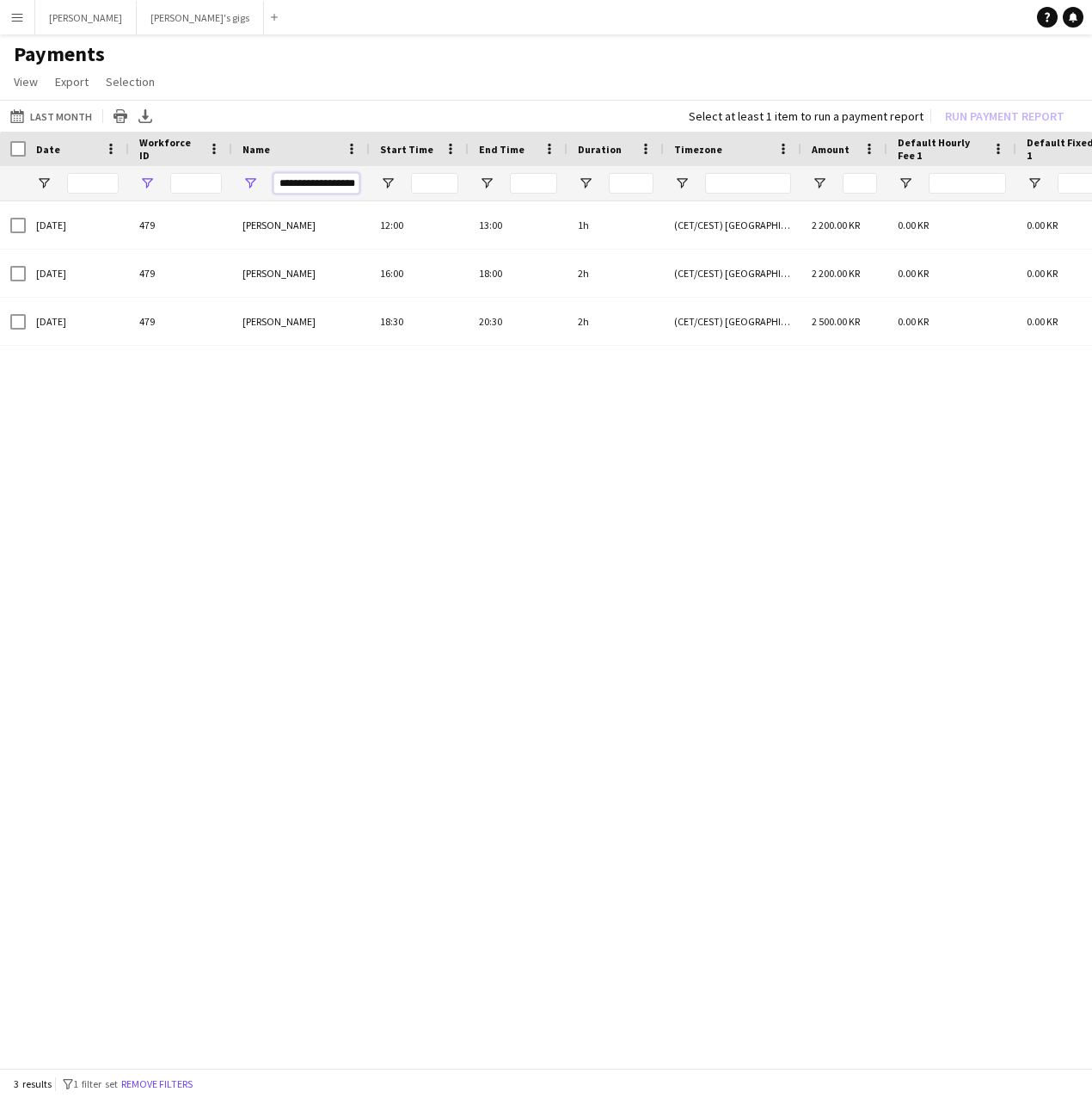
drag, startPoint x: 337, startPoint y: 183, endPoint x: 42, endPoint y: 202, distance: 295.6
click at [42, 202] on div "Default Hourly Fee 2 Default Fixed Fee 1 Default Hourly Fee 1 Amount" at bounding box center [546, 601] width 1092 height 939
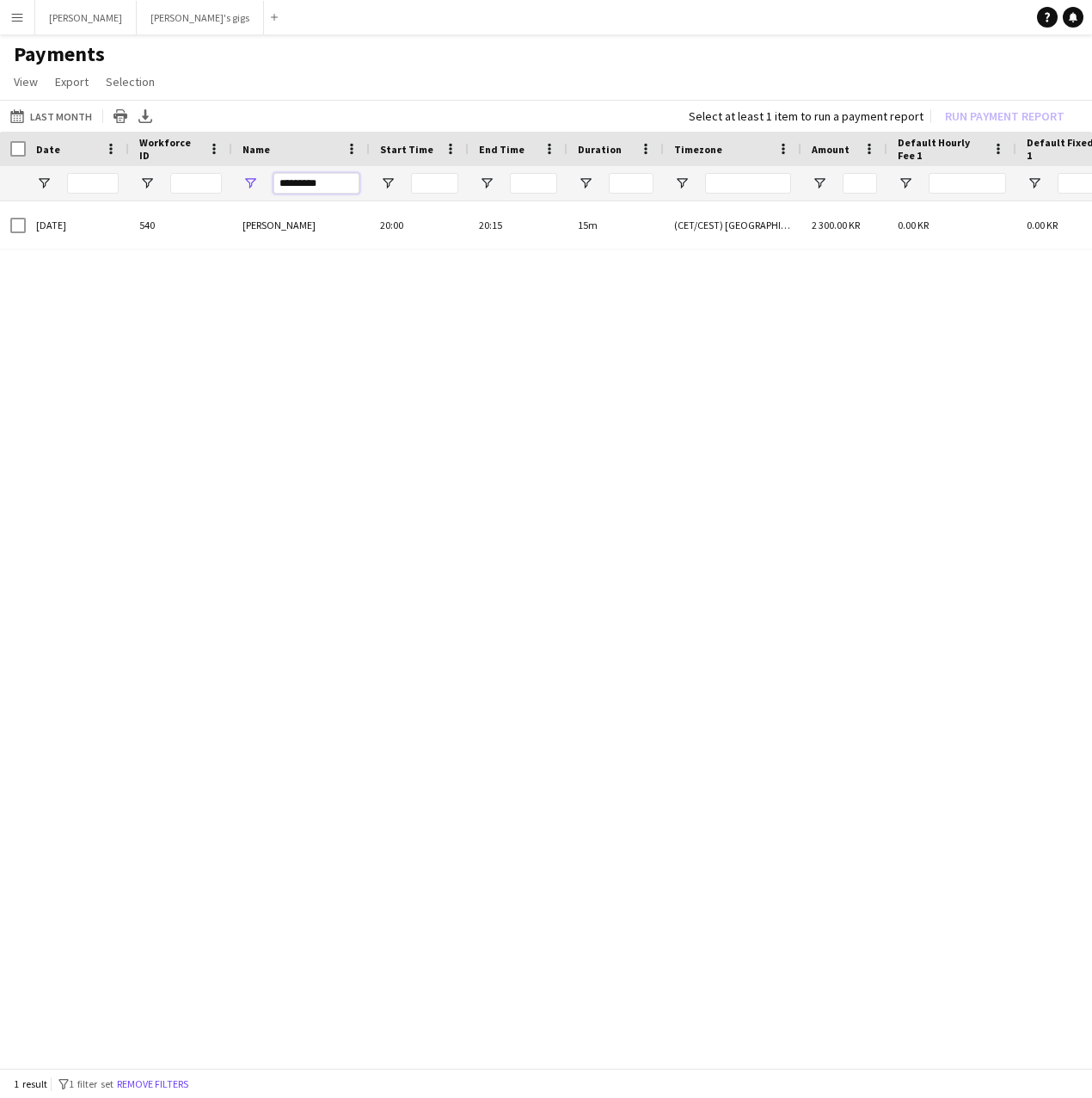
drag, startPoint x: 346, startPoint y: 177, endPoint x: 184, endPoint y: 194, distance: 162.9
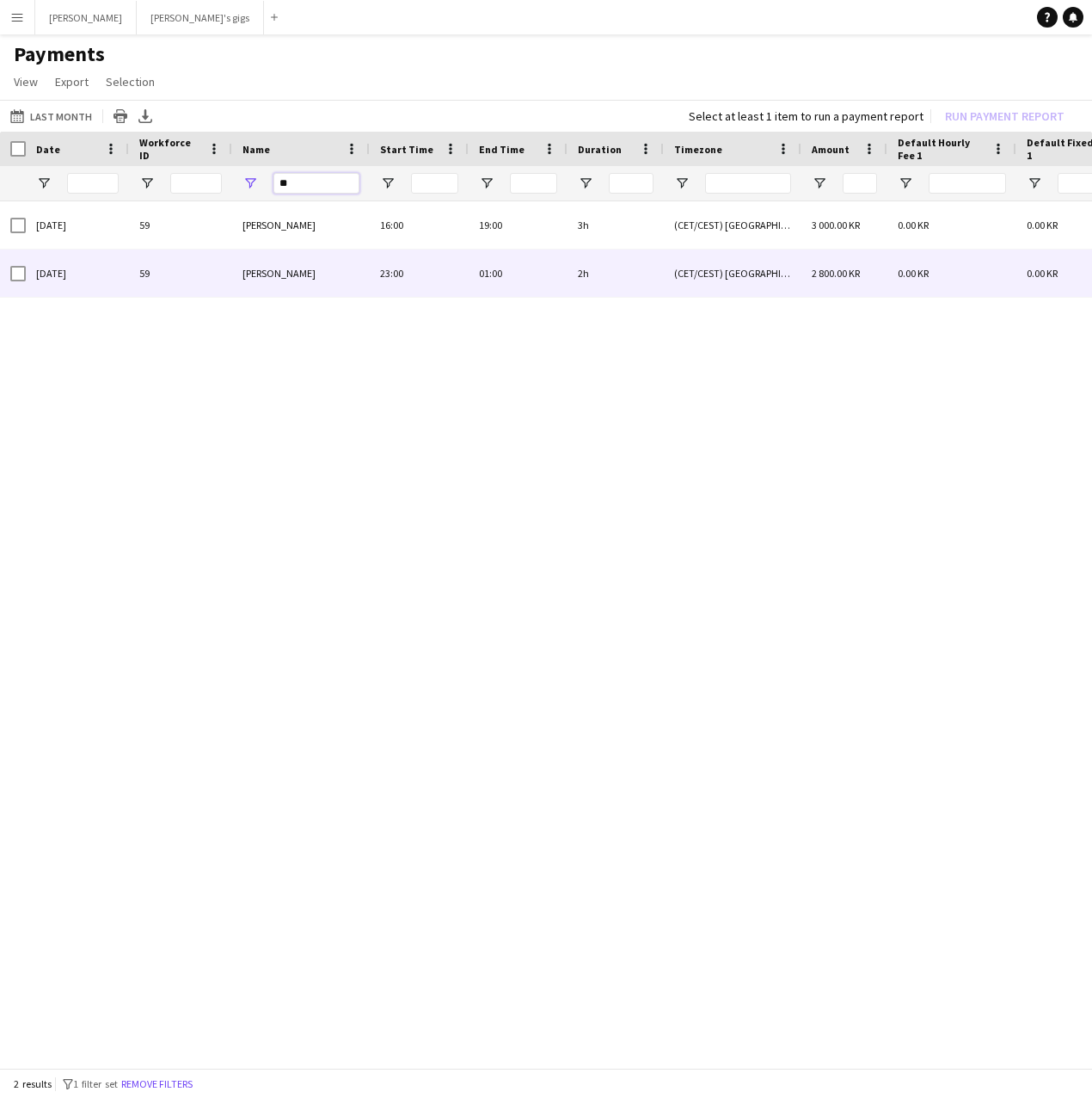
type input "*"
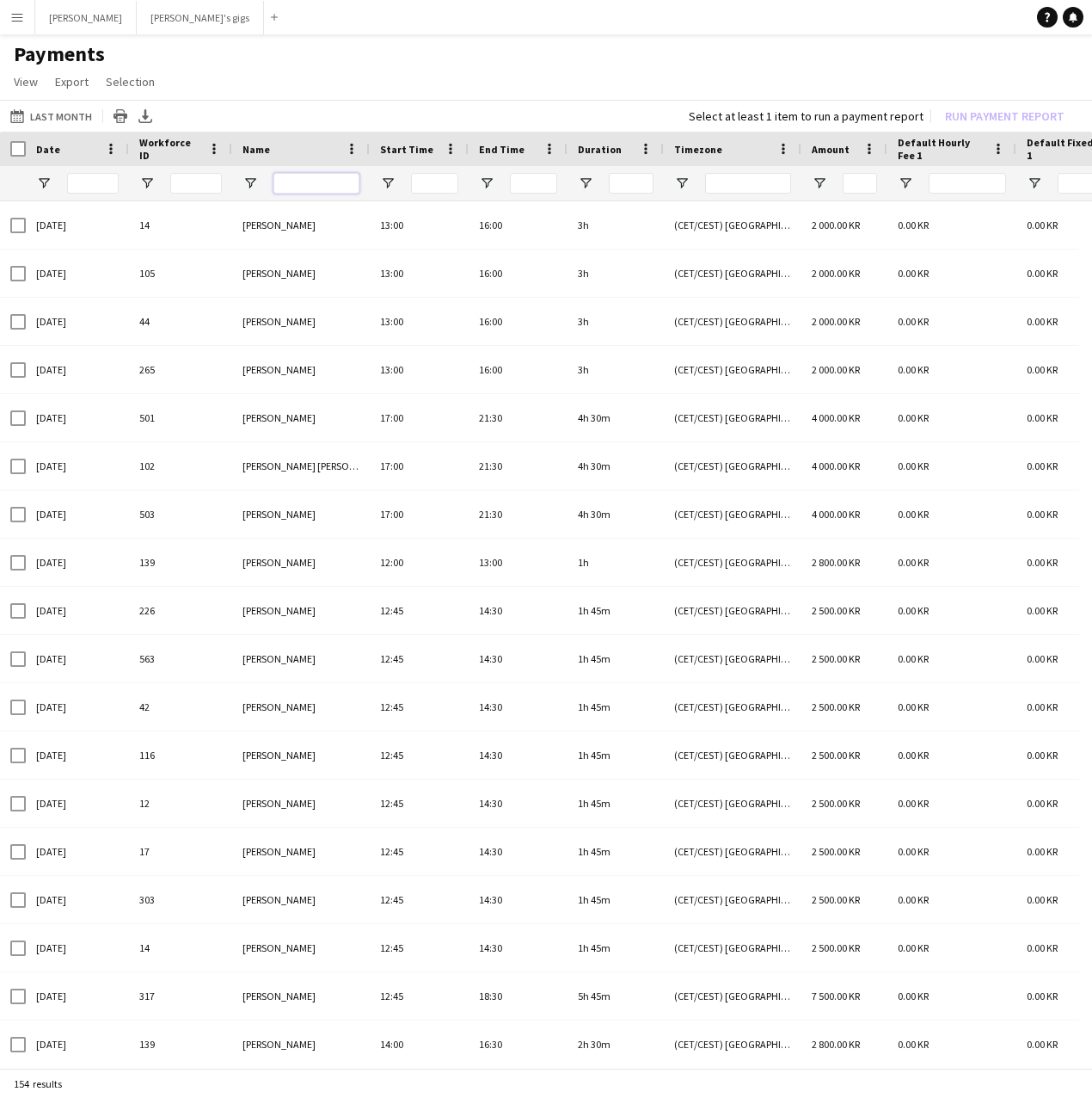
click at [294, 182] on input "Name Filter Input" at bounding box center [317, 182] width 86 height 21
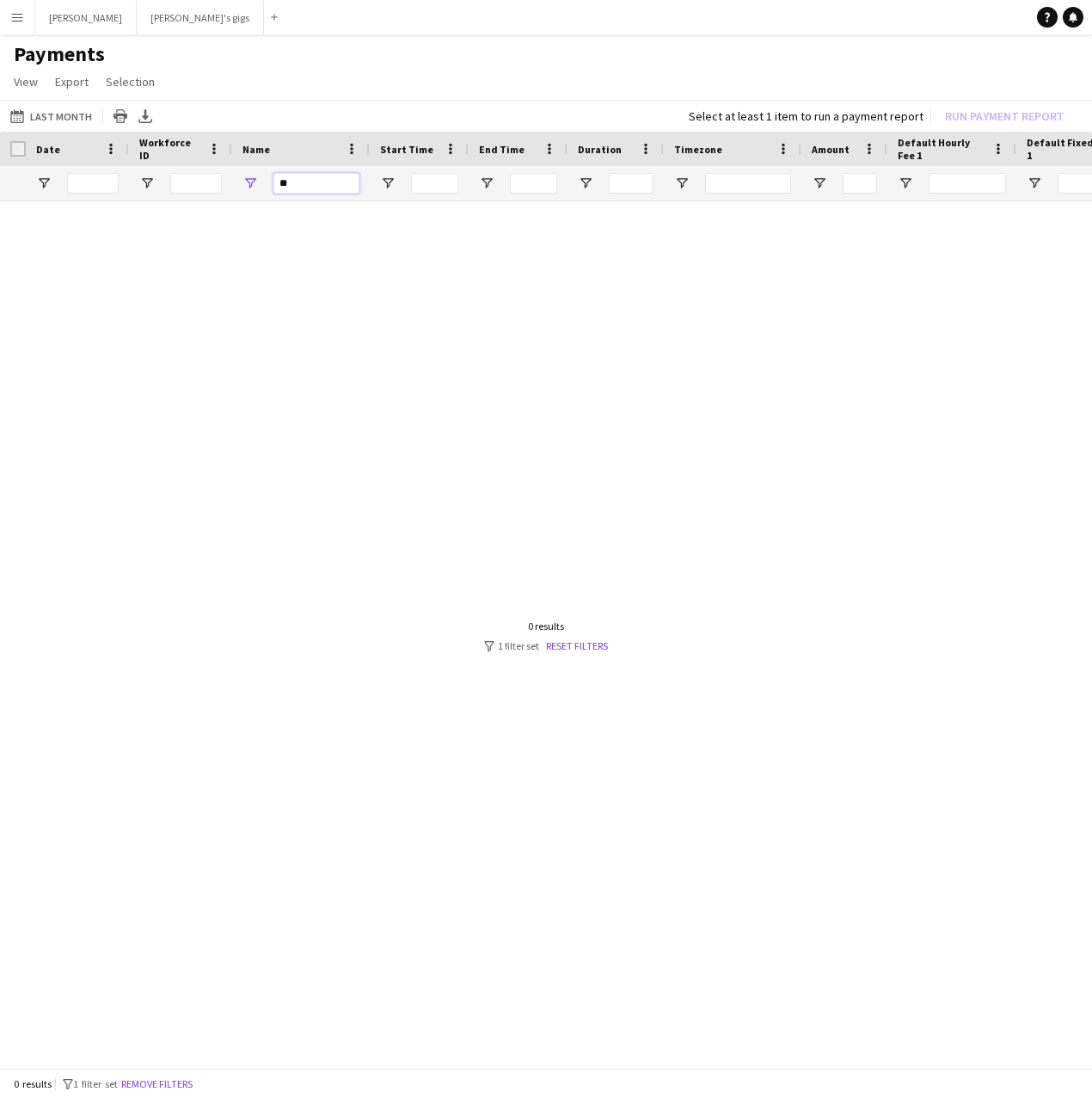
type input "*"
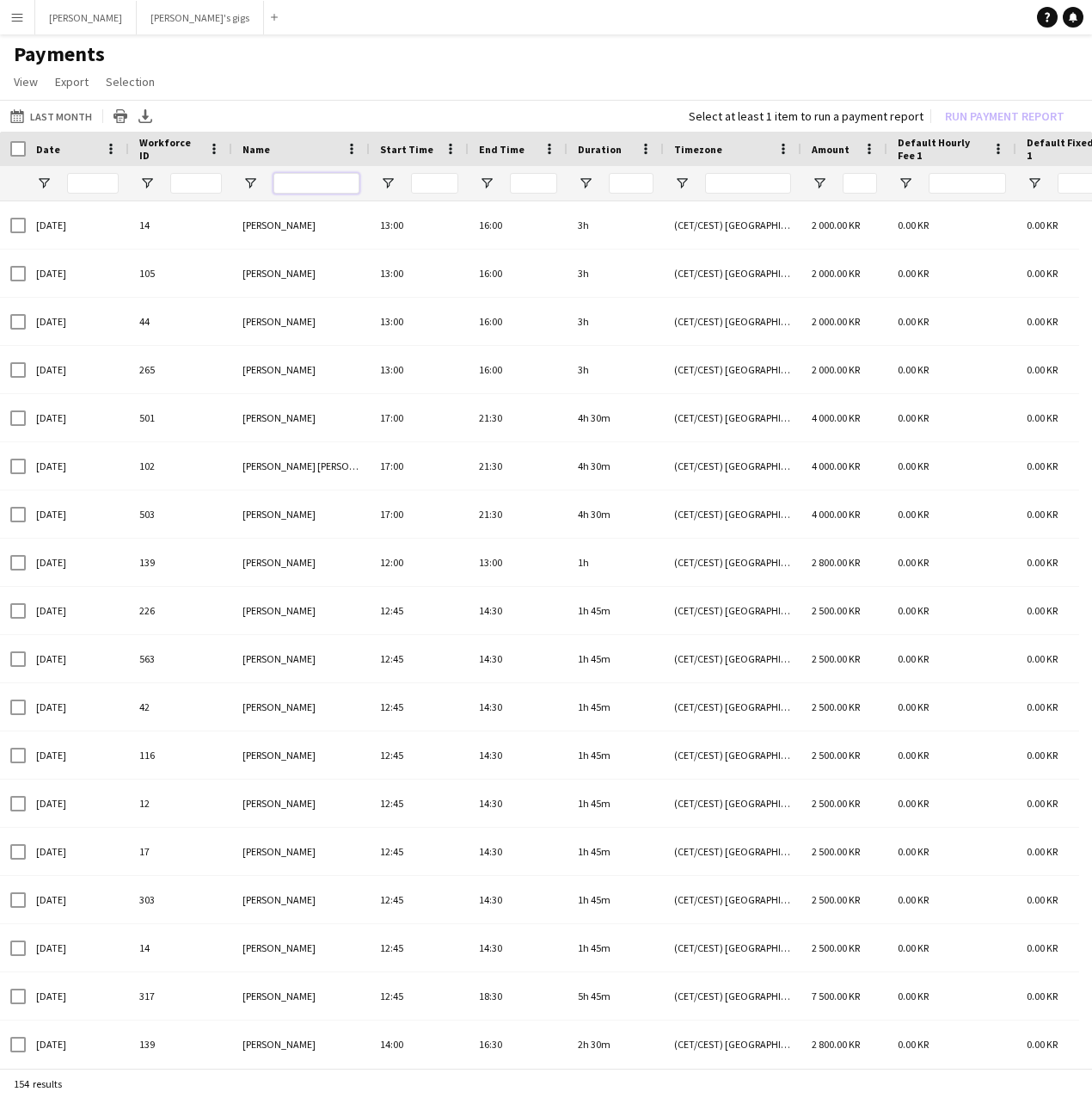
type input "*"
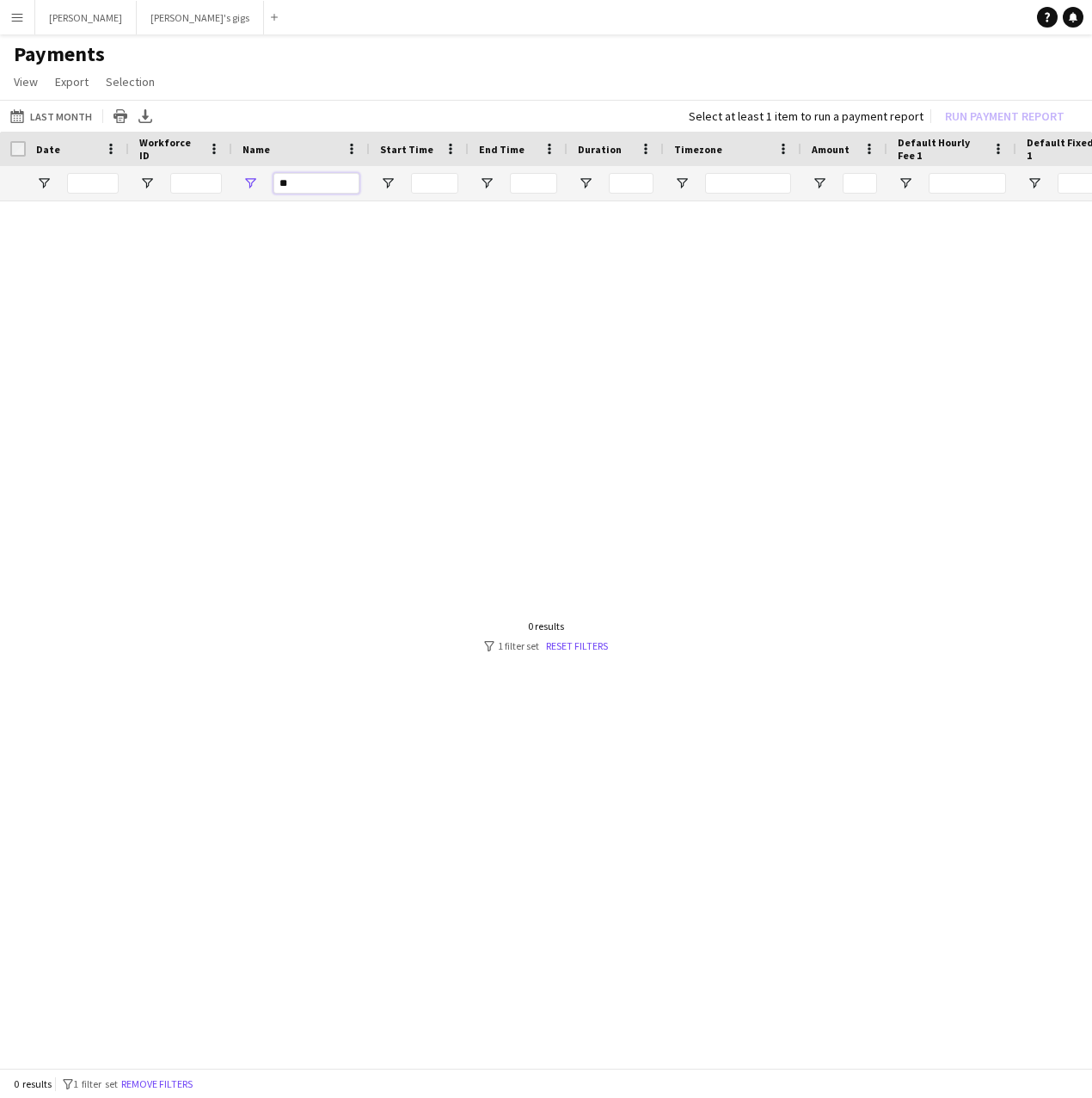
type input "*"
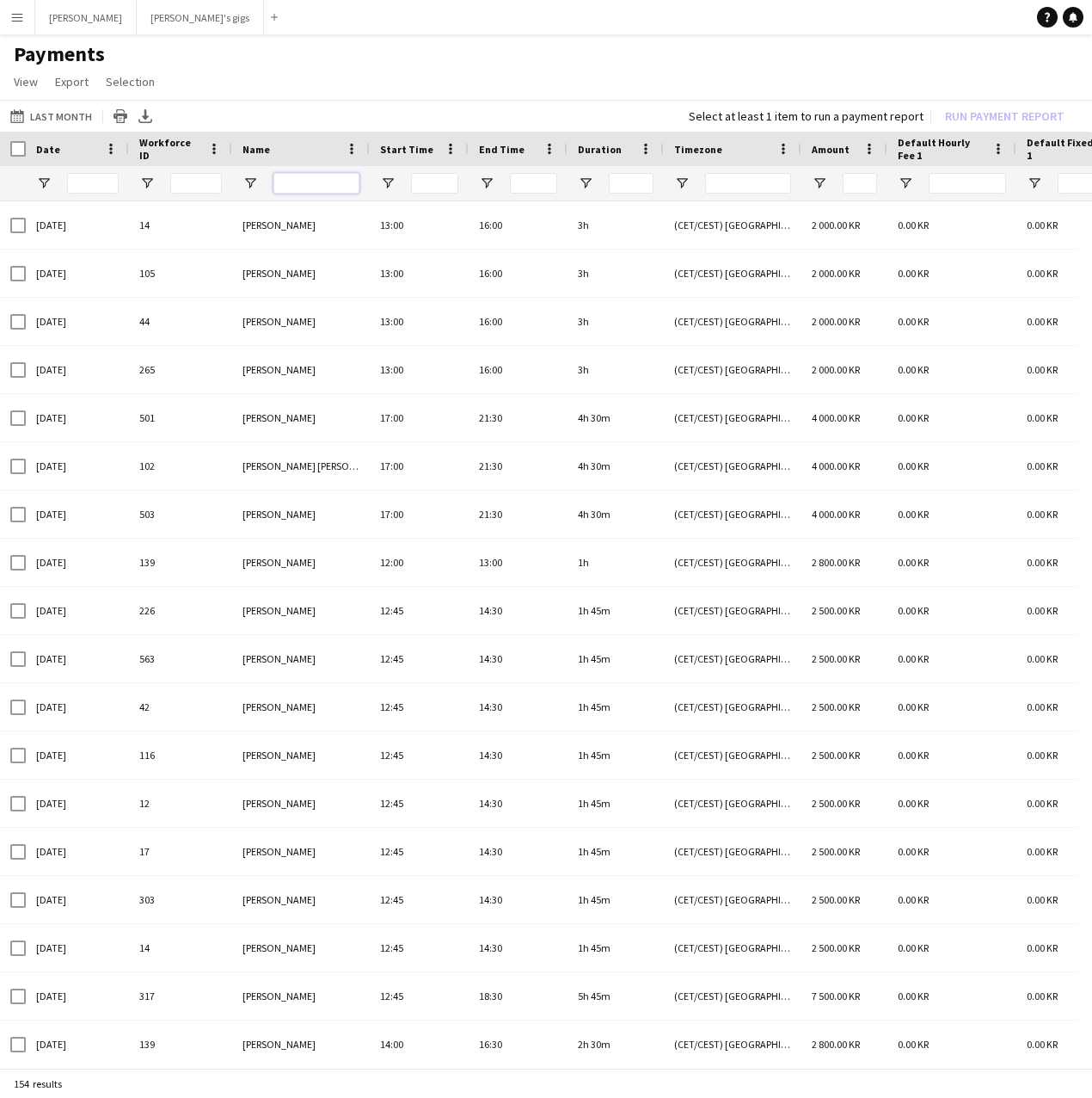
click at [314, 187] on input "Name Filter Input" at bounding box center [317, 182] width 86 height 21
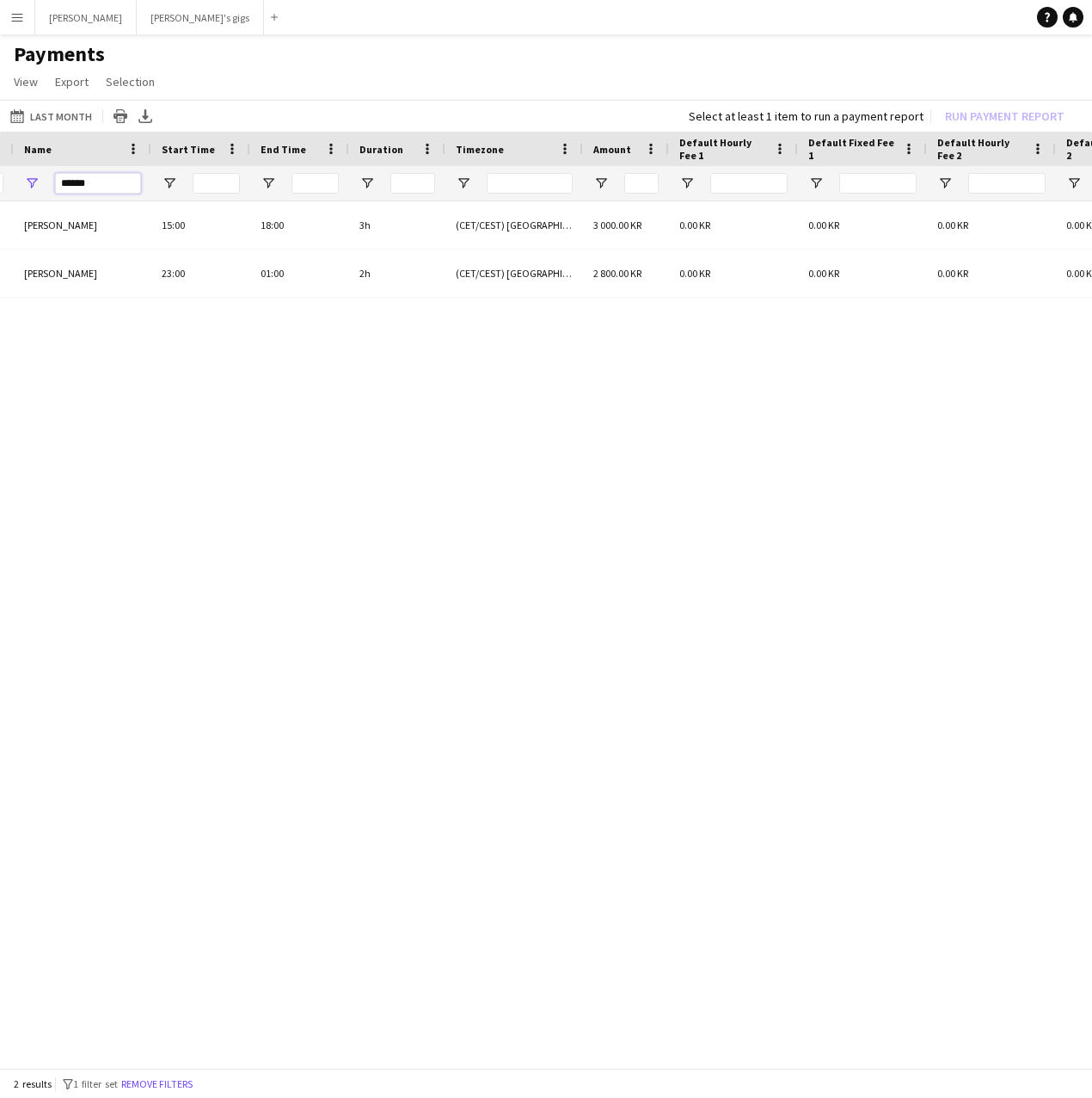
scroll to position [0, 331]
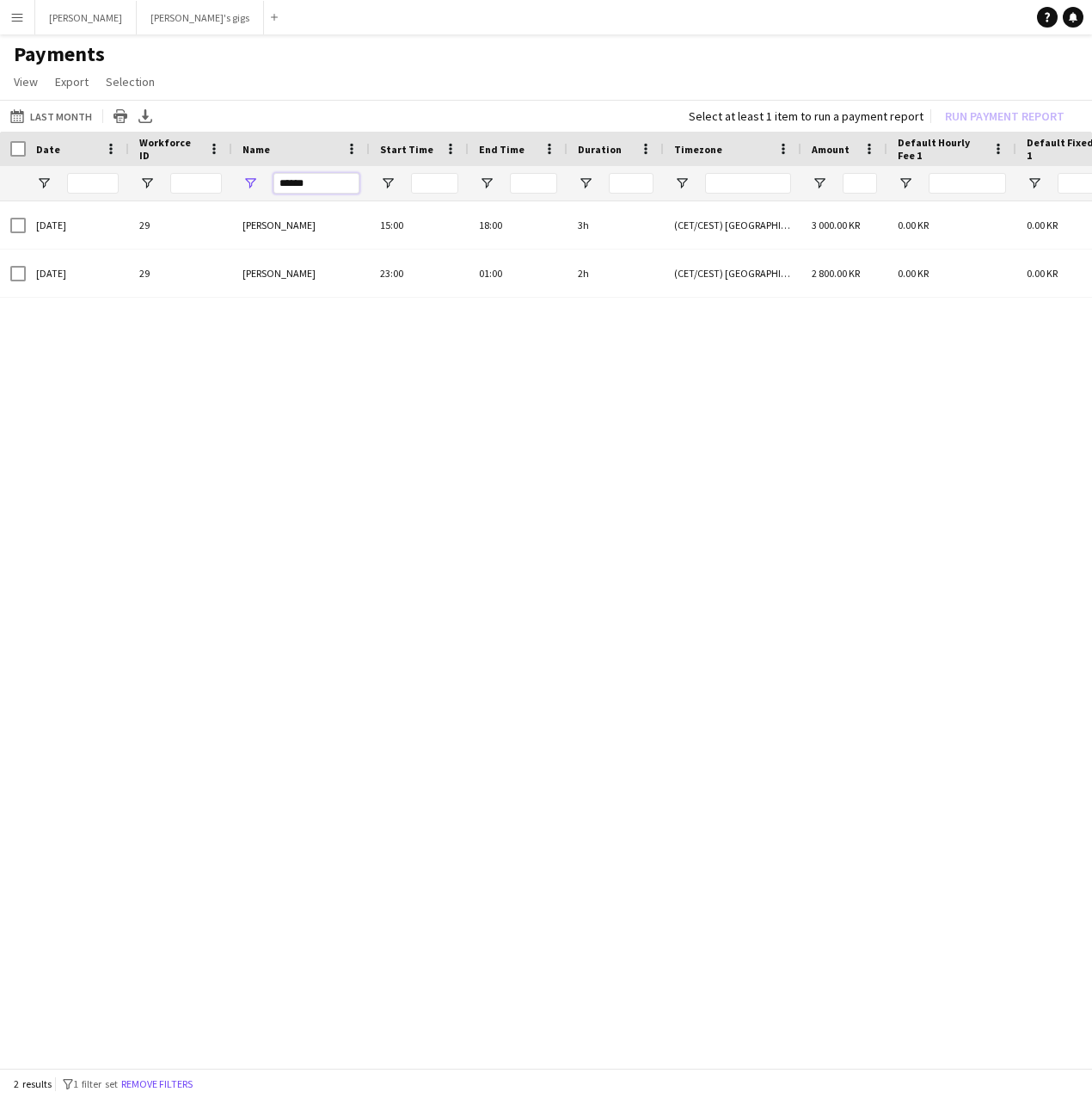
drag, startPoint x: 326, startPoint y: 191, endPoint x: 178, endPoint y: 191, distance: 148.0
drag, startPoint x: 320, startPoint y: 193, endPoint x: 256, endPoint y: 184, distance: 64.6
click at [256, 184] on div "********" at bounding box center [301, 182] width 137 height 34
drag, startPoint x: 319, startPoint y: 185, endPoint x: 173, endPoint y: 186, distance: 146.0
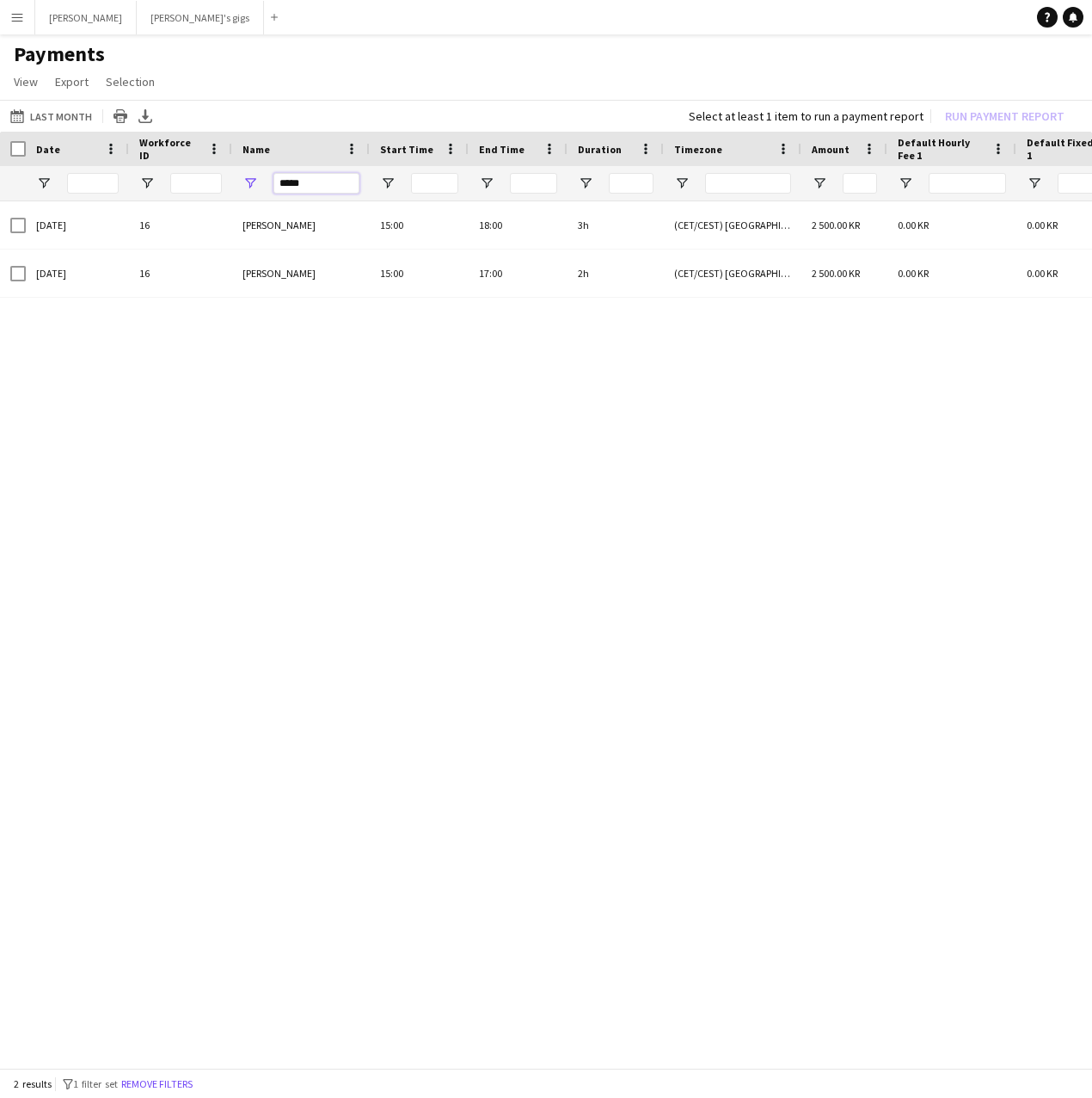
drag, startPoint x: 323, startPoint y: 189, endPoint x: 215, endPoint y: 197, distance: 108.3
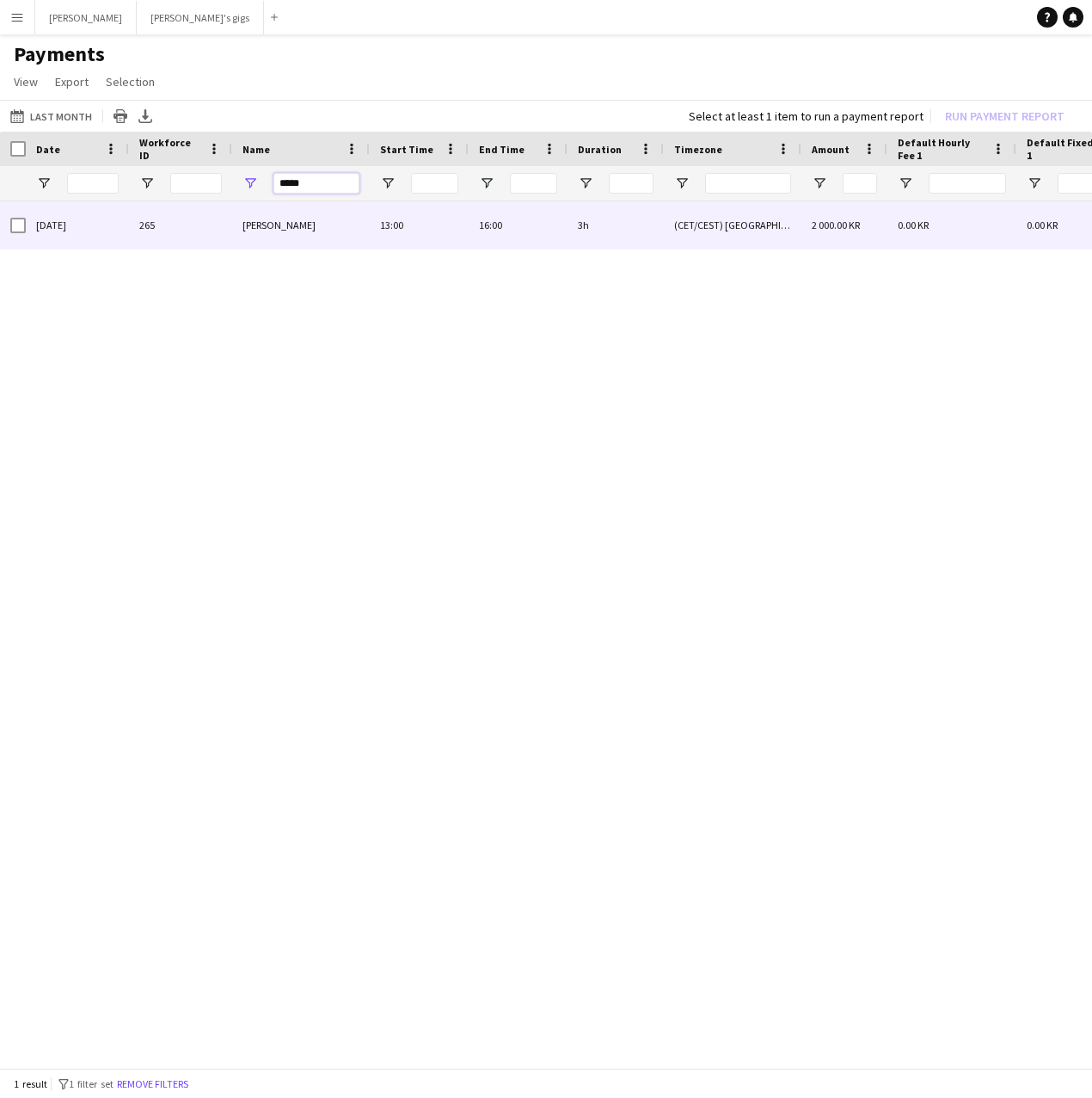
drag, startPoint x: 343, startPoint y: 183, endPoint x: 174, endPoint y: 201, distance: 170.0
click at [174, 201] on div "Default Hourly Fee 2 Default Fixed Fee 1 Default Hourly Fee 1 Amount" at bounding box center [546, 601] width 1092 height 939
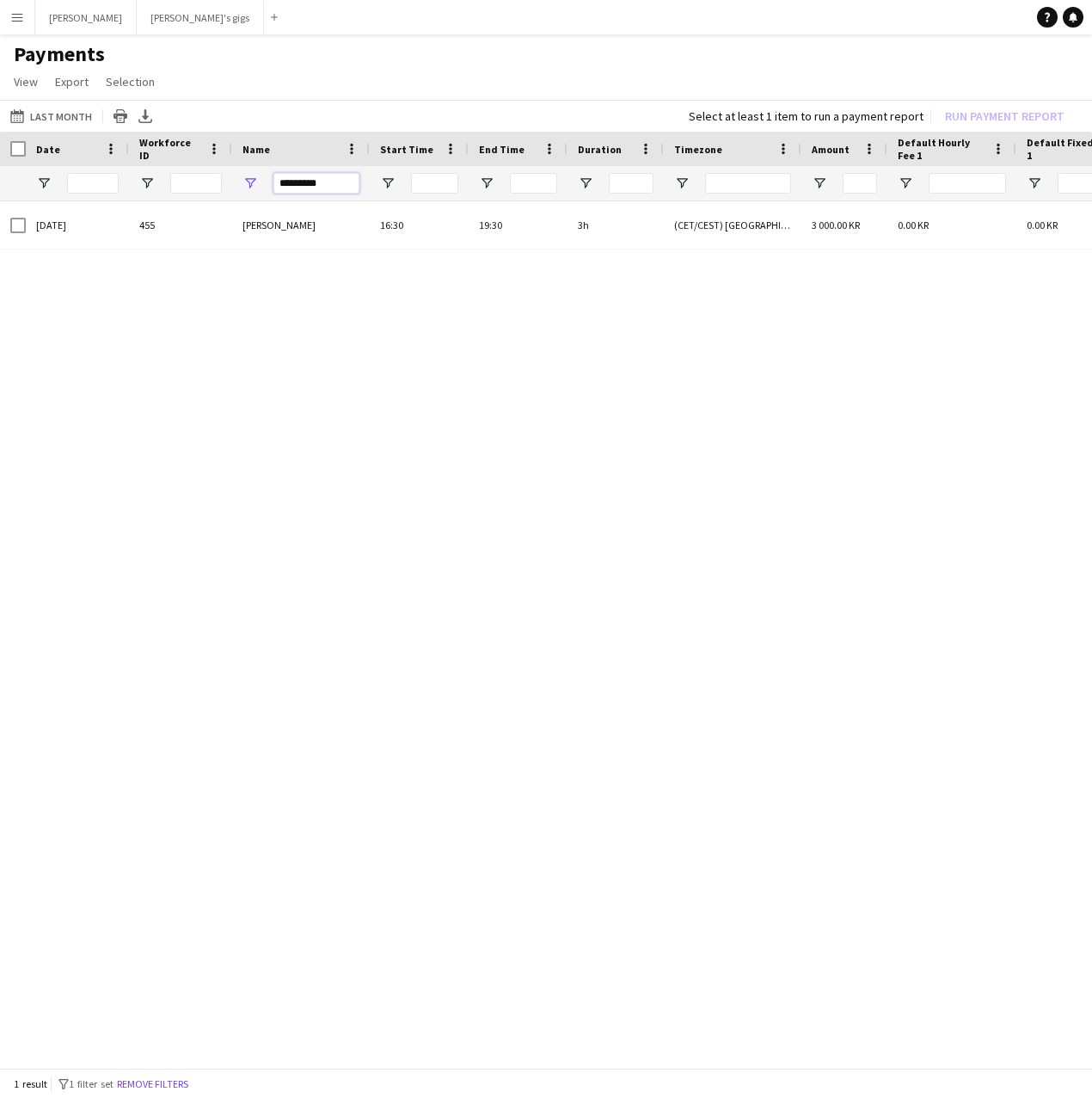
drag, startPoint x: 333, startPoint y: 186, endPoint x: 92, endPoint y: 228, distance: 244.6
click at [92, 228] on div "Default Hourly Fee 2 Default Fixed Fee 1 Default Hourly Fee 1 Amount" at bounding box center [546, 601] width 1092 height 939
click at [77, 114] on button "This Month Last Month" at bounding box center [51, 116] width 88 height 21
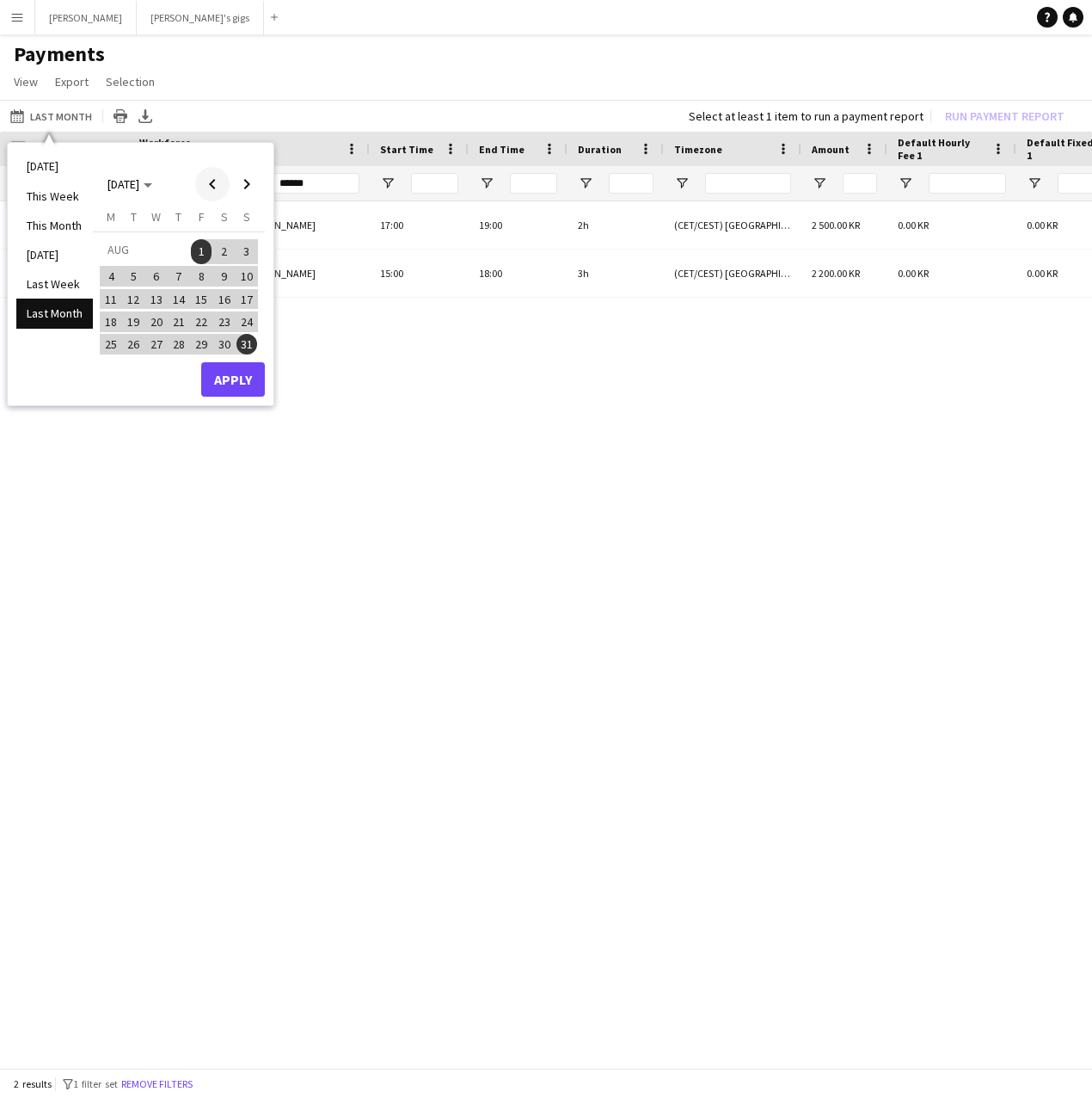
click at [216, 181] on span "Previous month" at bounding box center [212, 183] width 34 height 34
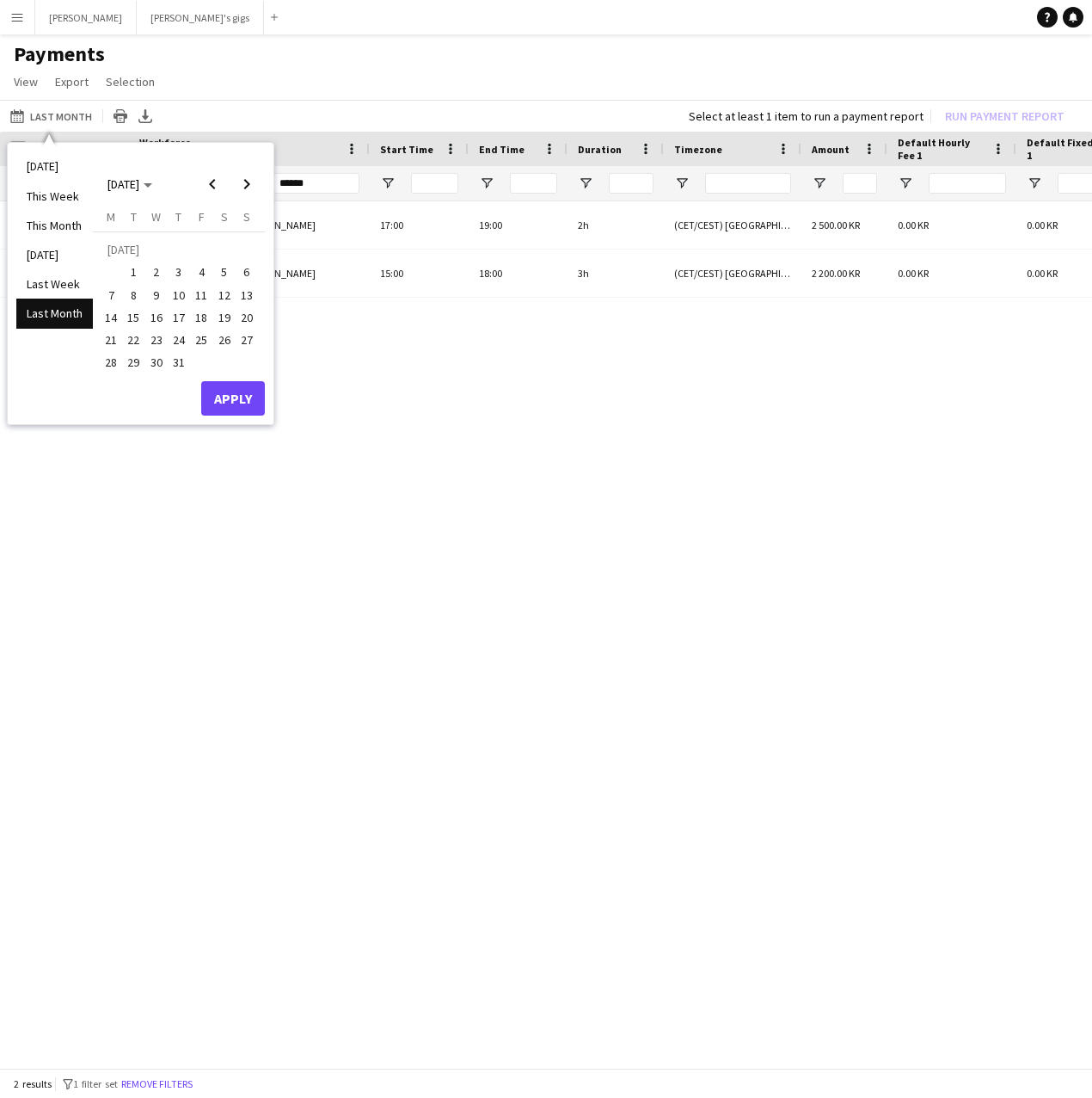
click at [214, 336] on span "26" at bounding box center [223, 339] width 21 height 21
click at [254, 178] on span "Next month" at bounding box center [246, 183] width 34 height 34
click at [242, 348] on span "31" at bounding box center [246, 343] width 21 height 21
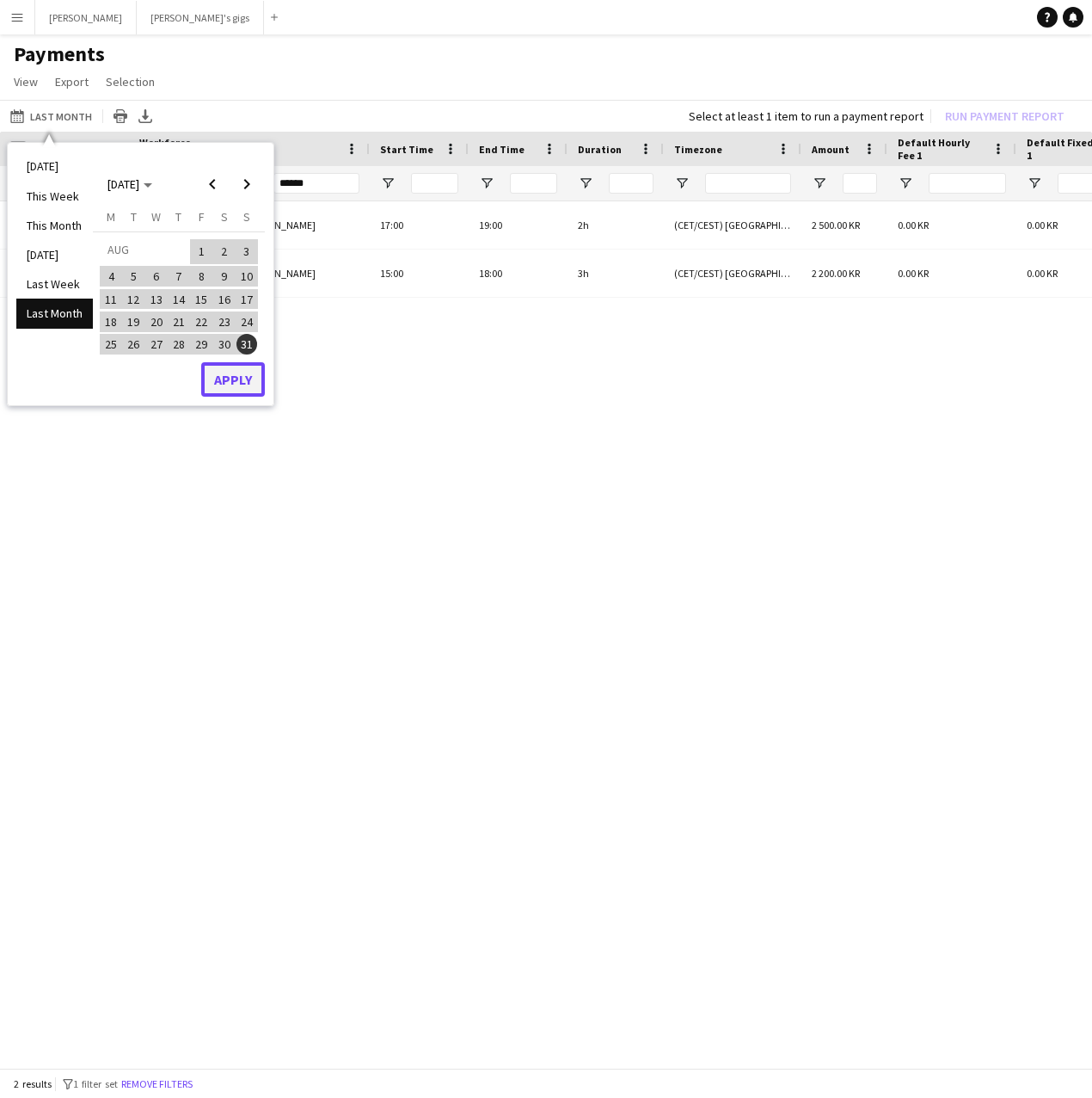
click at [243, 375] on button "Apply" at bounding box center [232, 378] width 64 height 34
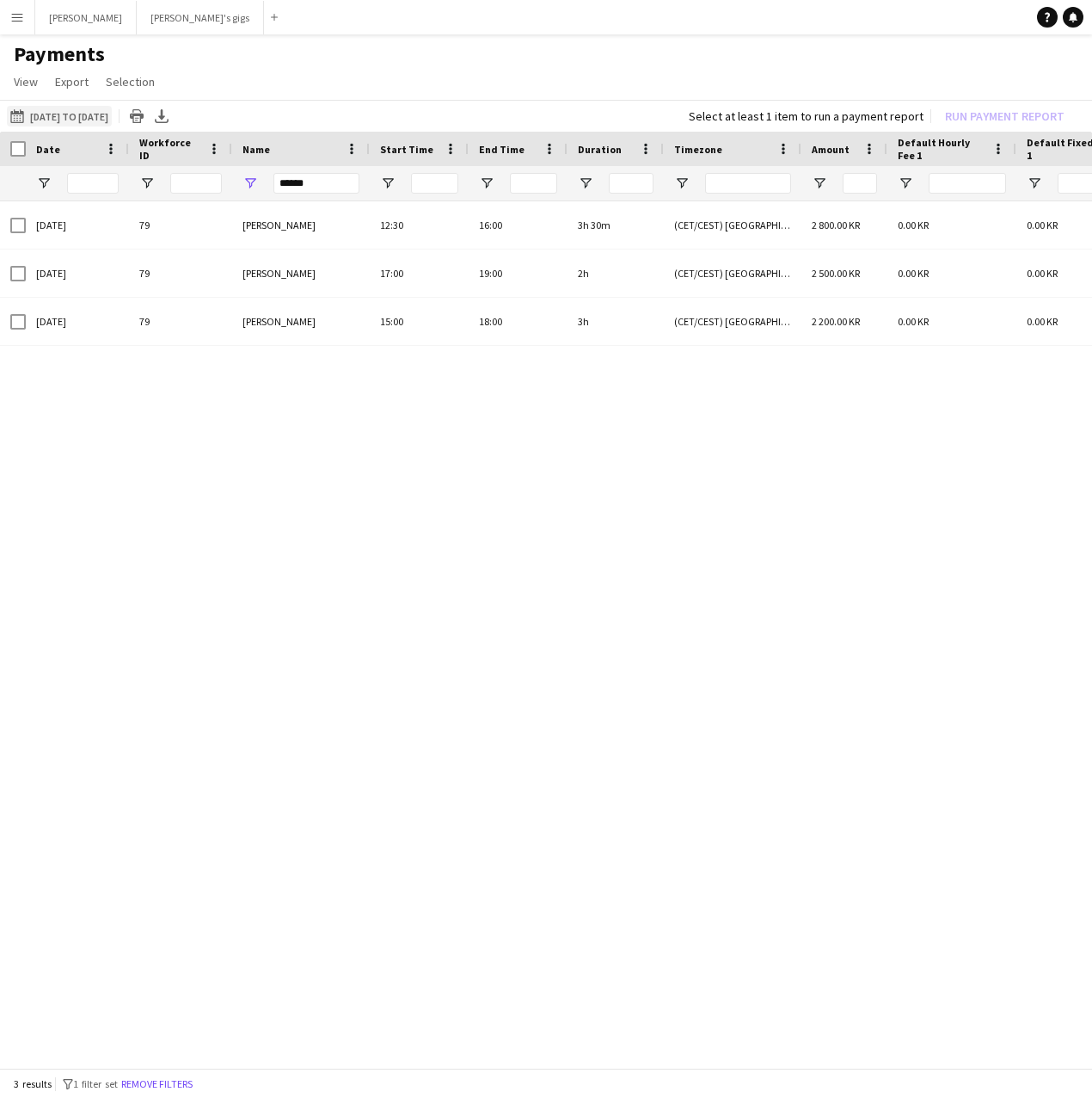
click at [79, 115] on button "This Month [DATE] to [DATE]" at bounding box center [59, 116] width 105 height 21
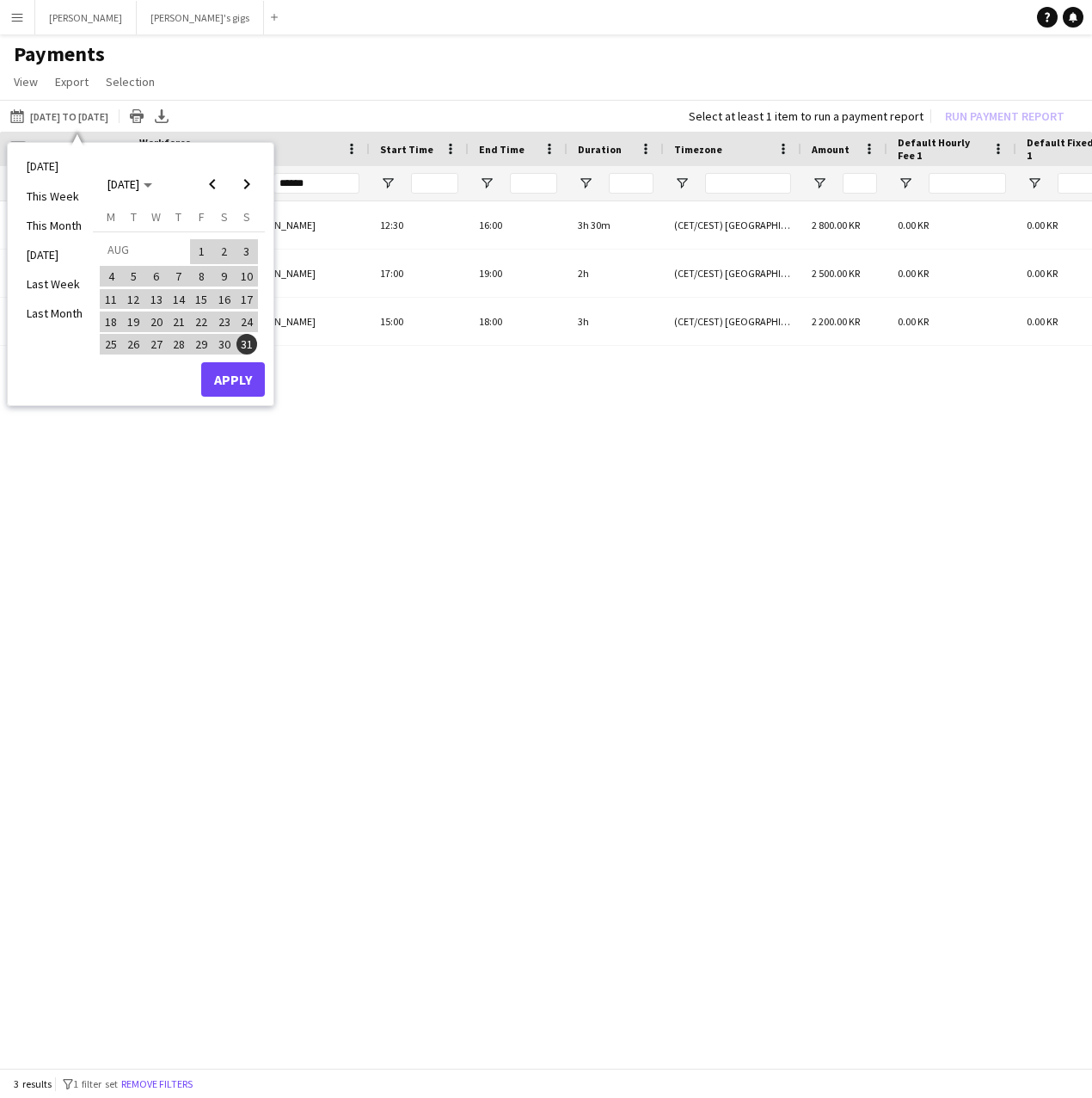
click at [199, 258] on span "1" at bounding box center [201, 251] width 21 height 25
click at [244, 338] on span "31" at bounding box center [246, 343] width 21 height 21
click at [235, 385] on button "Apply" at bounding box center [232, 378] width 64 height 34
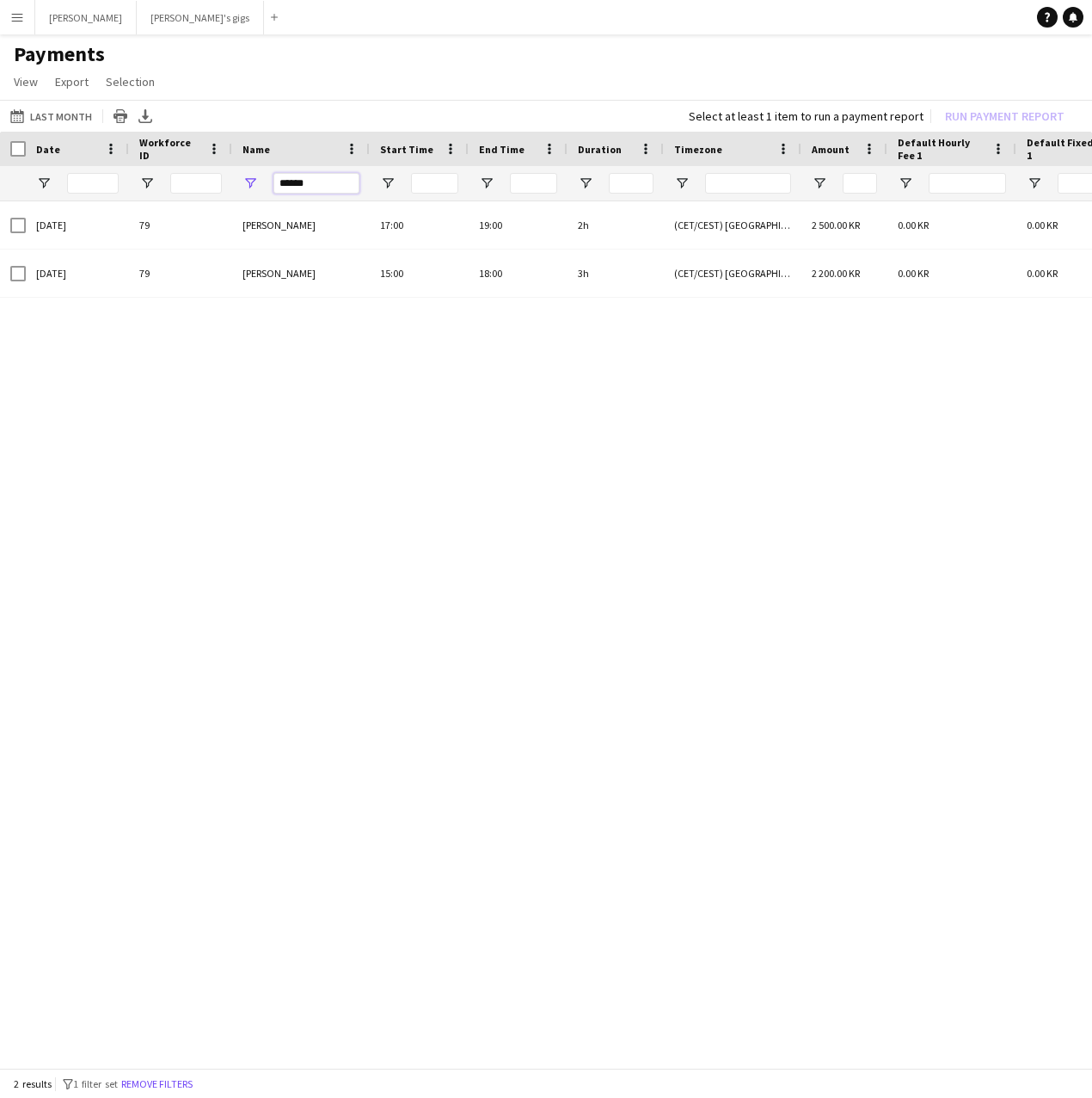
drag, startPoint x: 340, startPoint y: 181, endPoint x: 224, endPoint y: 179, distance: 116.0
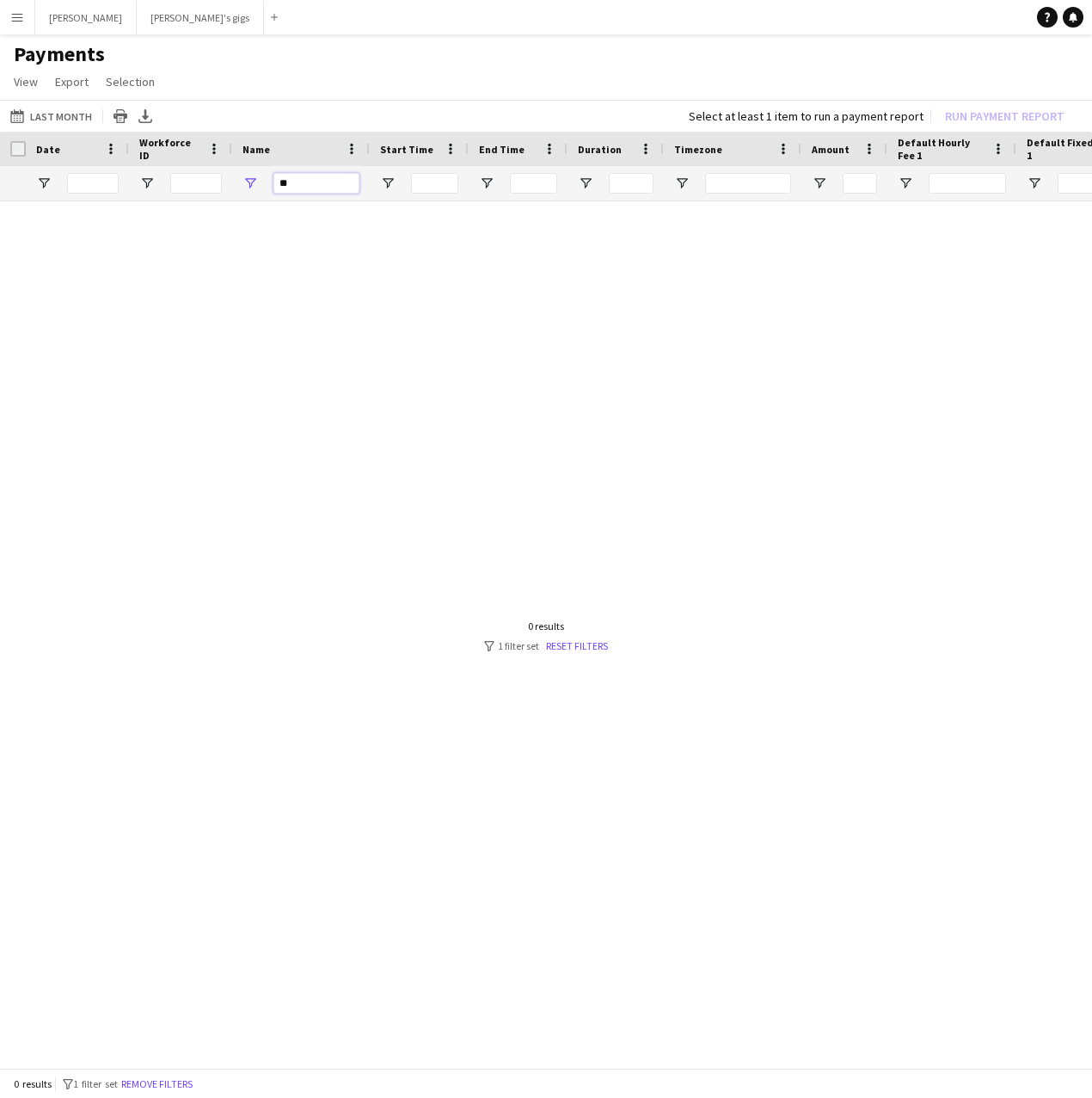
type input "*"
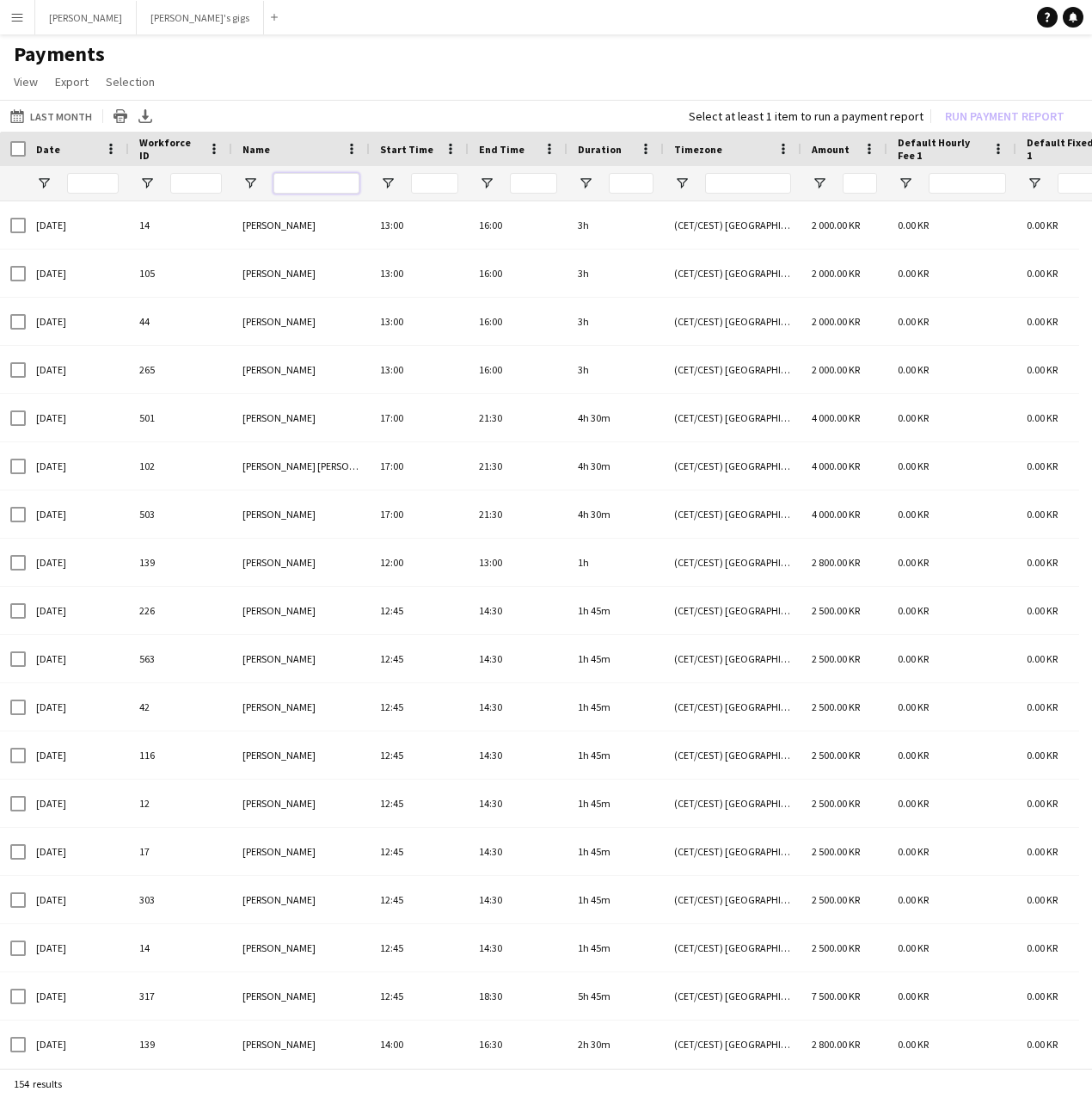
click at [340, 188] on input "Name Filter Input" at bounding box center [317, 182] width 86 height 21
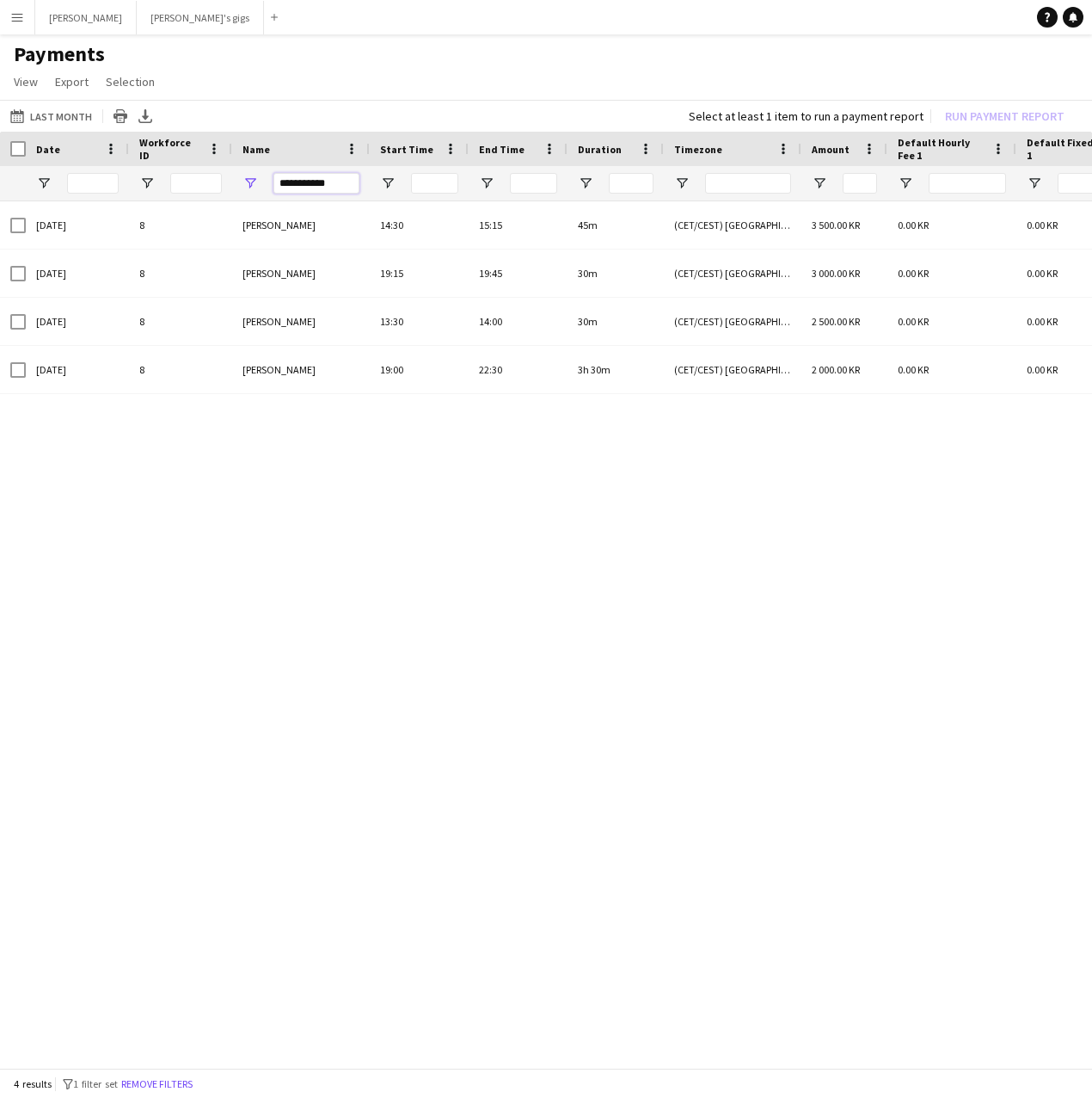
drag, startPoint x: 332, startPoint y: 178, endPoint x: 186, endPoint y: 175, distance: 146.0
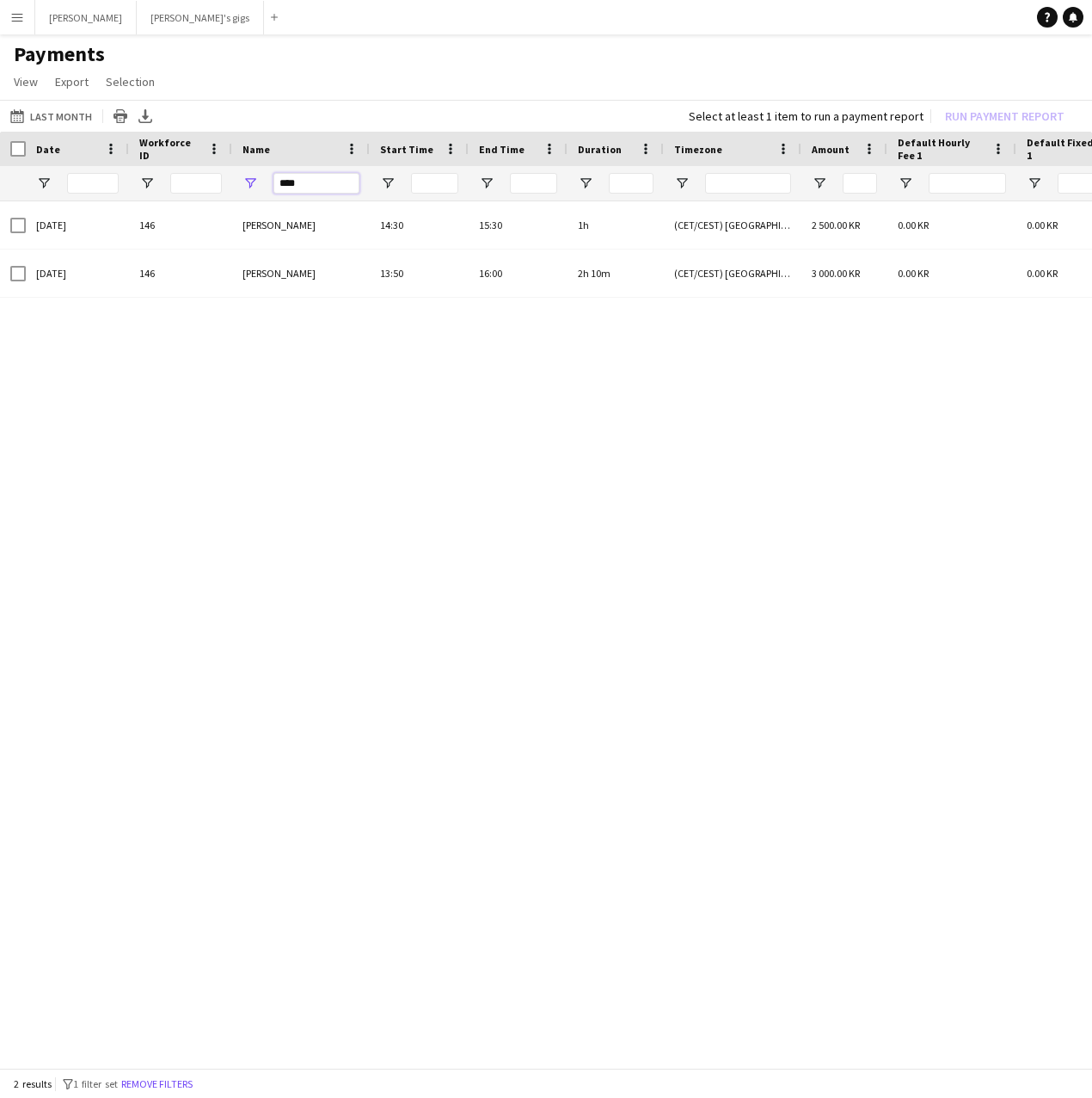
drag, startPoint x: 326, startPoint y: 187, endPoint x: 167, endPoint y: 179, distance: 159.2
drag, startPoint x: 343, startPoint y: 185, endPoint x: 95, endPoint y: 184, distance: 248.0
drag, startPoint x: 337, startPoint y: 178, endPoint x: 188, endPoint y: 159, distance: 150.2
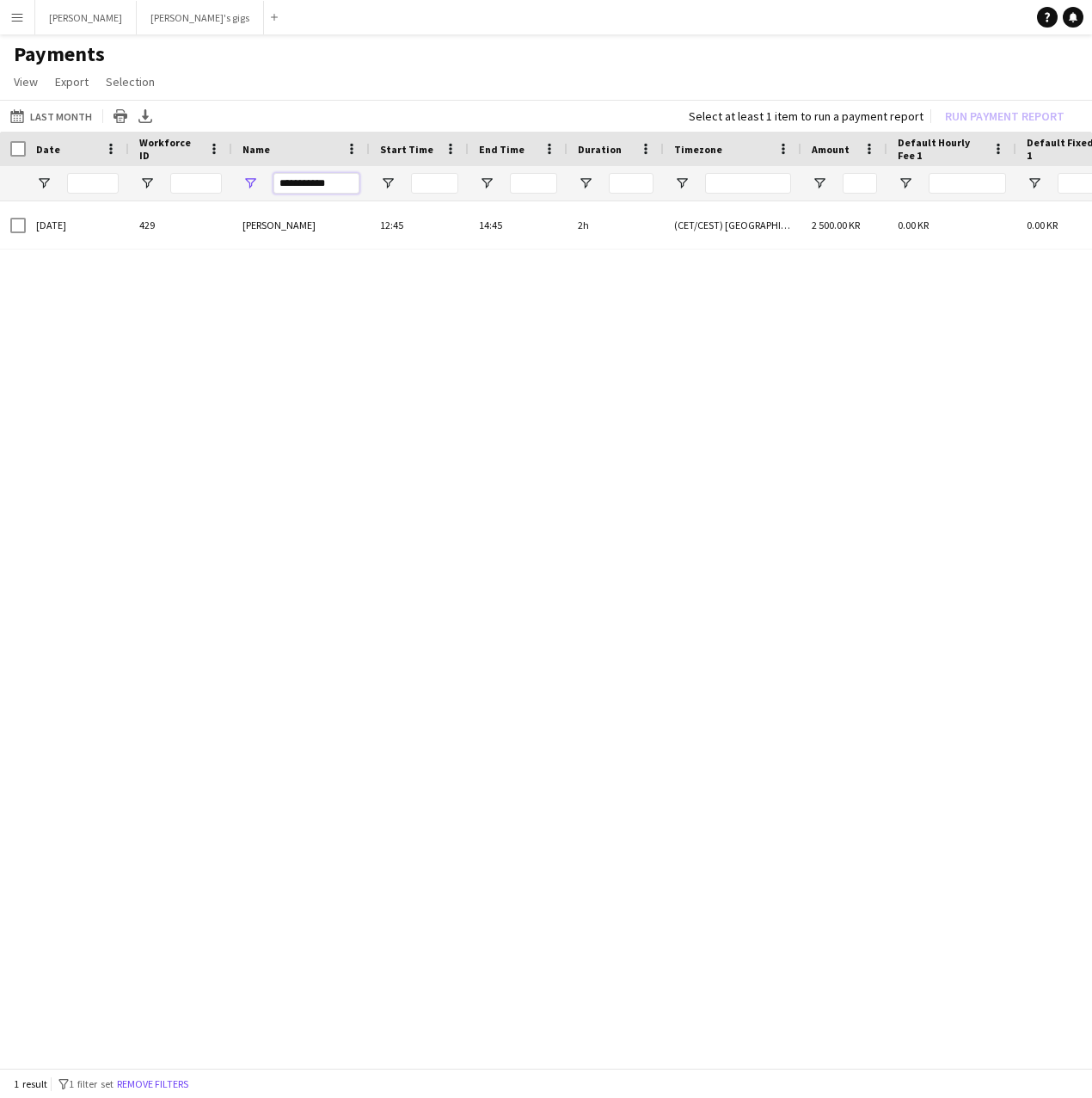
drag, startPoint x: 328, startPoint y: 186, endPoint x: 142, endPoint y: 207, distance: 187.2
click at [142, 207] on div "Default Hourly Fee 2 Default Fixed Fee 1 Default Hourly Fee 1 Amount" at bounding box center [546, 601] width 1092 height 939
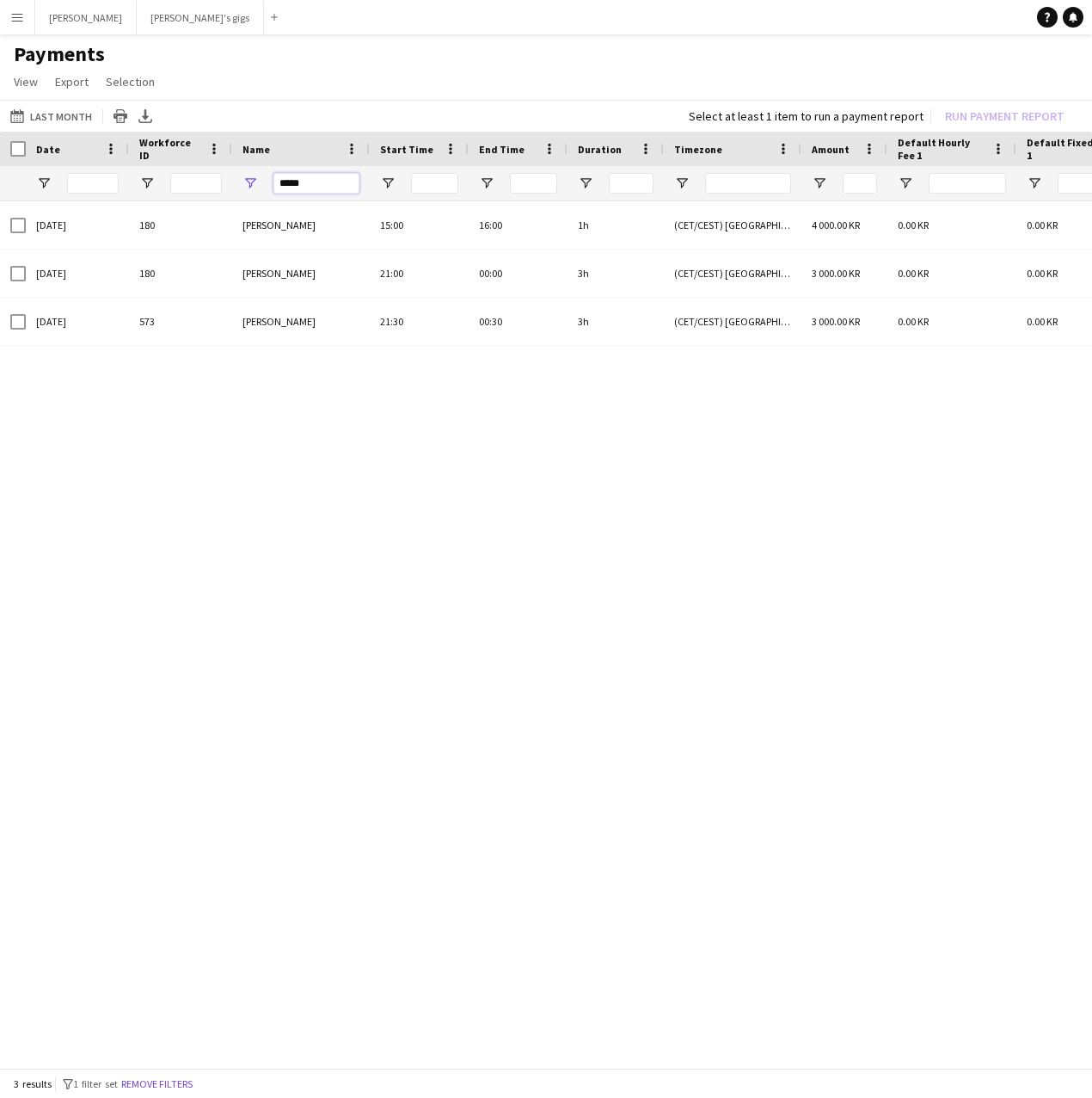
click at [323, 181] on input "****" at bounding box center [317, 182] width 86 height 21
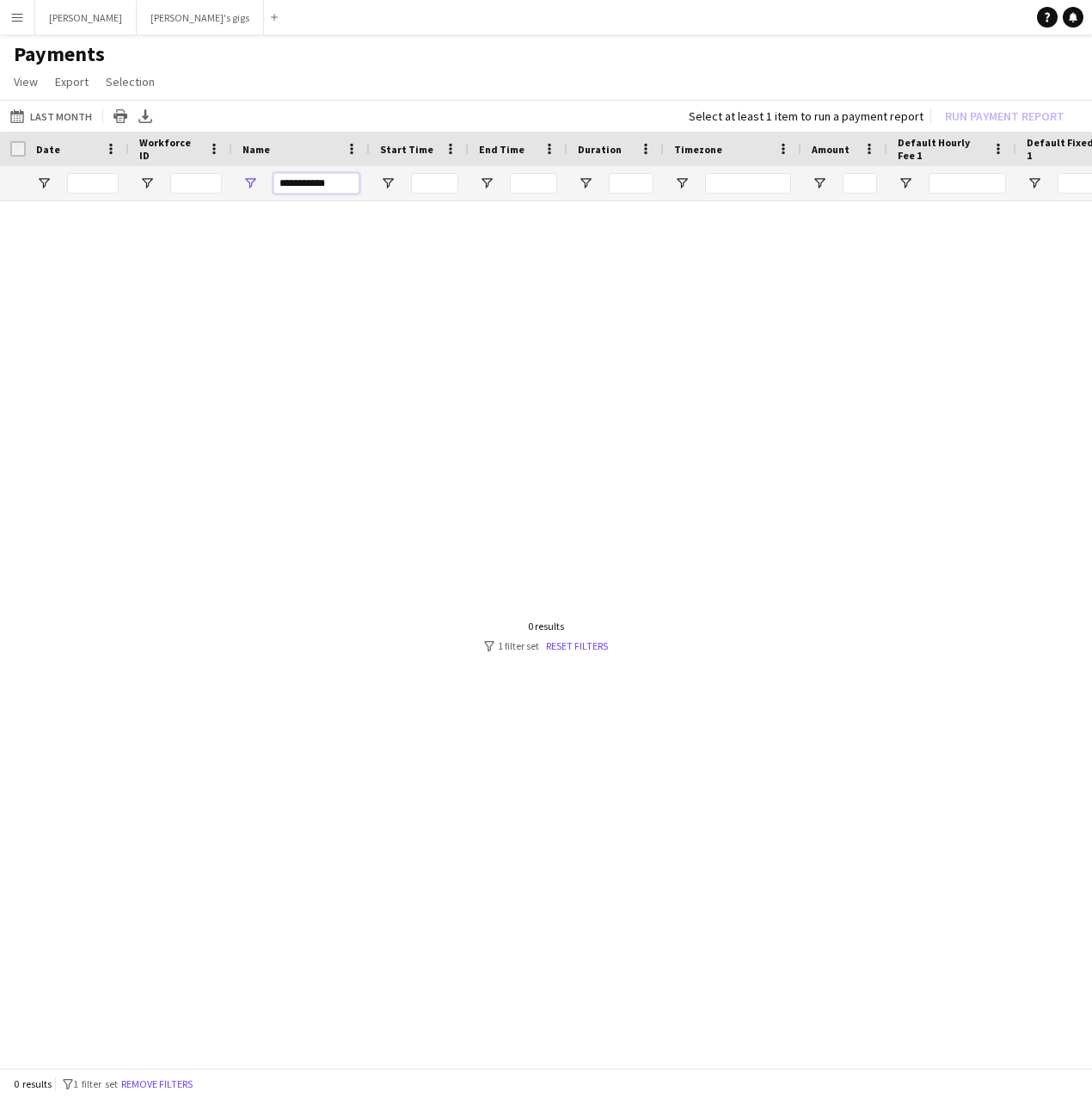
drag, startPoint x: 329, startPoint y: 181, endPoint x: 303, endPoint y: 166, distance: 30.0
click at [303, 166] on div "**********" at bounding box center [317, 182] width 86 height 34
type input "*"
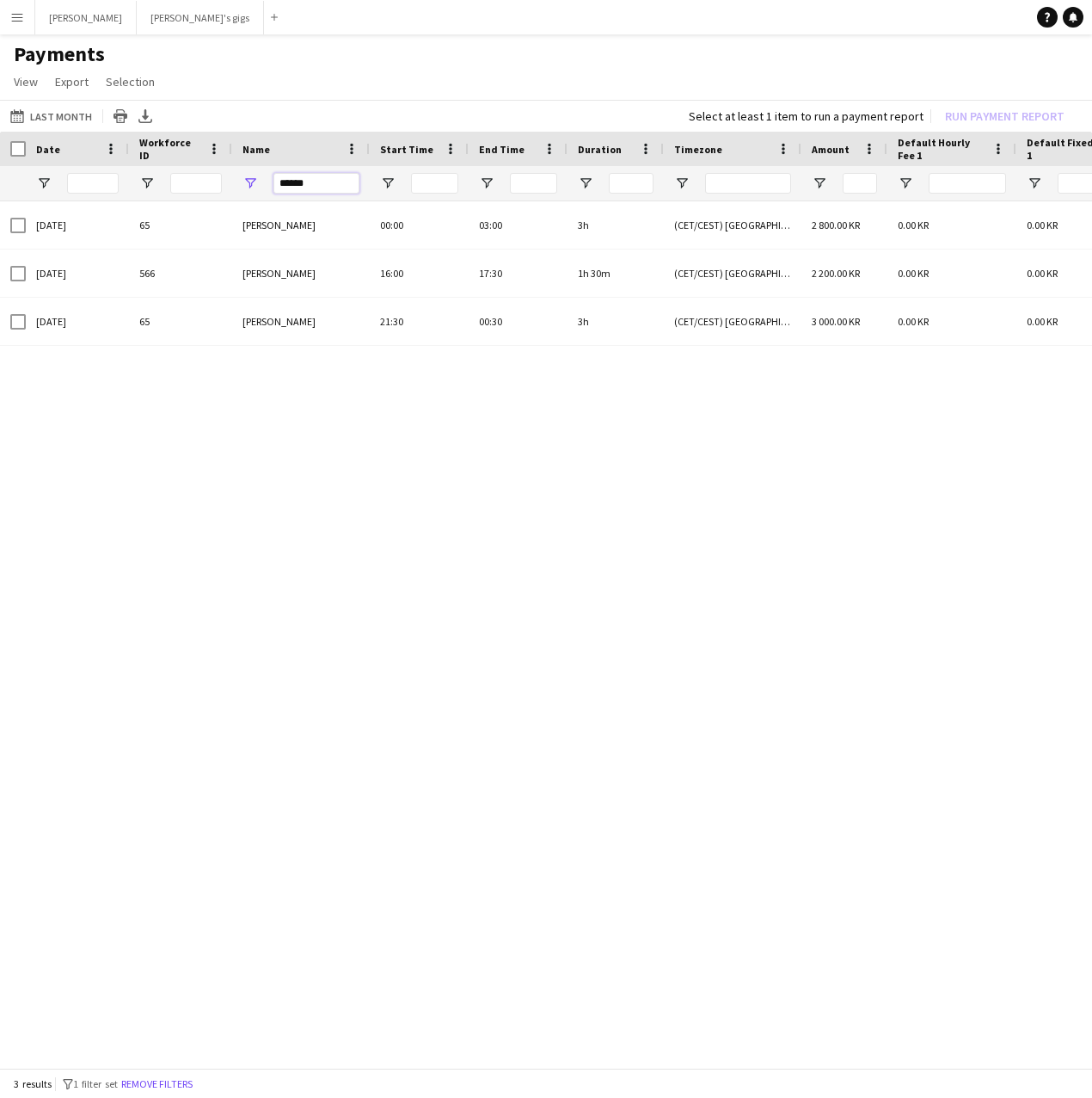
drag, startPoint x: 336, startPoint y: 180, endPoint x: -208, endPoint y: 183, distance: 544.0
click at [0, 183] on html "Menu Boards Boards Boards All jobs Status Workforce Workforce My Workforce Recr…" at bounding box center [546, 549] width 1092 height 1098
drag, startPoint x: 313, startPoint y: 185, endPoint x: 218, endPoint y: 179, distance: 95.2
drag, startPoint x: 319, startPoint y: 187, endPoint x: 82, endPoint y: 200, distance: 237.4
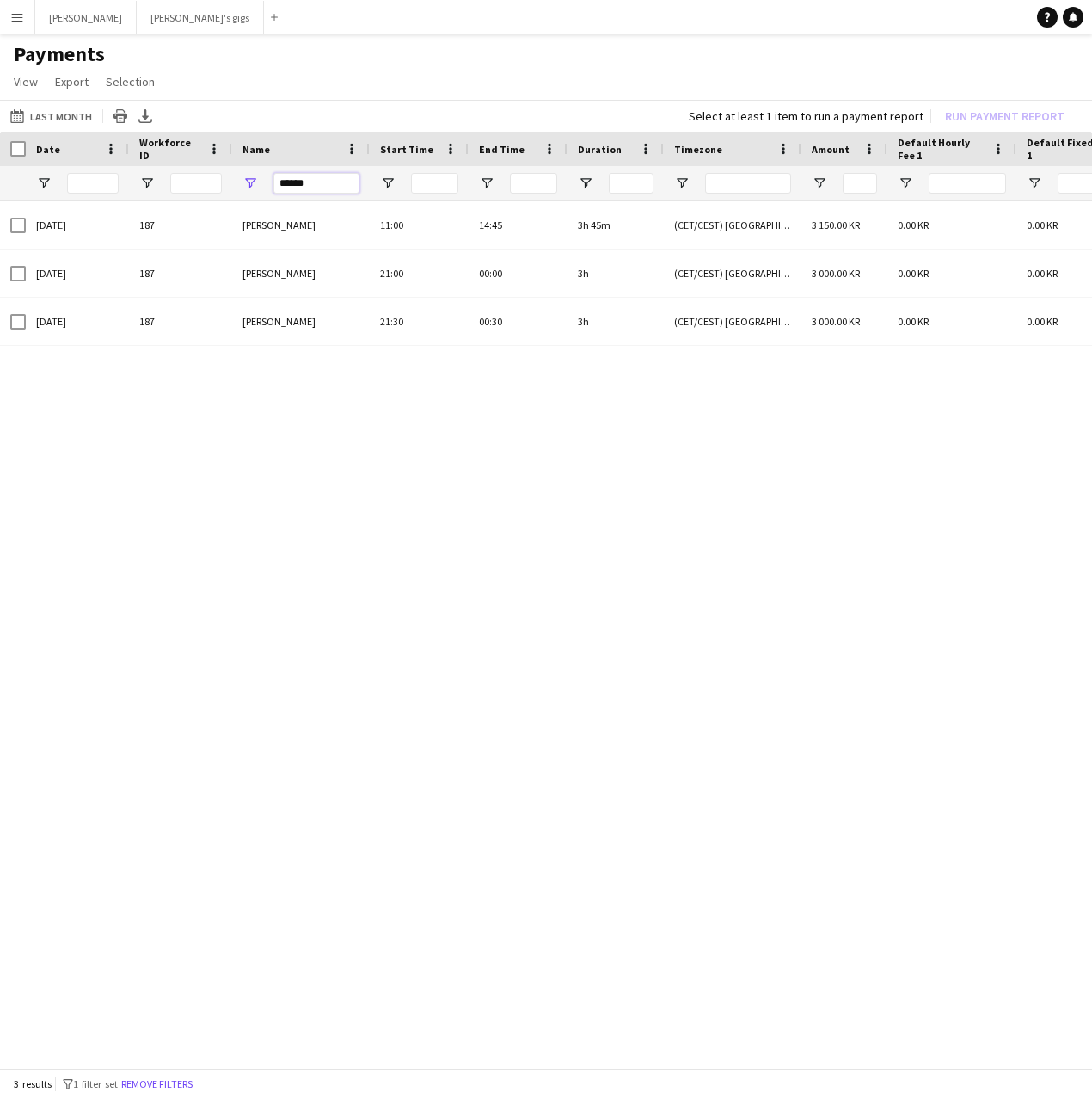
drag, startPoint x: 326, startPoint y: 182, endPoint x: 157, endPoint y: 178, distance: 169.0
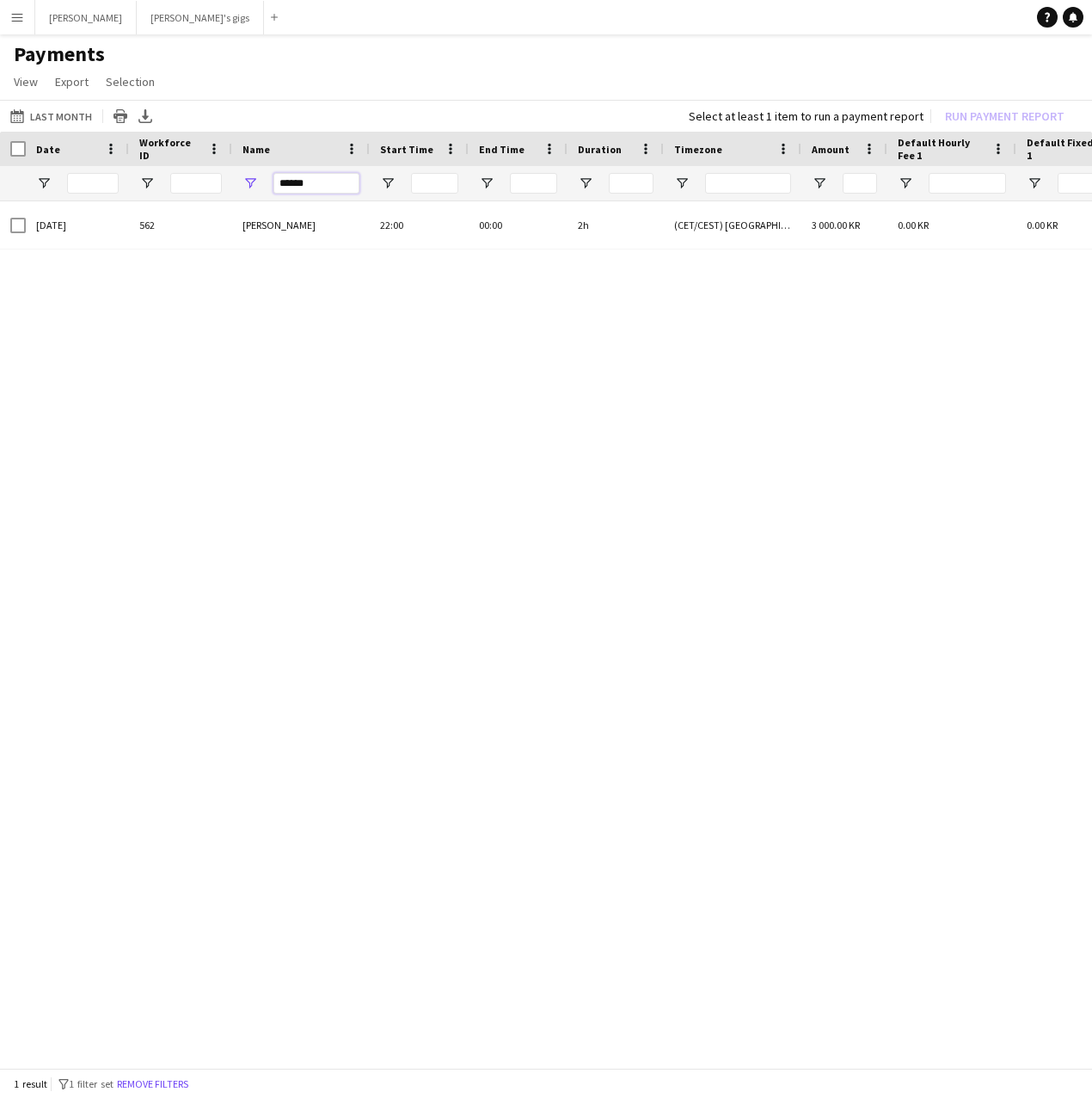
drag, startPoint x: 318, startPoint y: 188, endPoint x: 277, endPoint y: 176, distance: 42.7
click at [277, 176] on input "*****" at bounding box center [317, 182] width 86 height 21
drag, startPoint x: 304, startPoint y: 184, endPoint x: 231, endPoint y: 172, distance: 74.0
drag, startPoint x: 312, startPoint y: 191, endPoint x: 233, endPoint y: 184, distance: 79.3
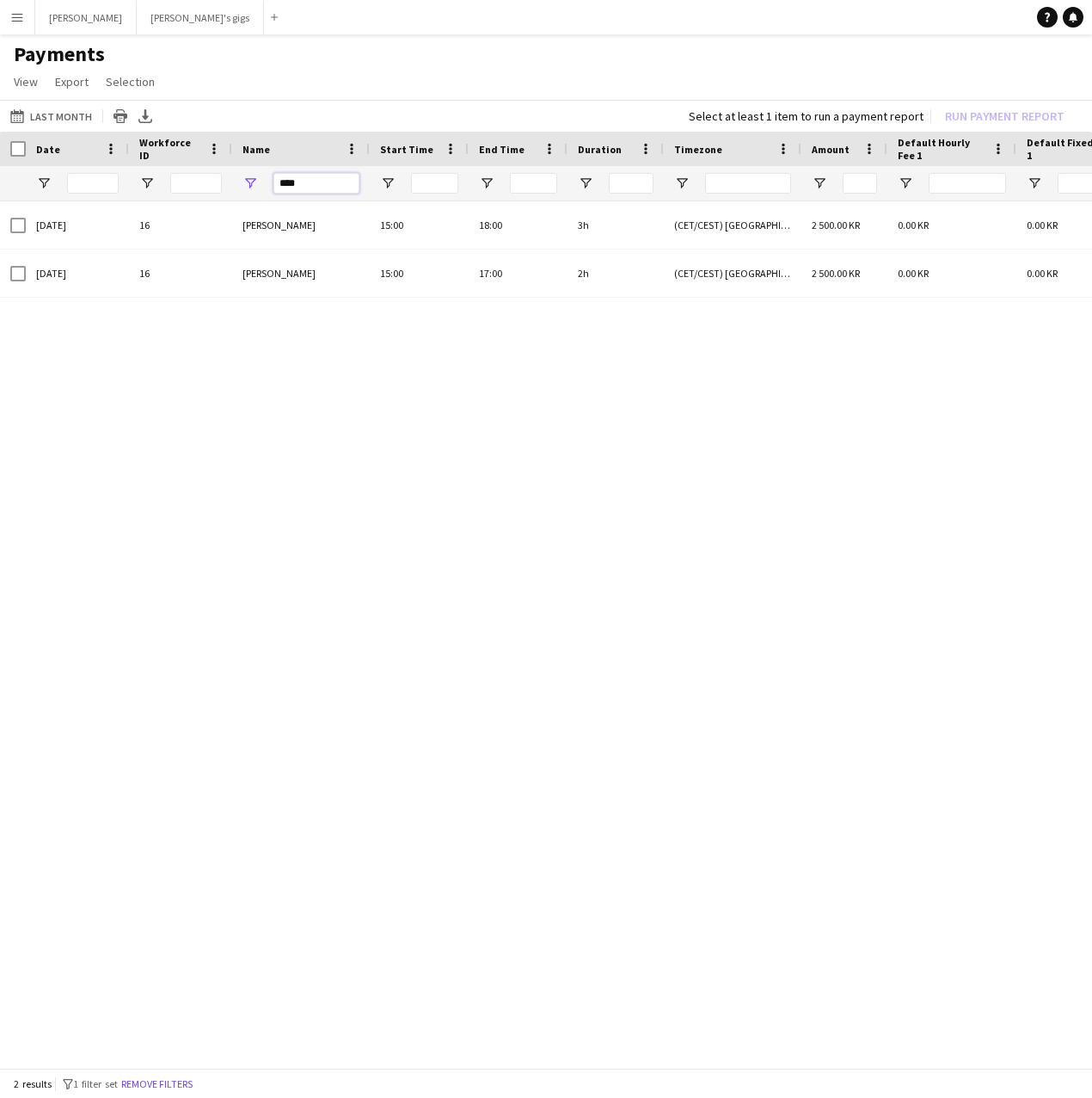
click at [233, 184] on div "****" at bounding box center [301, 182] width 137 height 34
drag, startPoint x: 324, startPoint y: 185, endPoint x: 263, endPoint y: 182, distance: 61.1
click at [263, 182] on div "********" at bounding box center [301, 182] width 137 height 34
drag, startPoint x: 341, startPoint y: 176, endPoint x: 210, endPoint y: 173, distance: 131.0
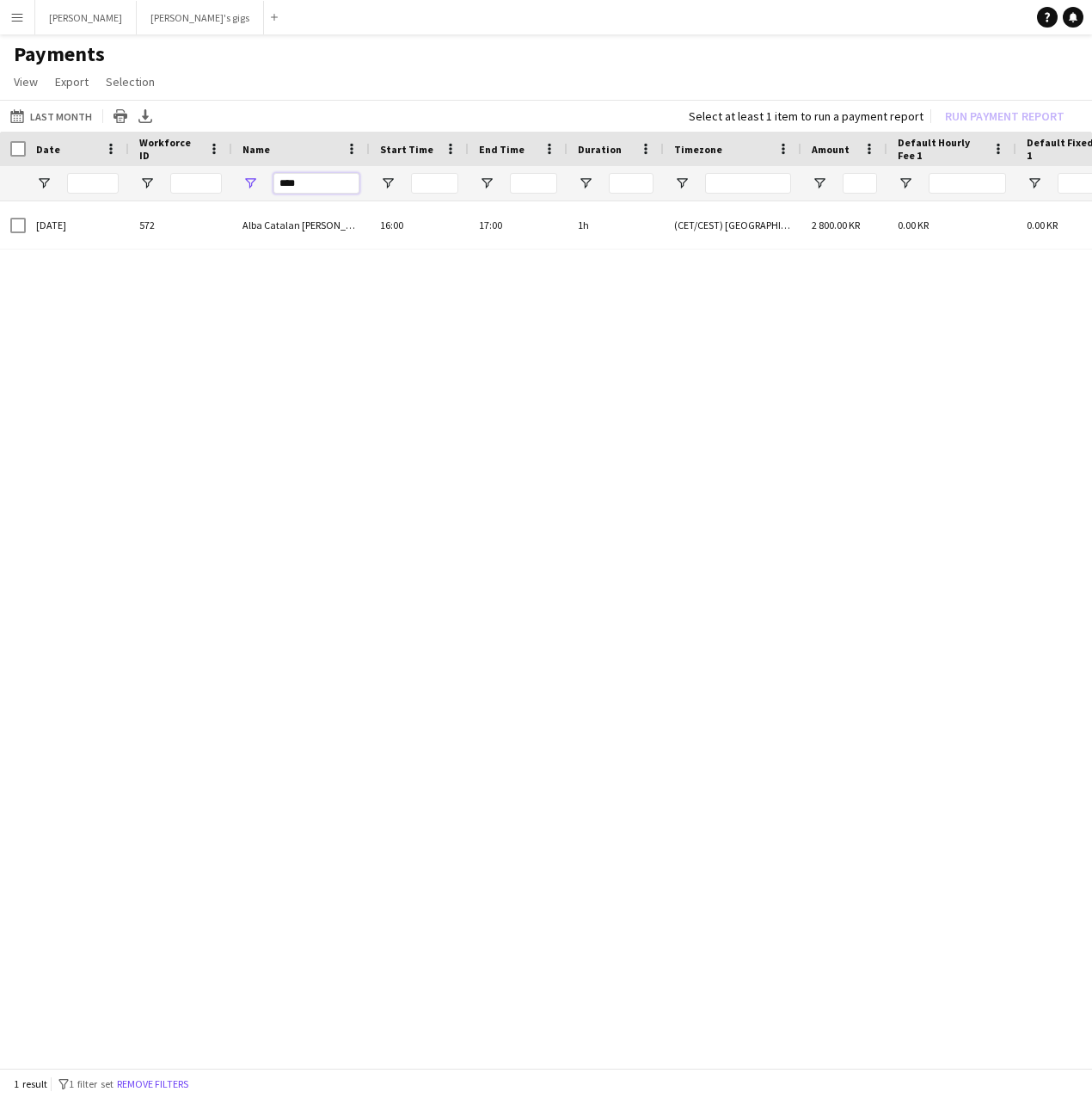
click at [335, 184] on input "****" at bounding box center [317, 182] width 86 height 21
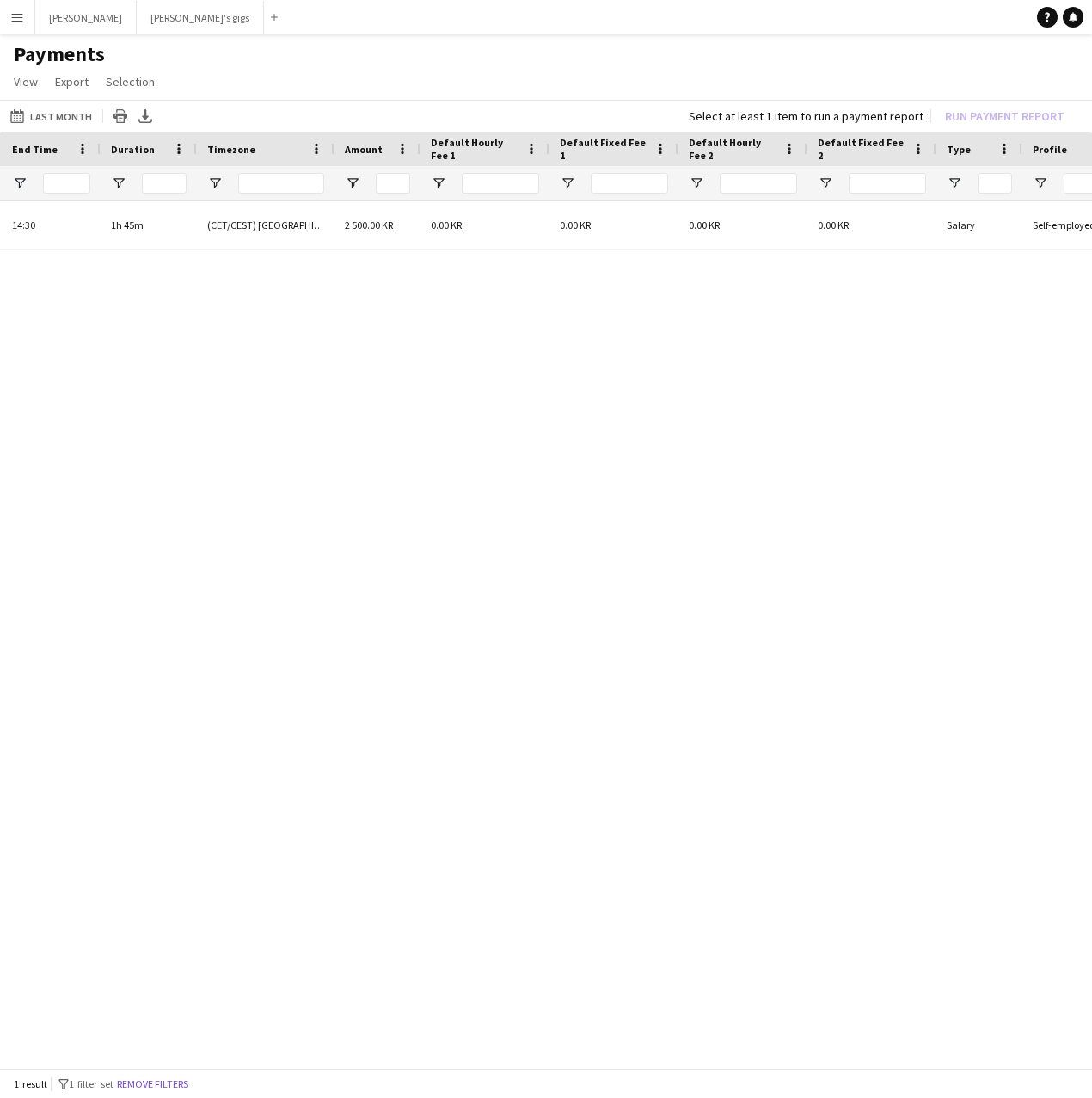
scroll to position [0, 730]
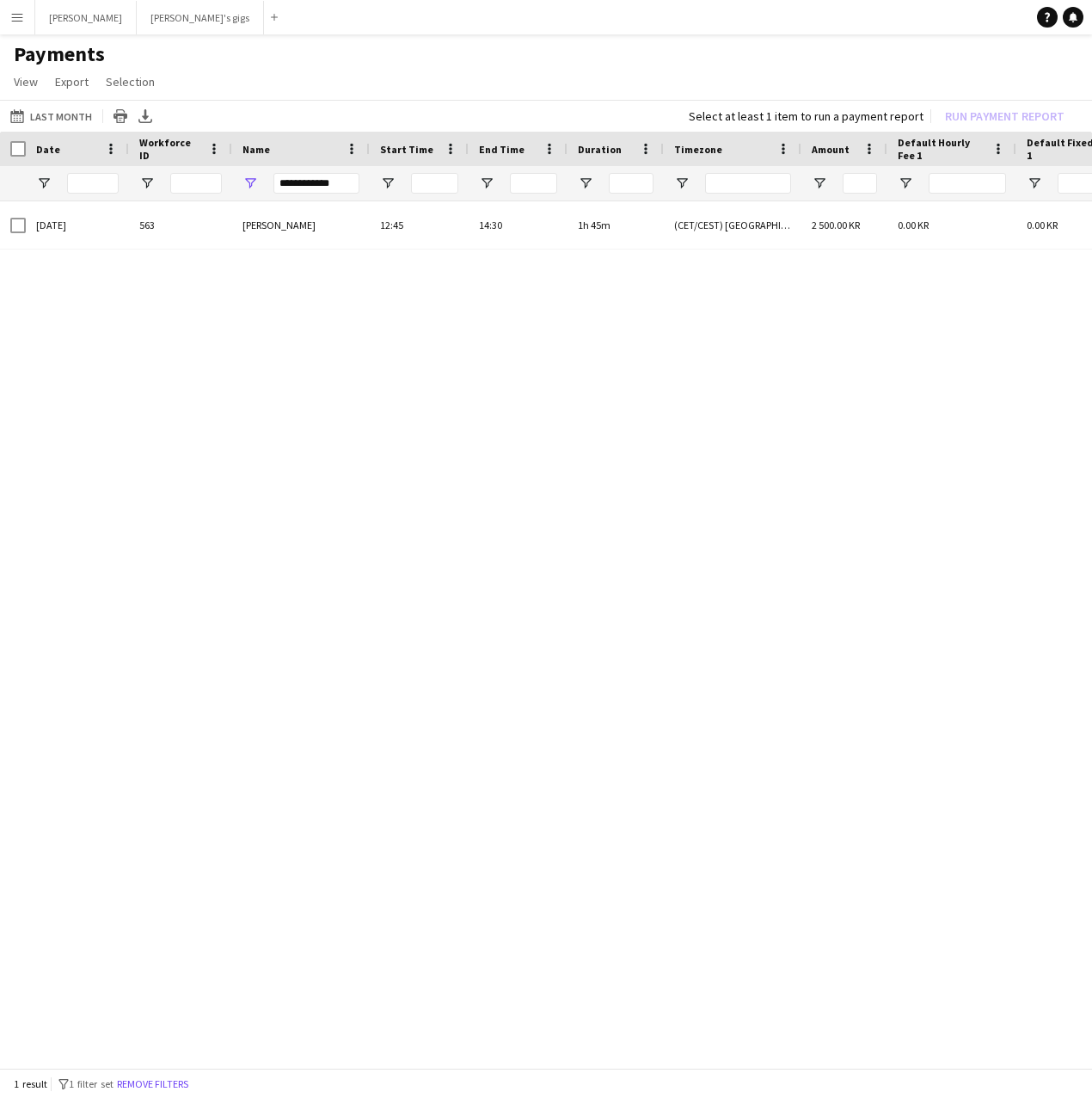
drag, startPoint x: 338, startPoint y: 197, endPoint x: 200, endPoint y: 198, distance: 138.0
drag, startPoint x: 337, startPoint y: 186, endPoint x: 141, endPoint y: 181, distance: 196.1
drag, startPoint x: 333, startPoint y: 189, endPoint x: -511, endPoint y: 181, distance: 844.0
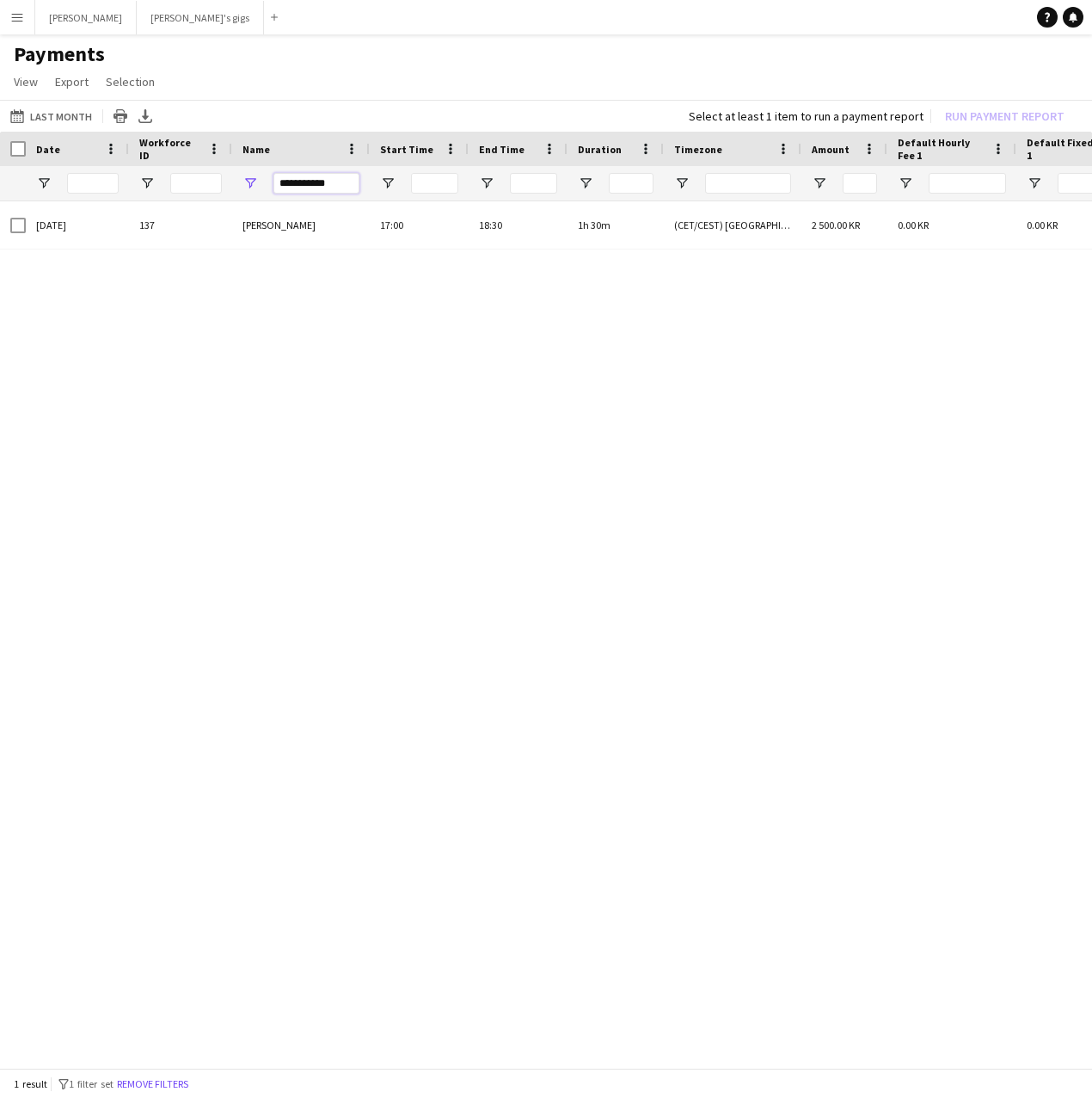
click at [0, 181] on html "Menu Boards Boards Boards All jobs Status Workforce Workforce My Workforce Recr…" at bounding box center [546, 549] width 1092 height 1098
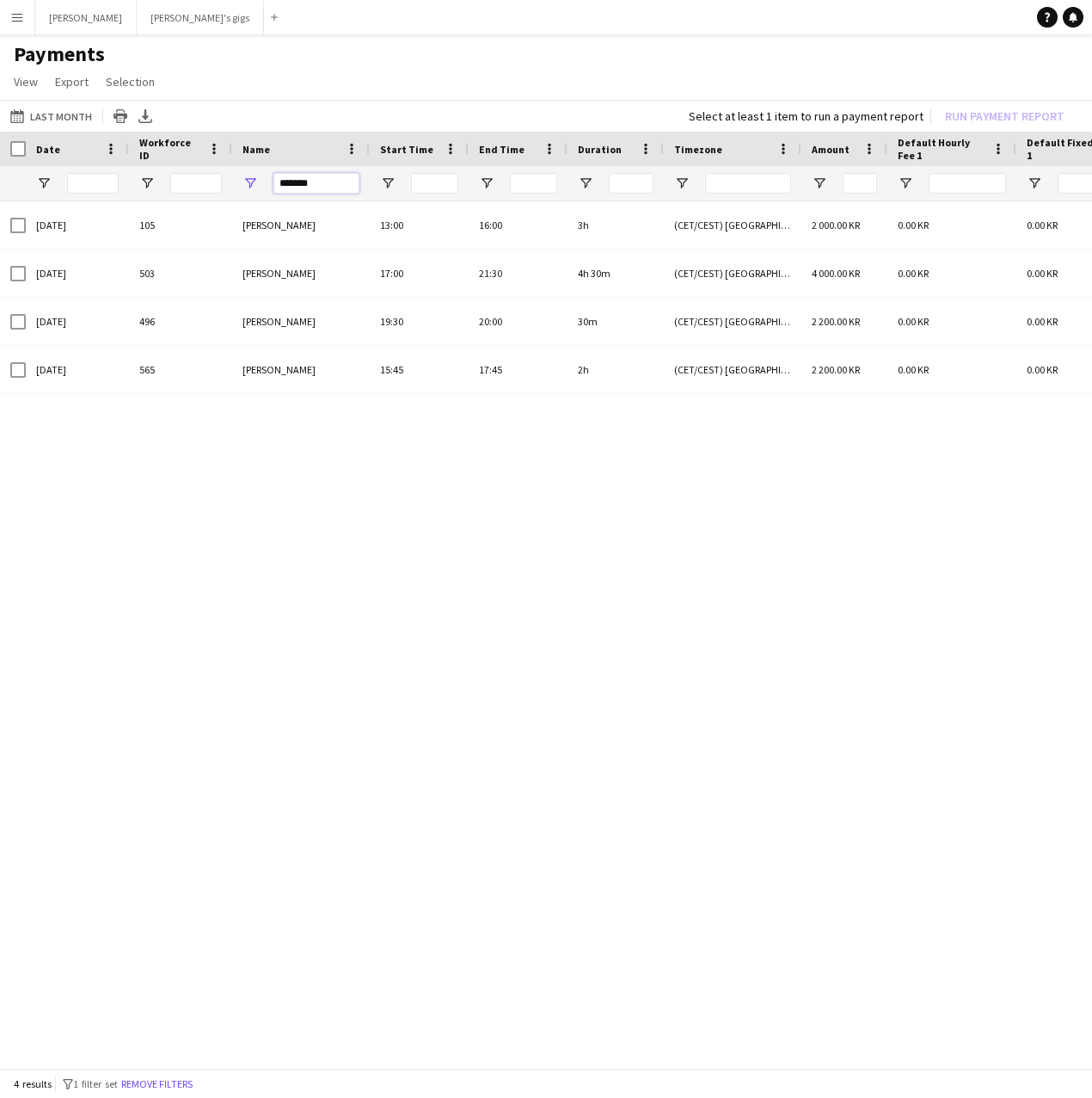
type input "*******"
